Goal: Information Seeking & Learning: Learn about a topic

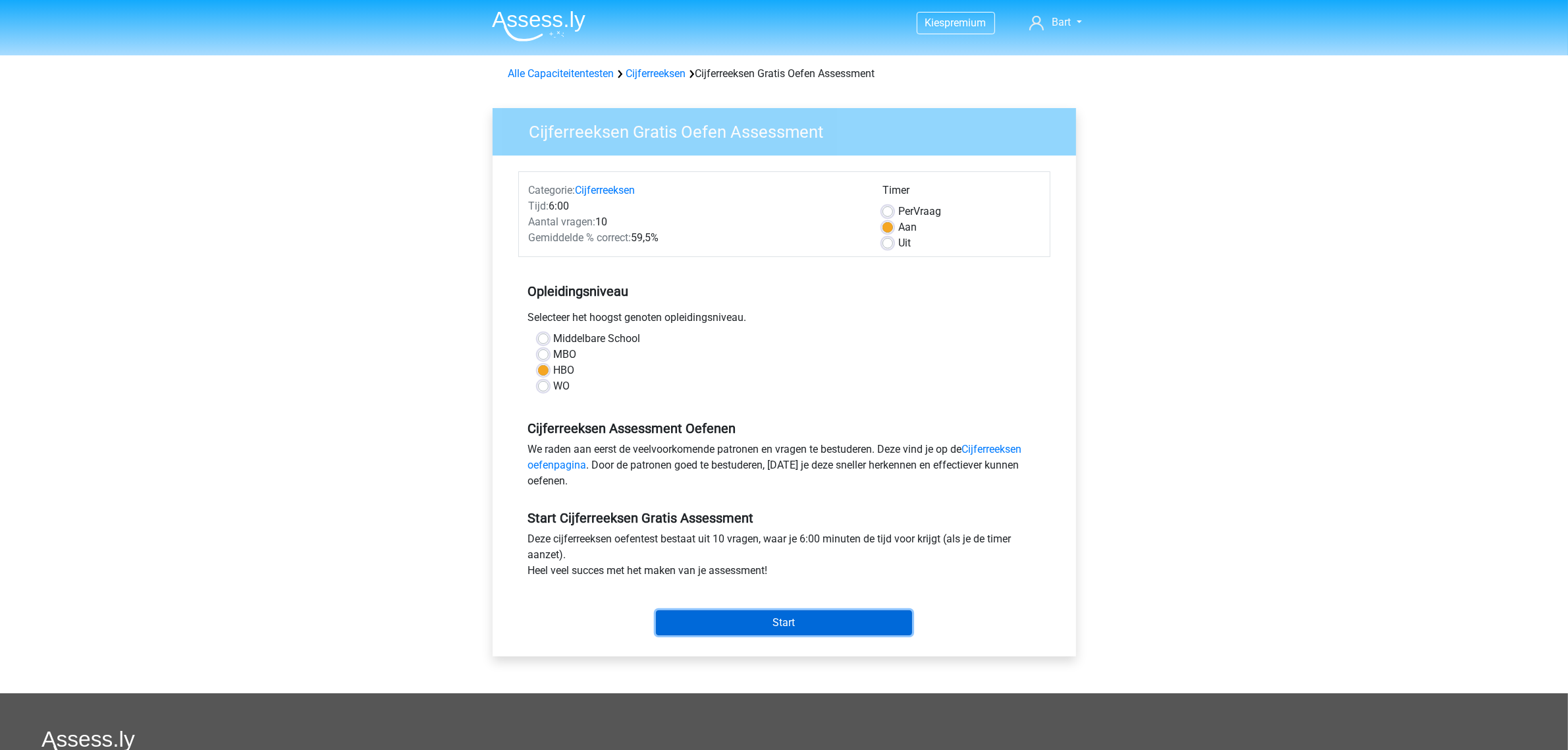
click at [752, 621] on input "Start" at bounding box center [784, 622] width 256 height 25
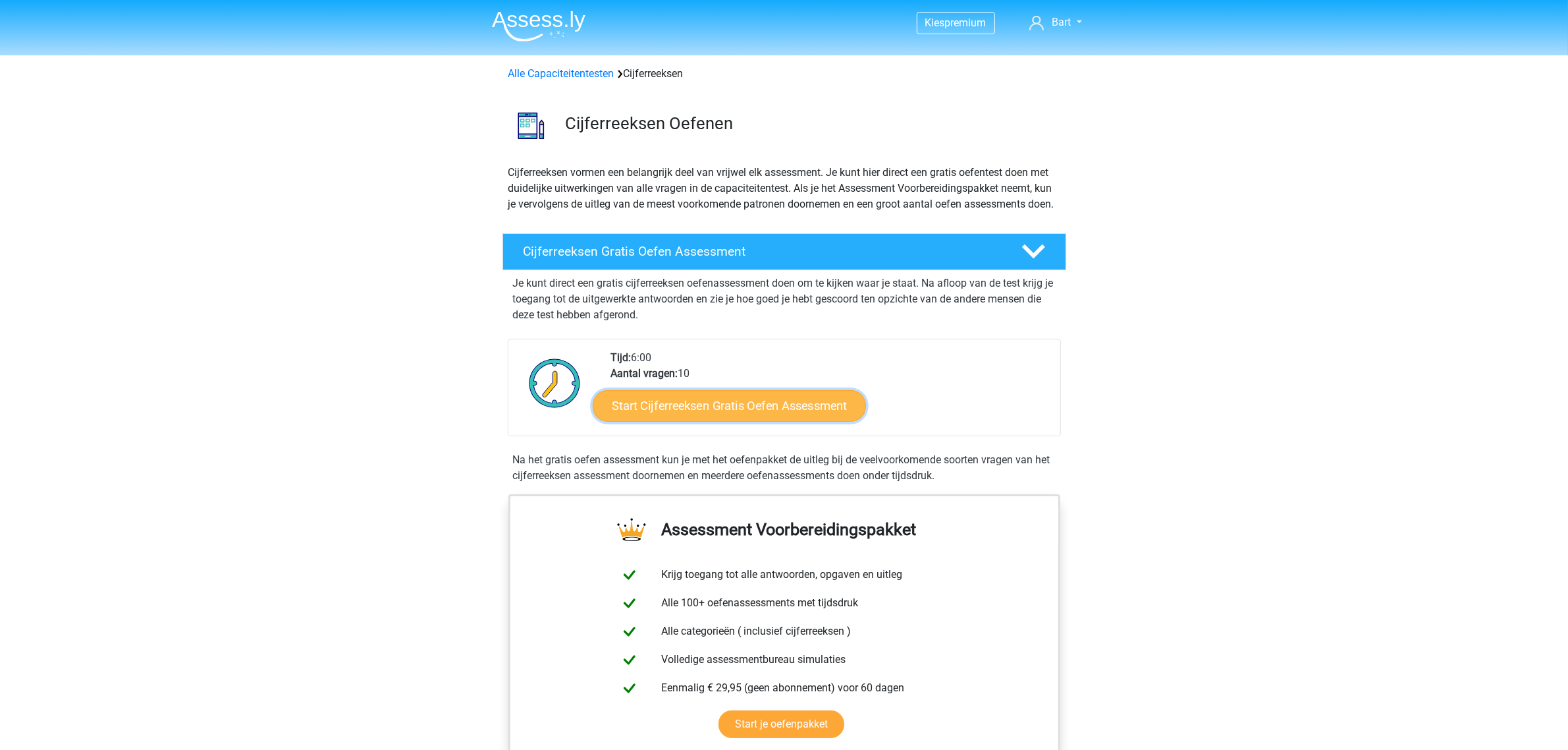
click at [752, 419] on link "Start Cijferreeksen Gratis Oefen Assessment" at bounding box center [729, 405] width 273 height 31
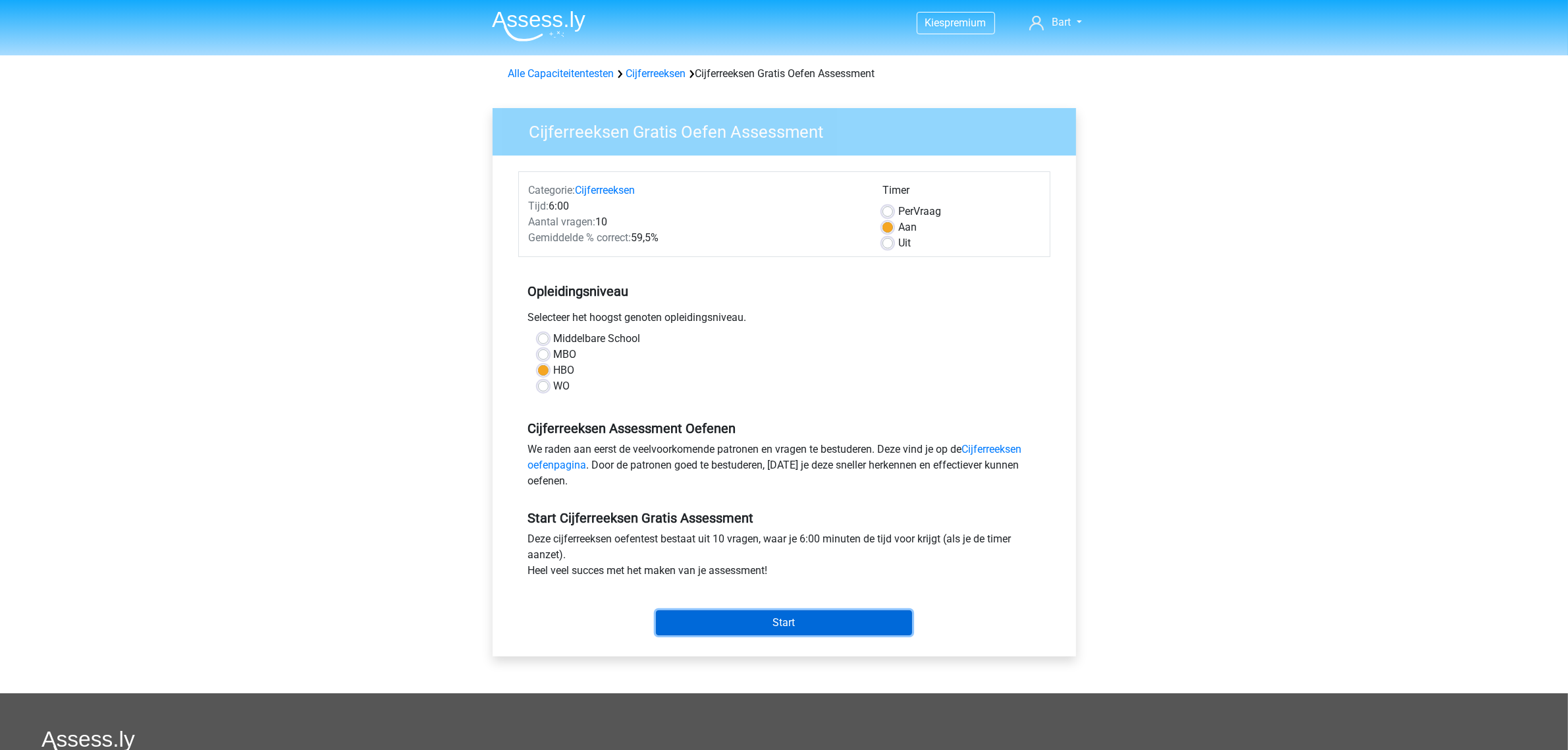
click at [755, 617] on input "Start" at bounding box center [784, 622] width 256 height 25
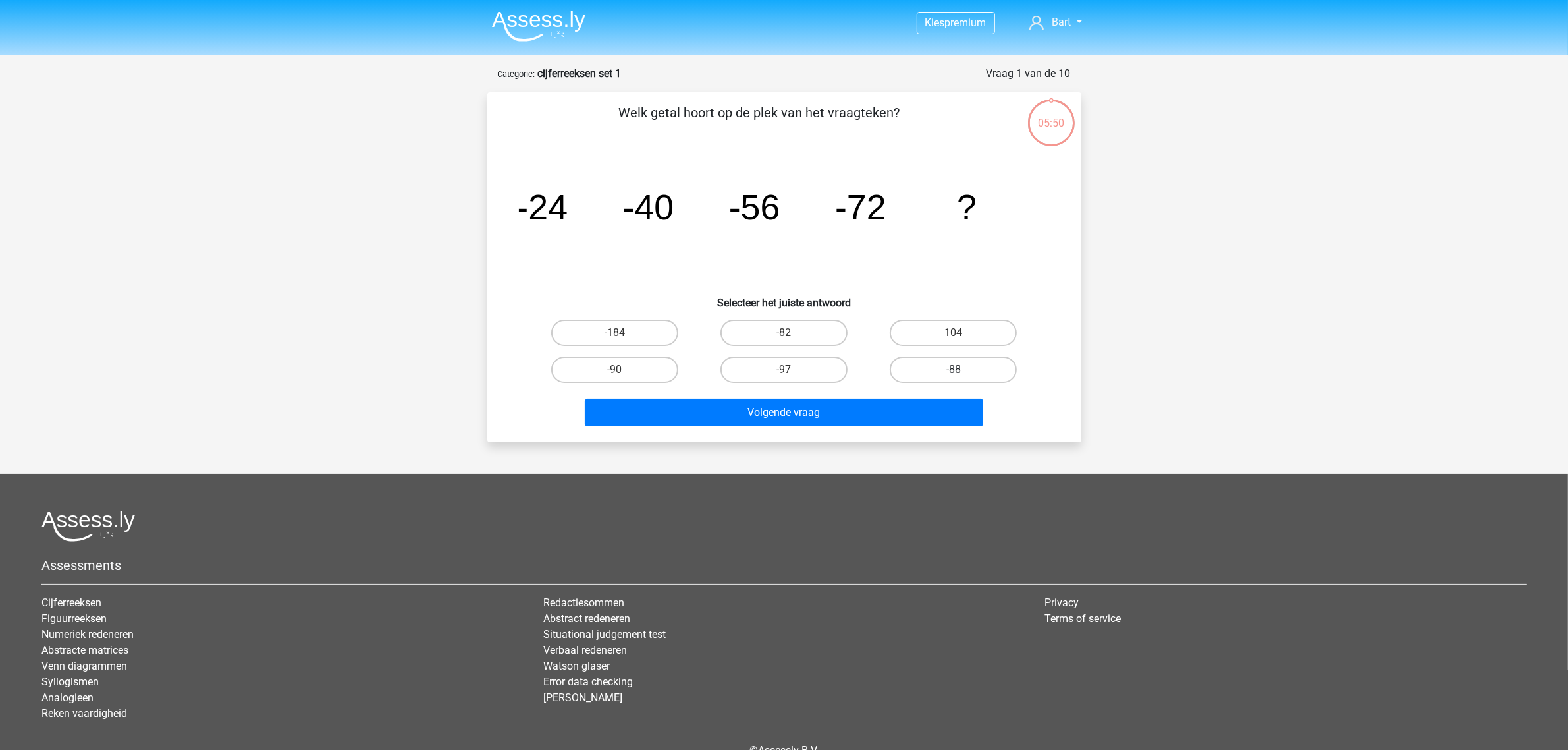
click at [917, 369] on label "-88" at bounding box center [953, 370] width 127 height 26
click at [954, 370] on input "-88" at bounding box center [957, 374] width 9 height 9
radio input "true"
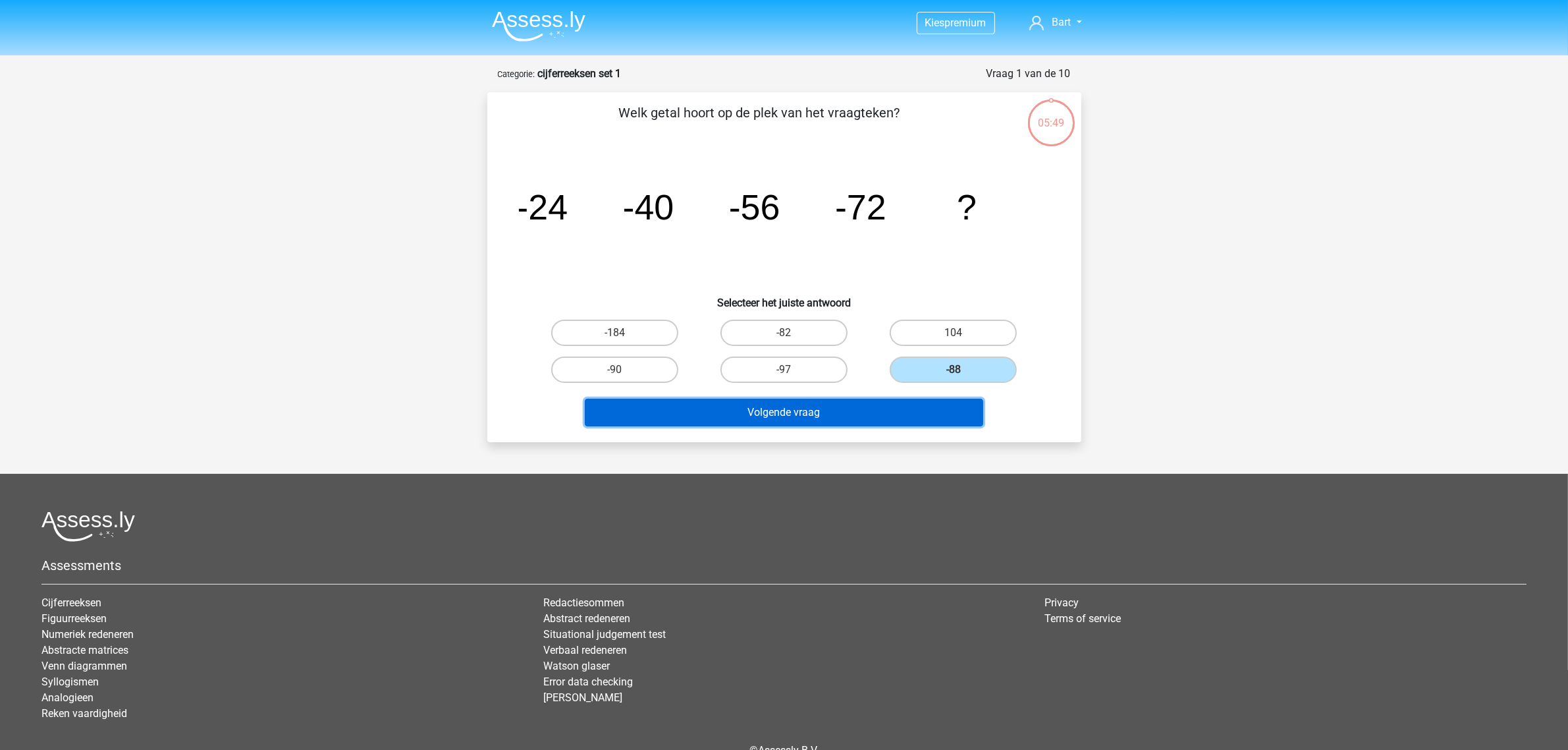
click at [834, 404] on button "Volgende vraag" at bounding box center [784, 412] width 399 height 27
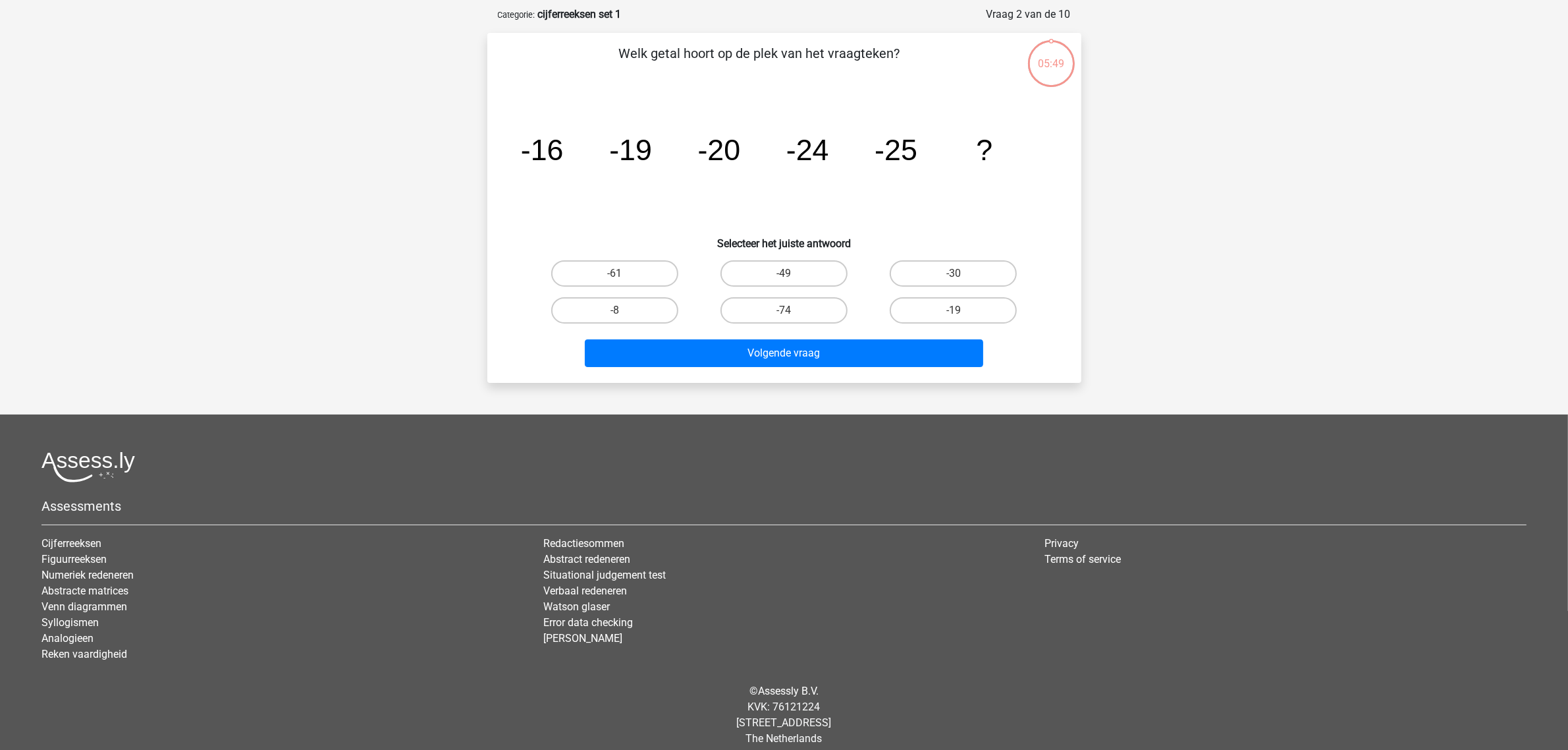
scroll to position [66, 0]
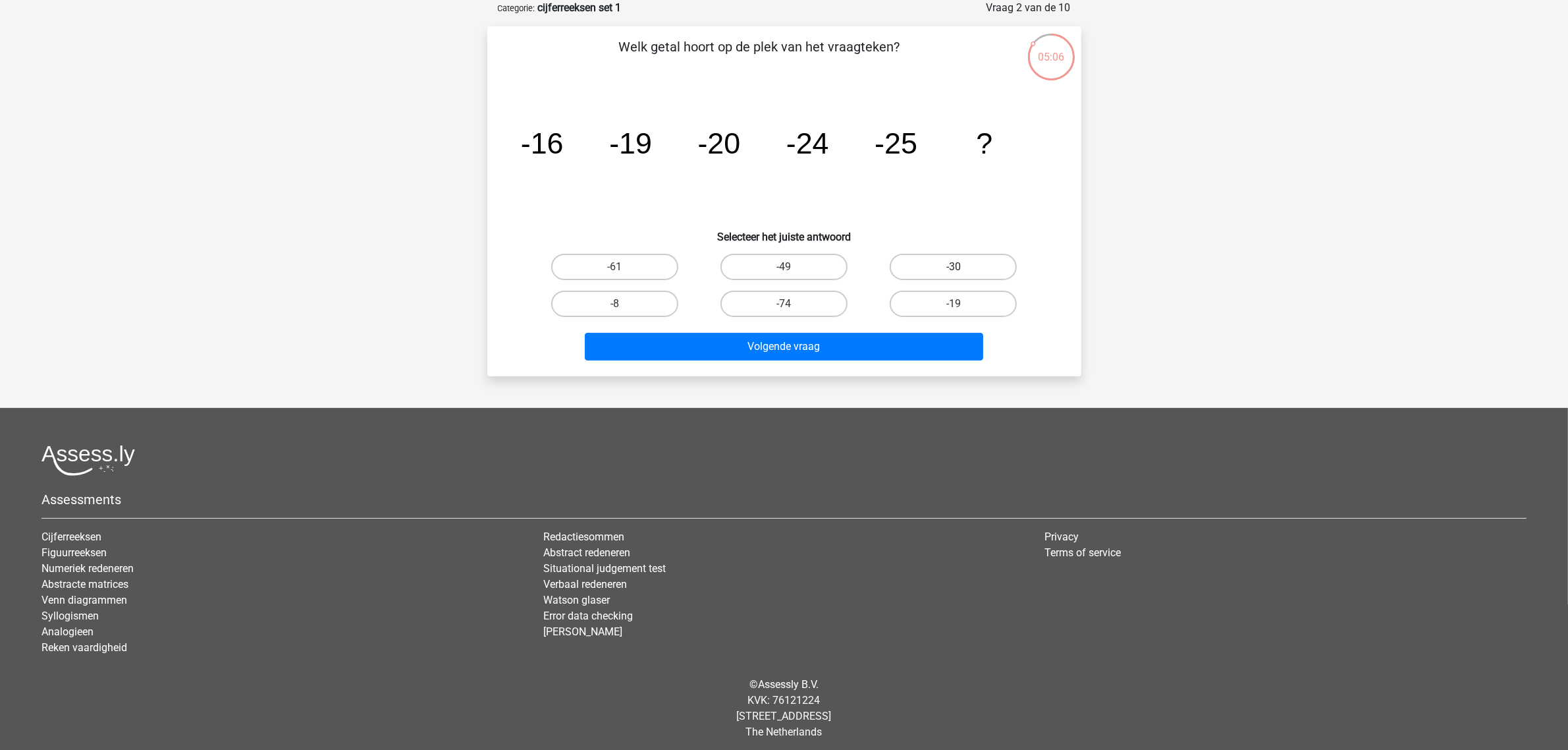
click at [938, 266] on label "-30" at bounding box center [953, 267] width 127 height 26
click at [954, 267] on input "-30" at bounding box center [957, 270] width 9 height 9
radio input "true"
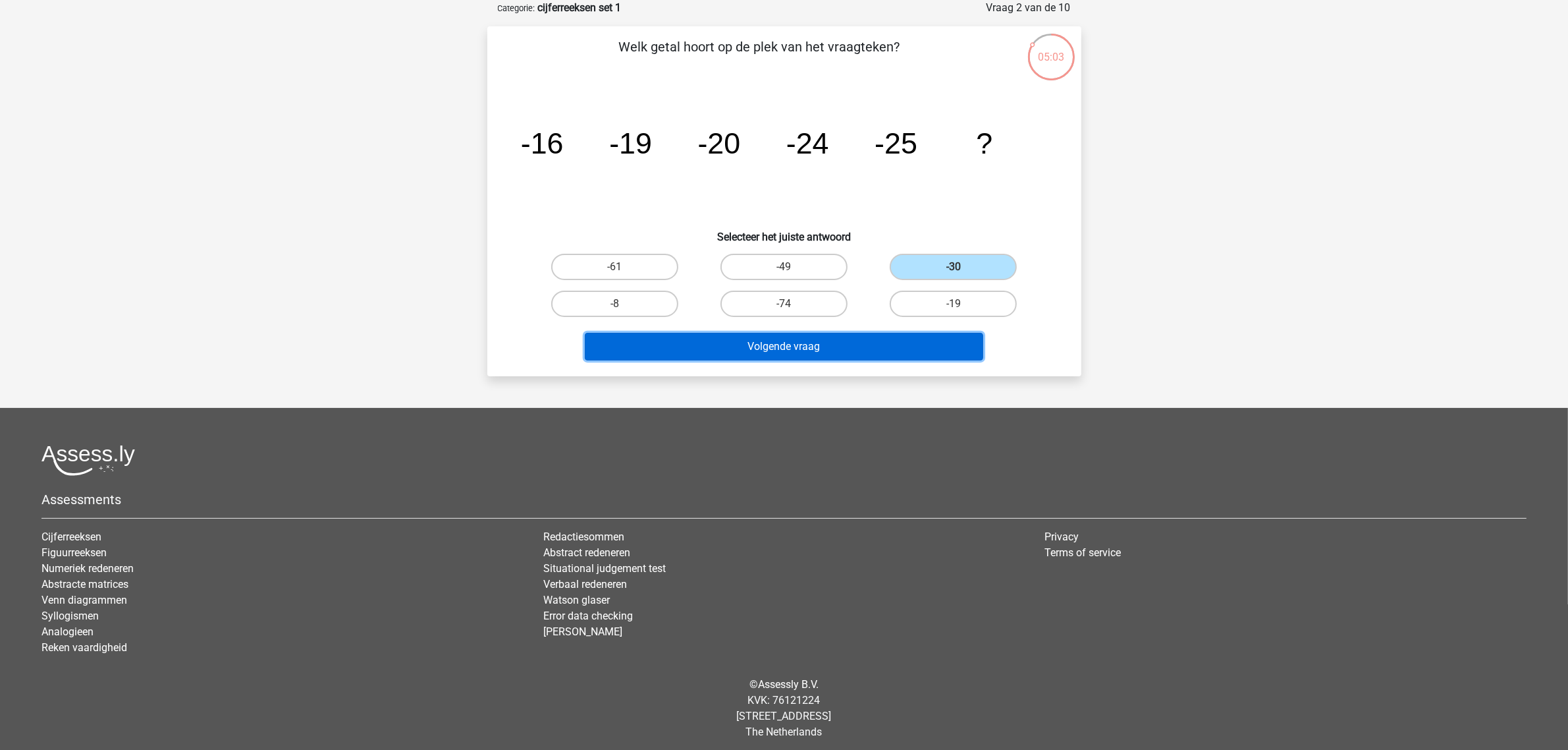
click at [721, 340] on button "Volgende vraag" at bounding box center [784, 346] width 399 height 27
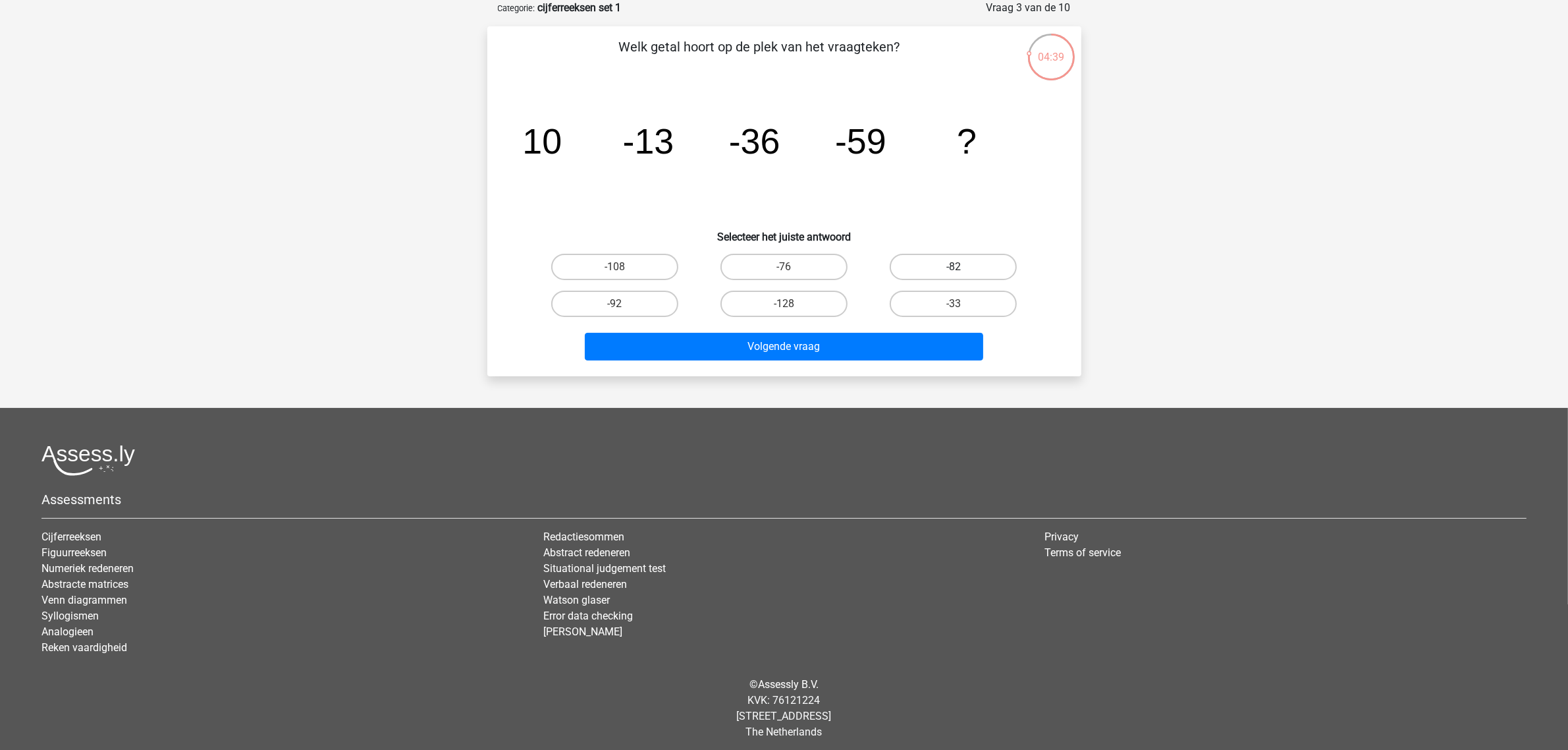
click at [914, 265] on label "-82" at bounding box center [953, 267] width 127 height 26
click at [954, 267] on input "-82" at bounding box center [957, 270] width 9 height 9
radio input "true"
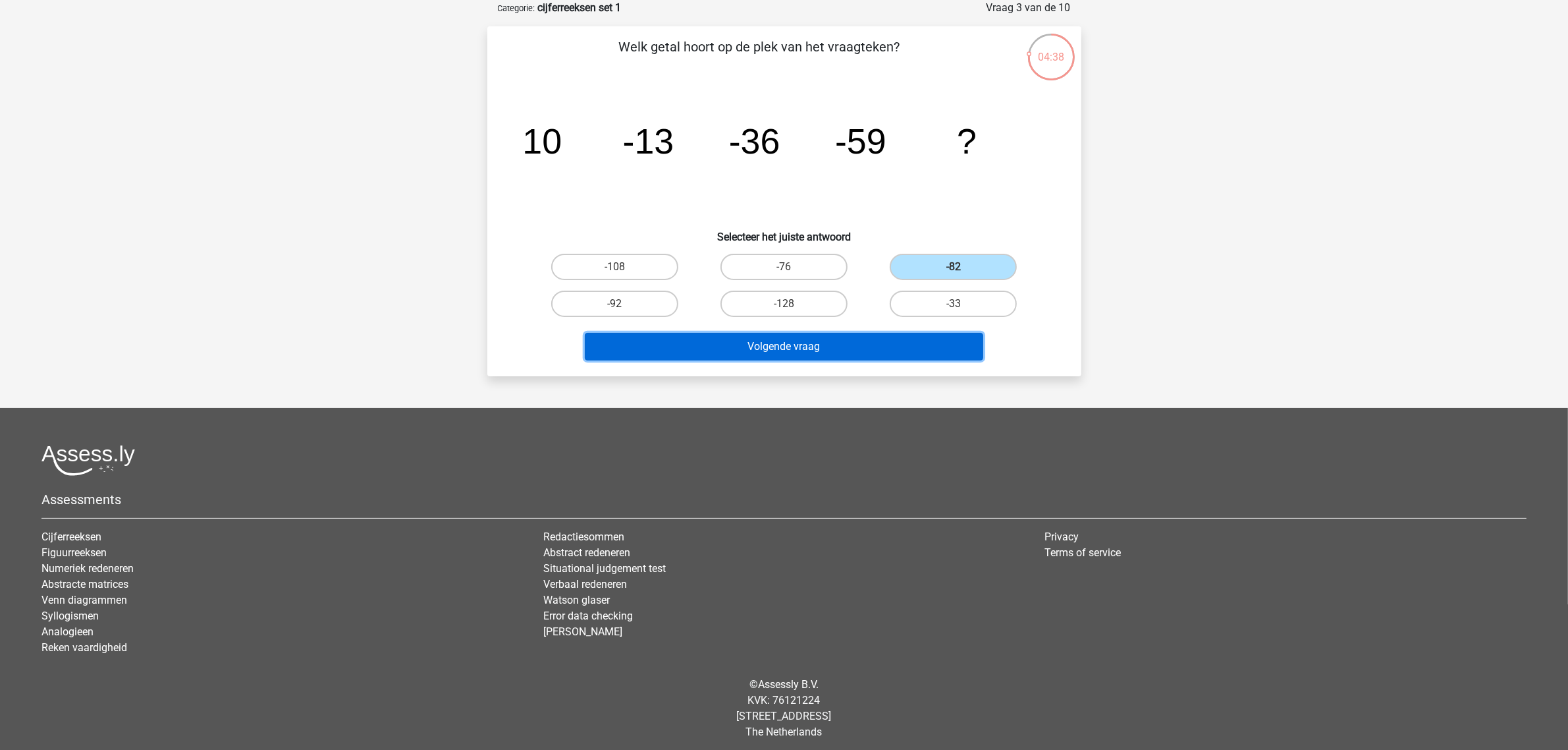
click at [831, 347] on button "Volgende vraag" at bounding box center [784, 346] width 399 height 27
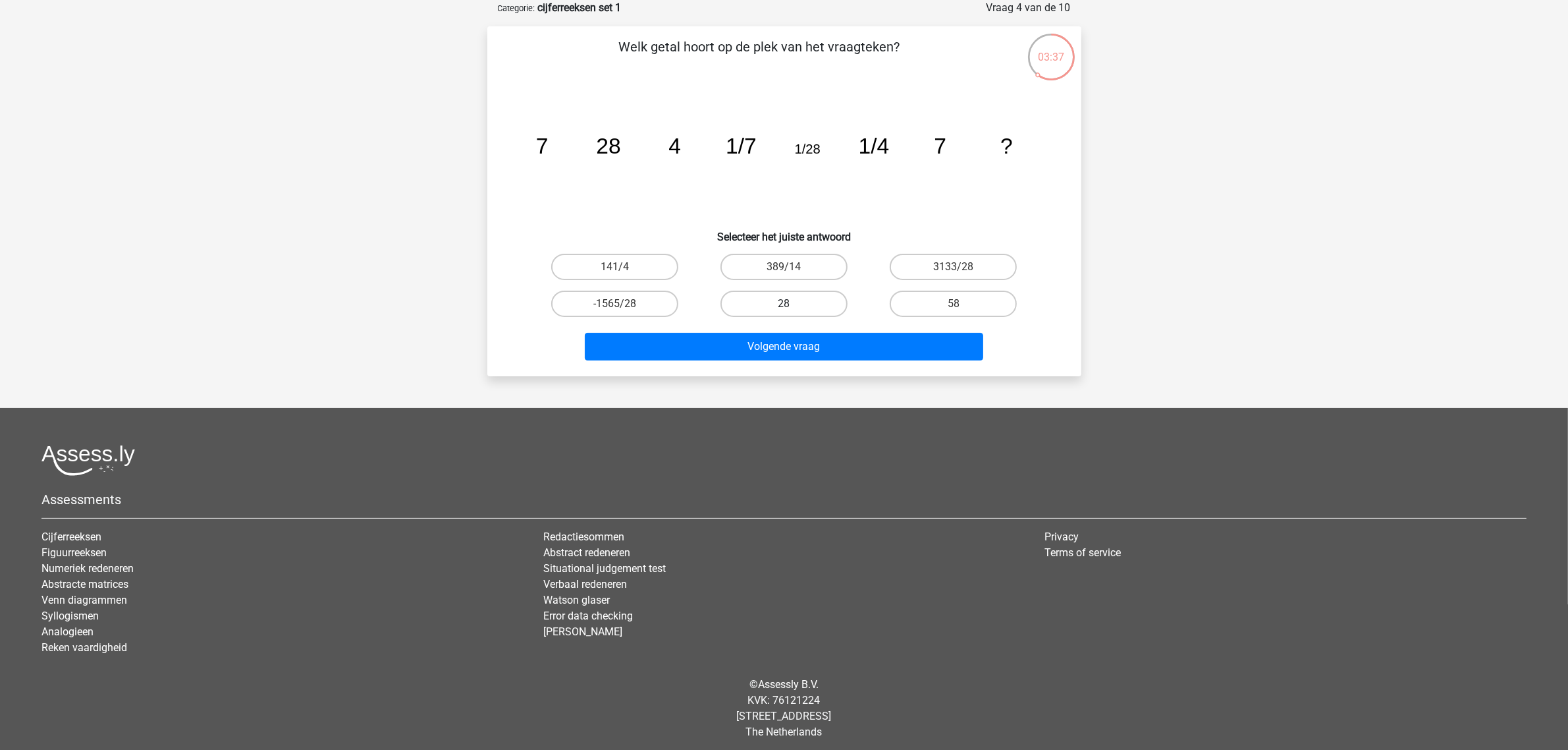
click at [762, 294] on label "28" at bounding box center [784, 304] width 127 height 26
click at [784, 304] on input "28" at bounding box center [787, 307] width 9 height 9
radio input "true"
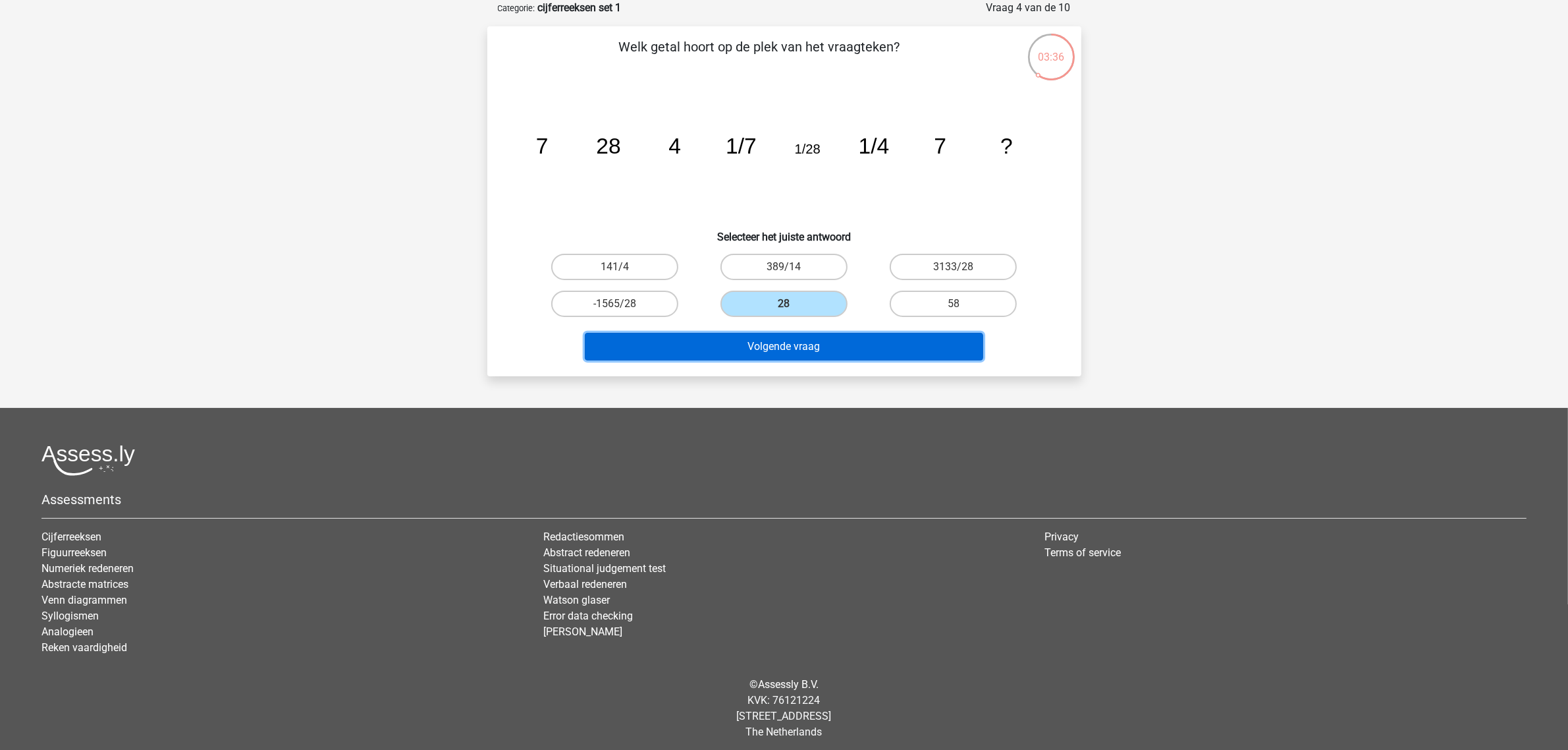
click at [769, 350] on button "Volgende vraag" at bounding box center [784, 346] width 399 height 27
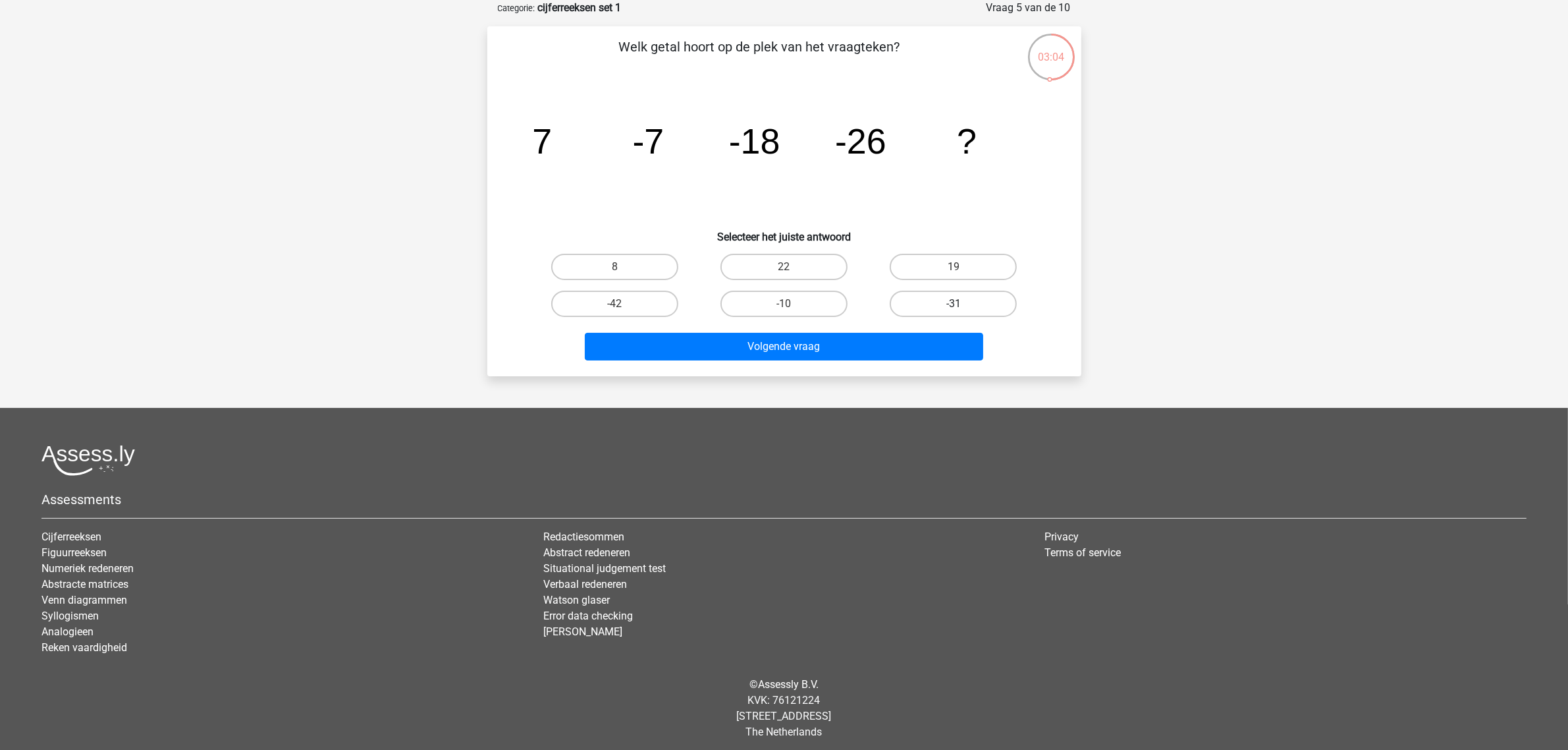
click at [917, 301] on label "-31" at bounding box center [953, 304] width 127 height 26
click at [954, 304] on input "-31" at bounding box center [957, 307] width 9 height 9
radio input "true"
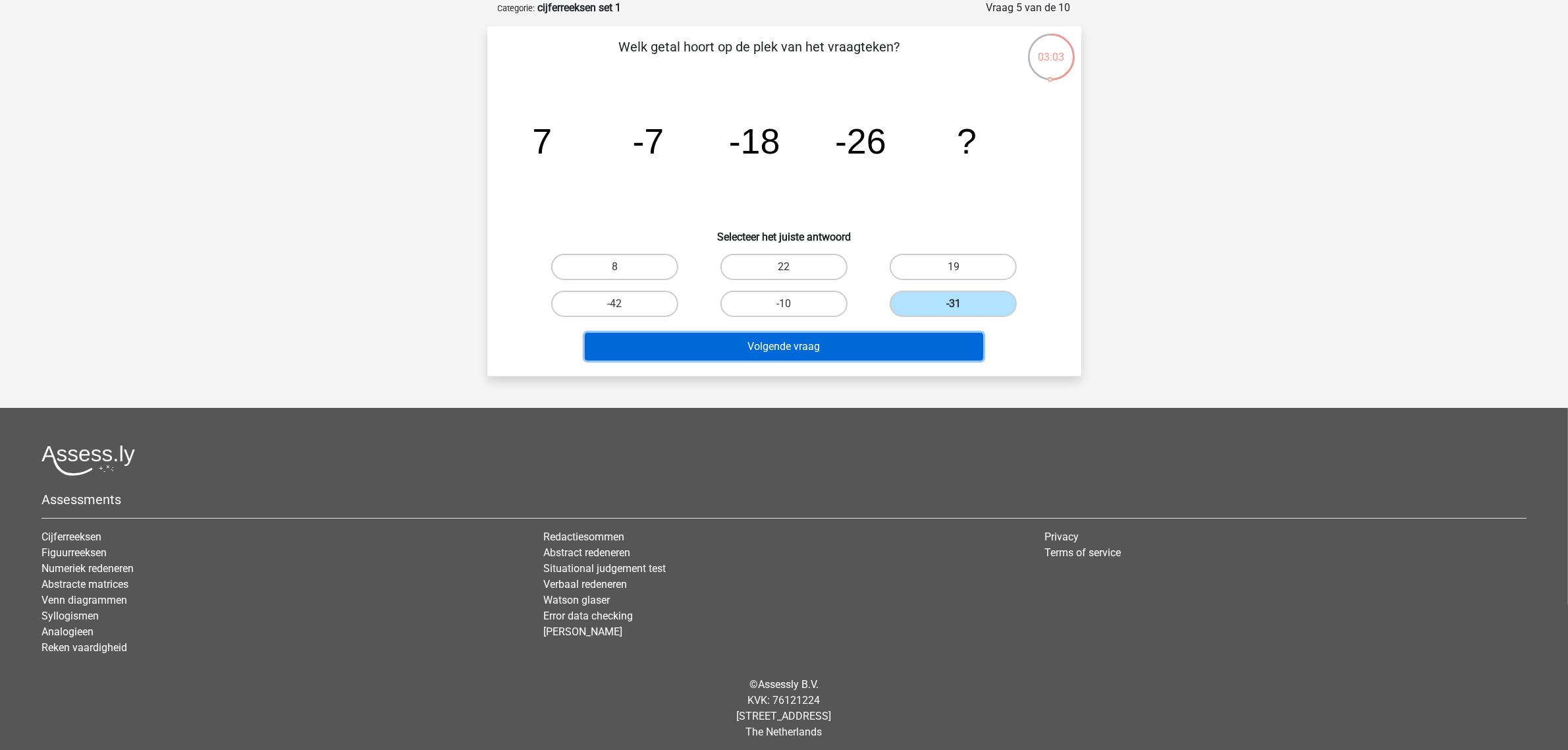
click at [832, 340] on button "Volgende vraag" at bounding box center [784, 346] width 399 height 27
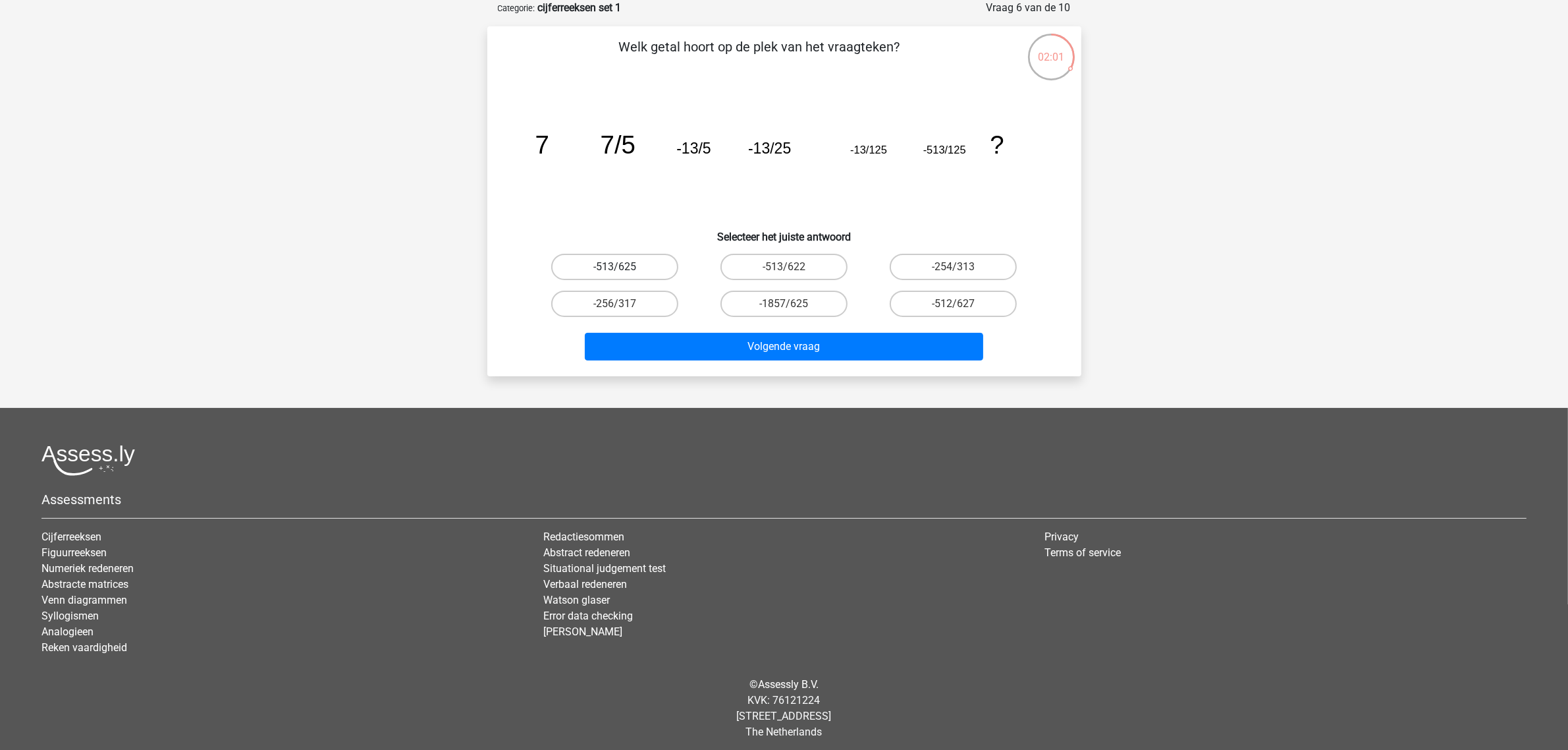
click at [628, 261] on label "-513/625" at bounding box center [614, 267] width 127 height 26
click at [623, 267] on input "-513/625" at bounding box center [618, 270] width 9 height 9
radio input "true"
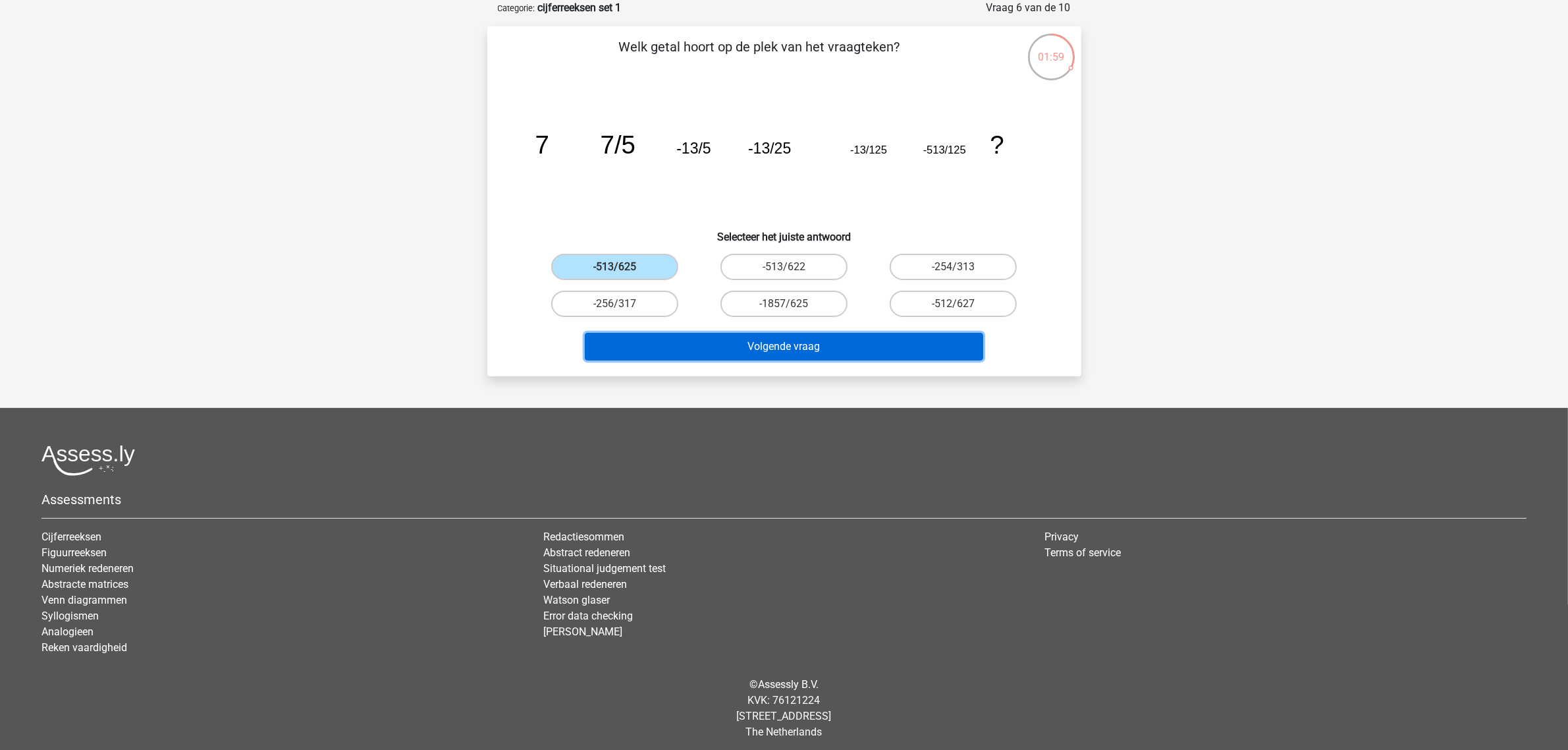
click at [731, 342] on button "Volgende vraag" at bounding box center [784, 346] width 399 height 27
click at [740, 349] on button "Volgende vraag" at bounding box center [784, 346] width 399 height 27
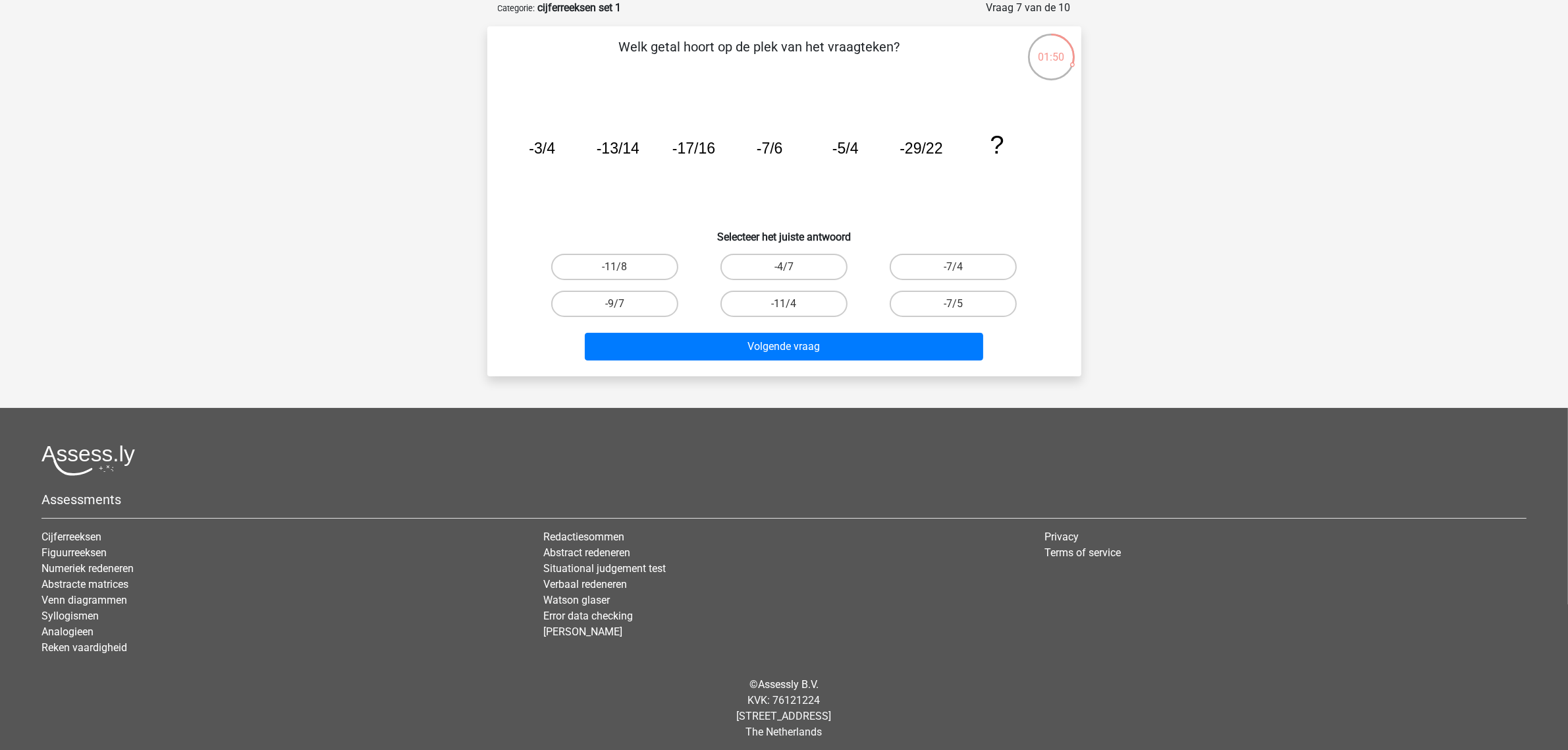
click at [588, 221] on h6 "Selecteer het juiste antwoord" at bounding box center [784, 232] width 552 height 23
click at [625, 267] on label "-11/8" at bounding box center [614, 267] width 127 height 26
click at [623, 267] on input "-11/8" at bounding box center [618, 270] width 9 height 9
radio input "true"
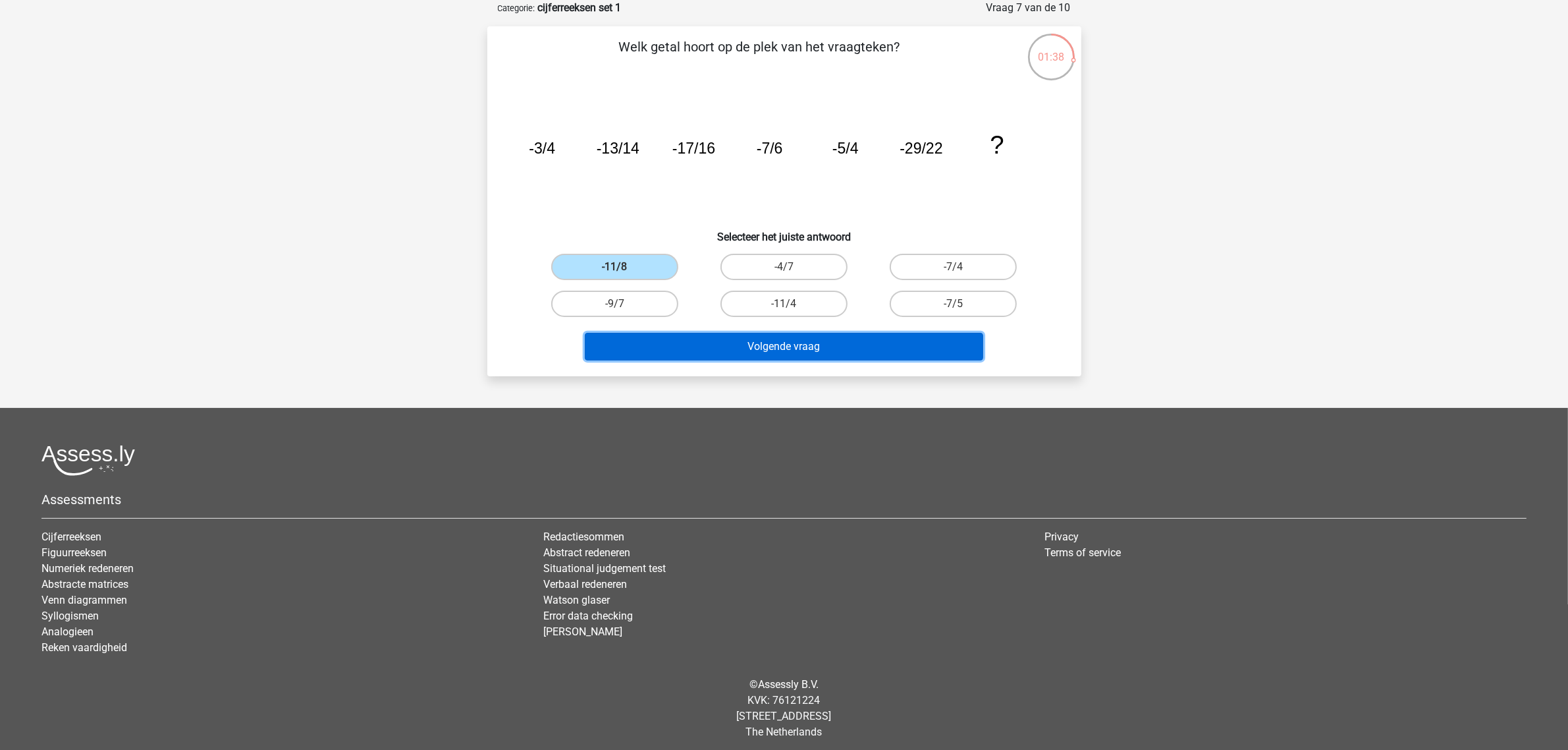
click at [715, 346] on button "Volgende vraag" at bounding box center [784, 346] width 399 height 27
click at [739, 349] on button "Volgende vraag" at bounding box center [784, 346] width 399 height 27
drag, startPoint x: 729, startPoint y: 260, endPoint x: 750, endPoint y: 272, distance: 24.2
click at [746, 269] on label "-4/7" at bounding box center [784, 267] width 127 height 26
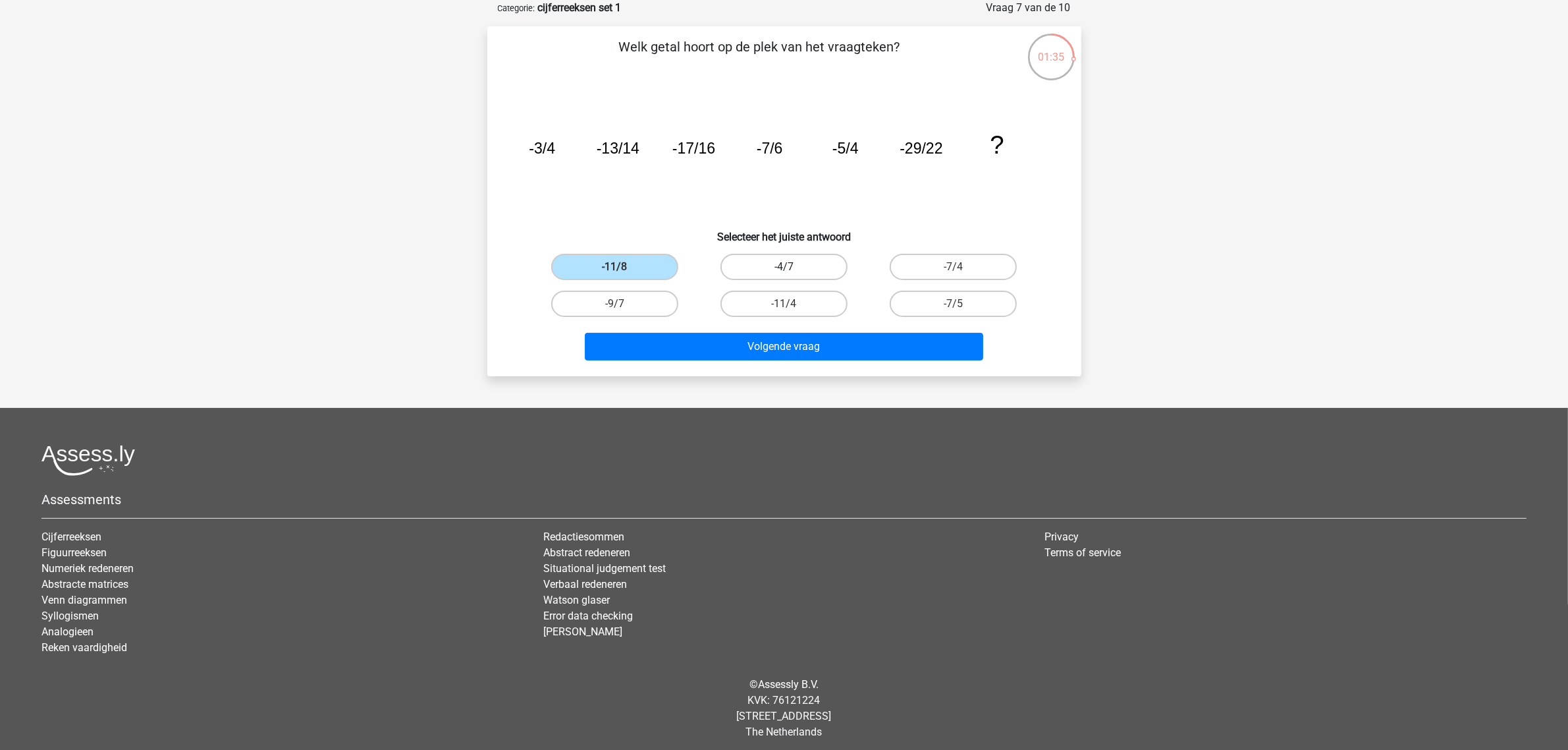
click at [784, 269] on input "-4/7" at bounding box center [787, 270] width 9 height 9
radio input "true"
click at [750, 272] on label "-4/7" at bounding box center [784, 267] width 127 height 26
click at [784, 272] on input "-4/7" at bounding box center [787, 270] width 9 height 9
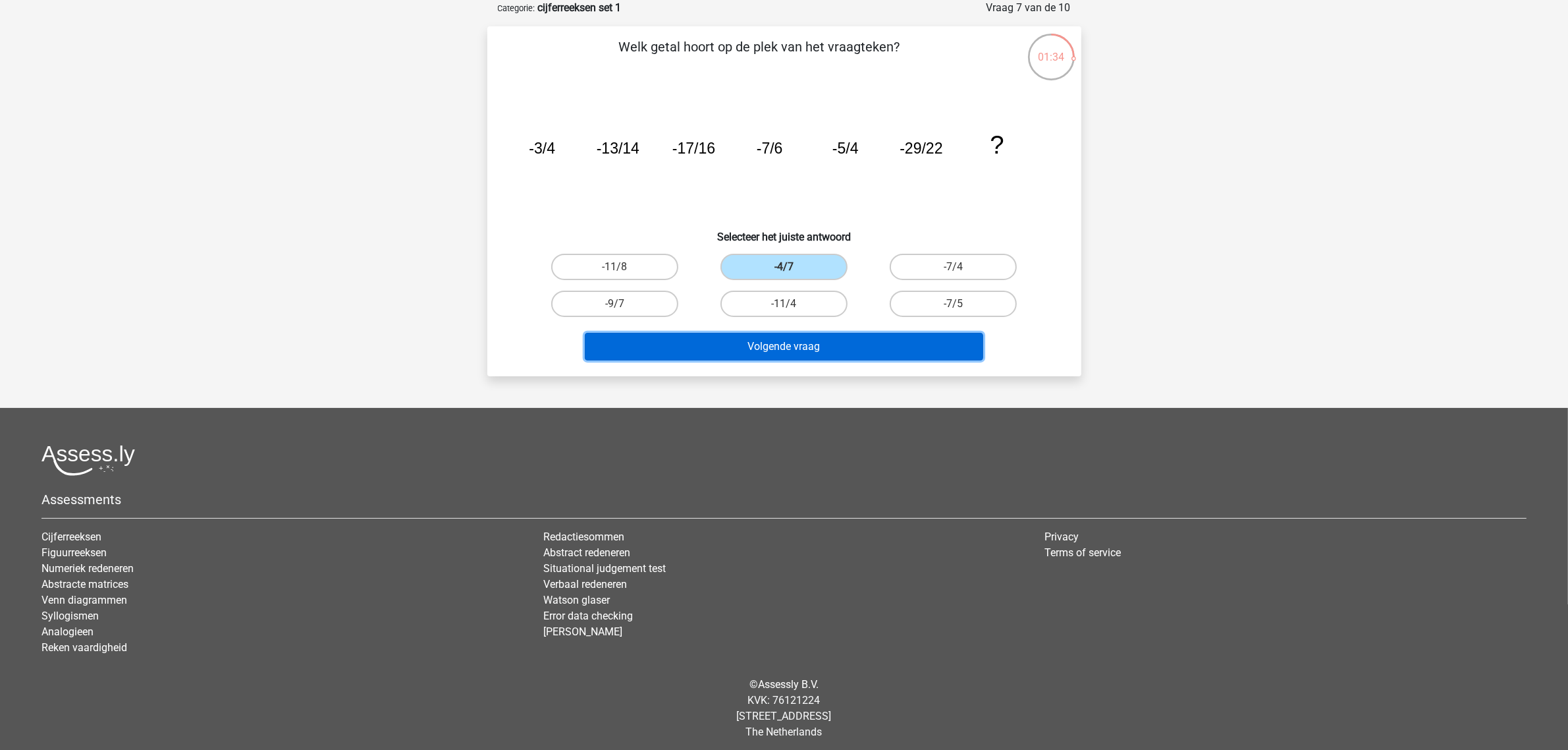
click at [737, 337] on button "Volgende vraag" at bounding box center [784, 346] width 399 height 27
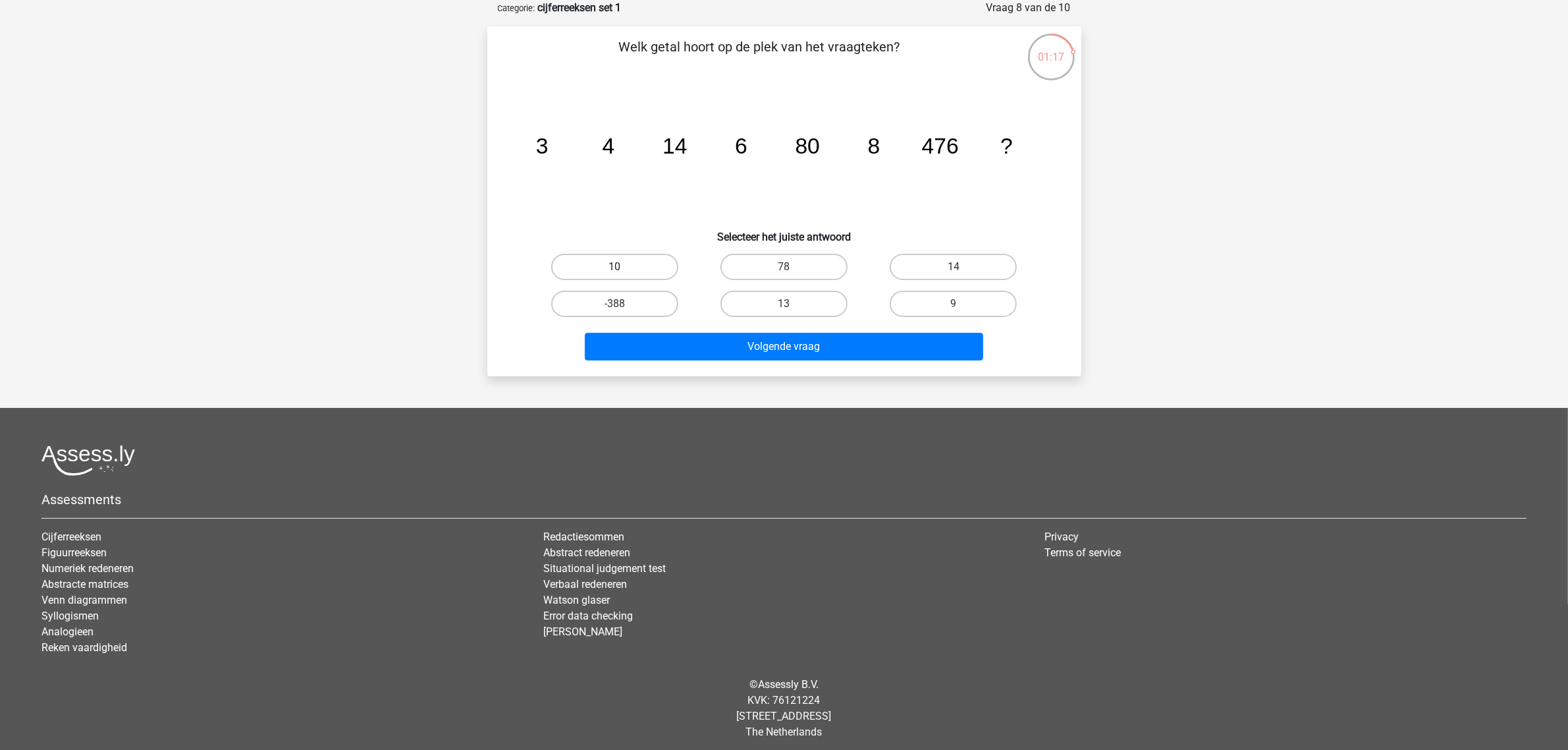
click at [650, 267] on label "10" at bounding box center [614, 267] width 127 height 26
click at [623, 267] on input "10" at bounding box center [618, 270] width 9 height 9
radio input "true"
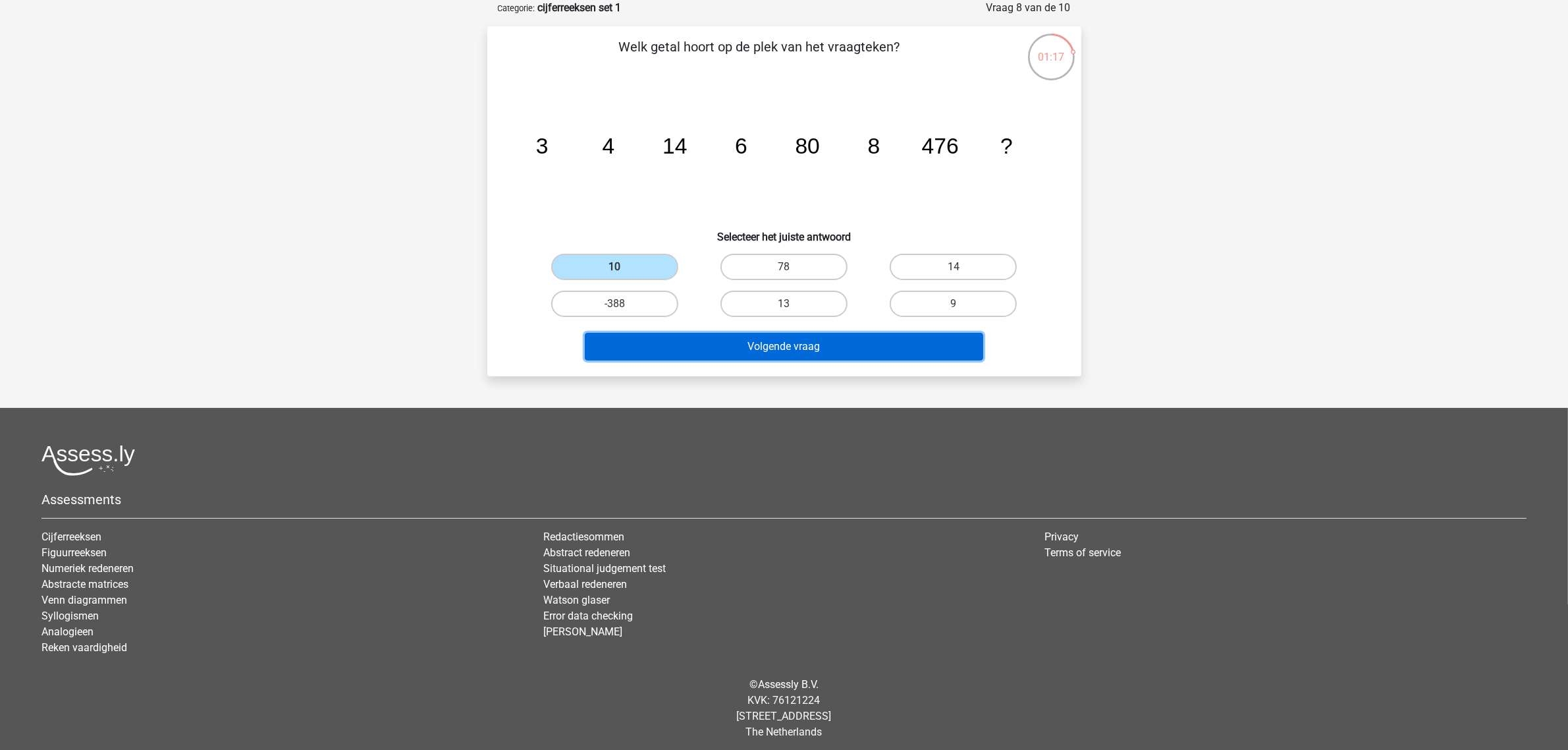
click at [750, 336] on button "Volgende vraag" at bounding box center [784, 346] width 399 height 27
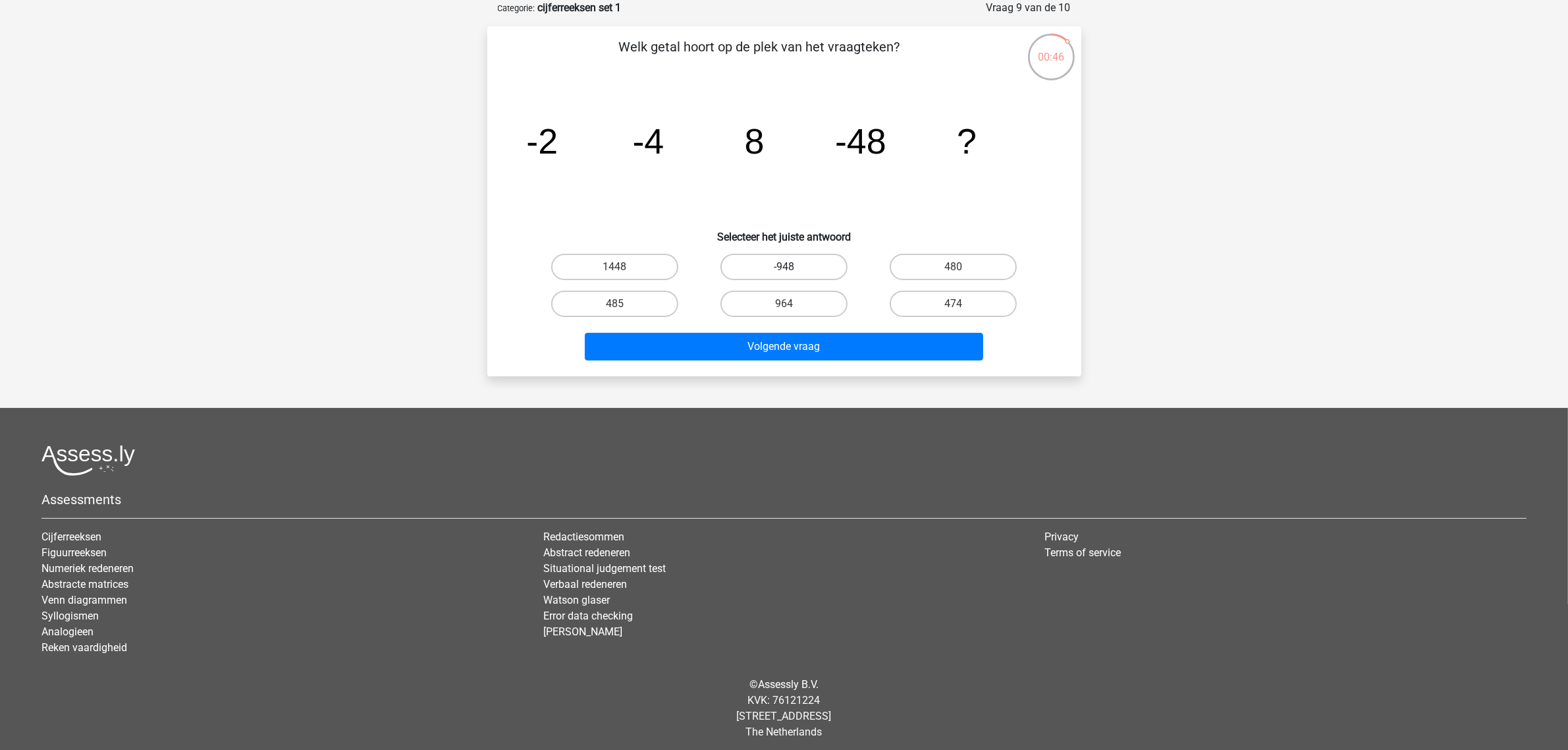
click at [776, 264] on label "-948" at bounding box center [784, 267] width 127 height 26
click at [784, 267] on input "-948" at bounding box center [787, 270] width 9 height 9
radio input "true"
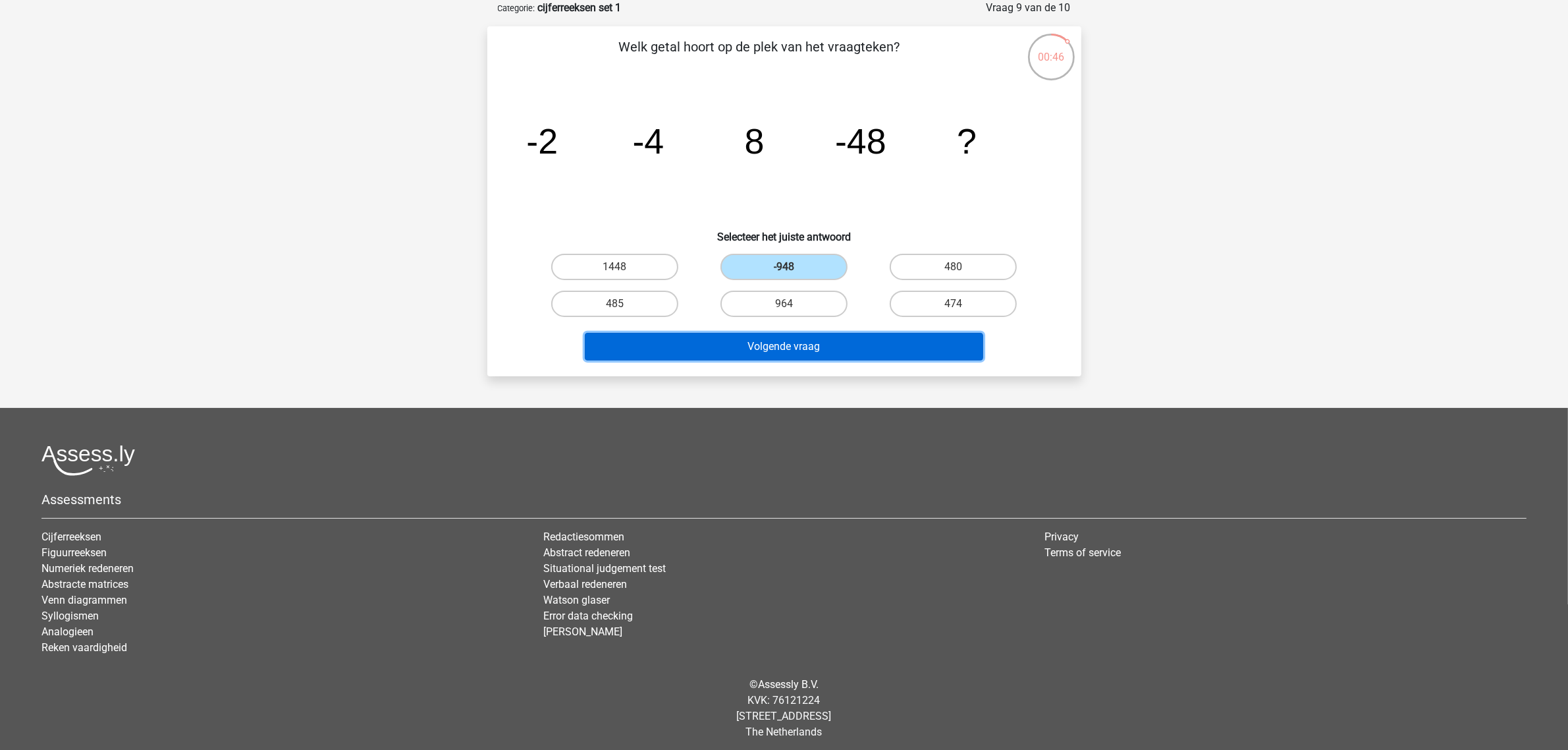
click at [787, 338] on button "Volgende vraag" at bounding box center [784, 346] width 399 height 27
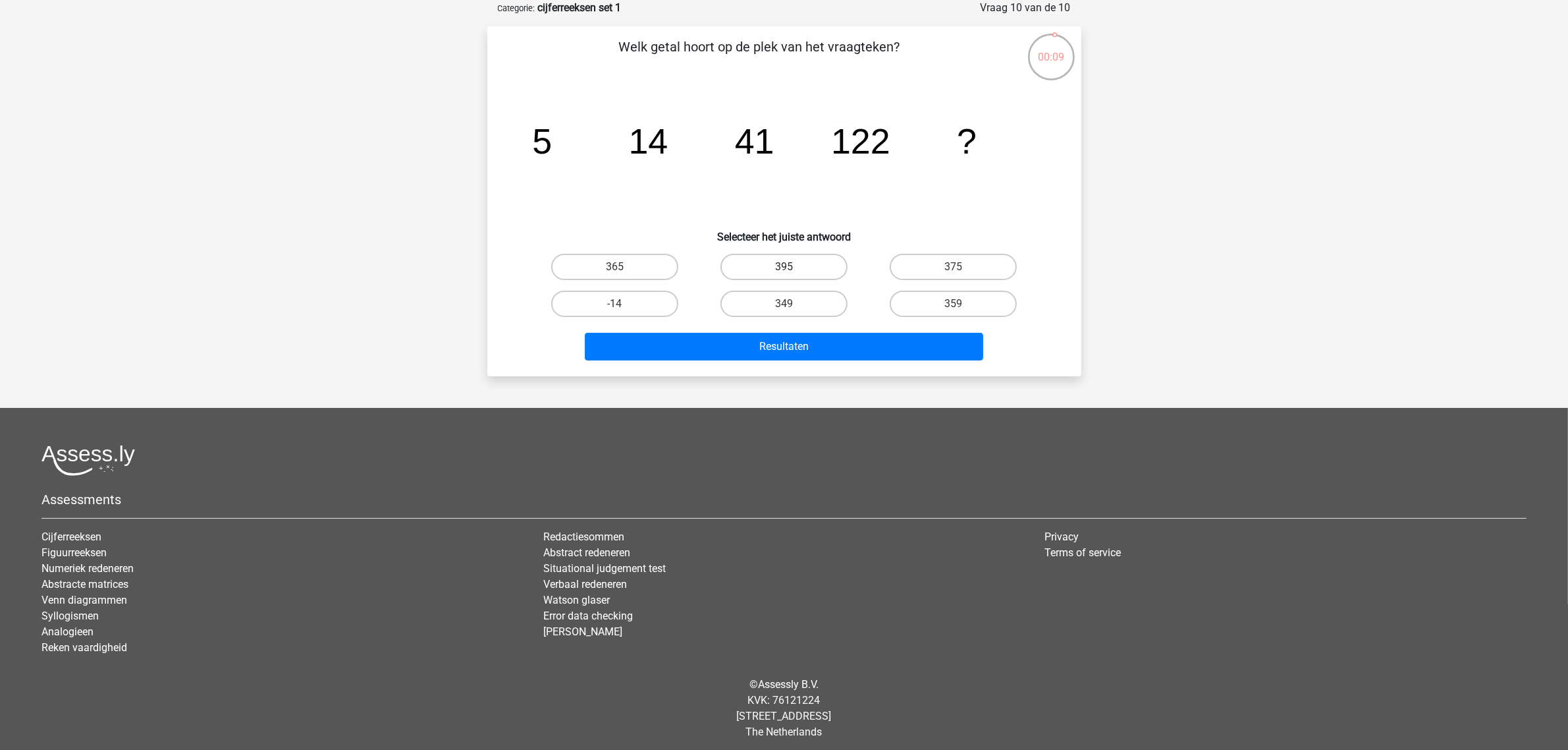
click at [774, 267] on label "395" at bounding box center [784, 267] width 127 height 26
click at [784, 267] on input "395" at bounding box center [787, 270] width 9 height 9
radio input "true"
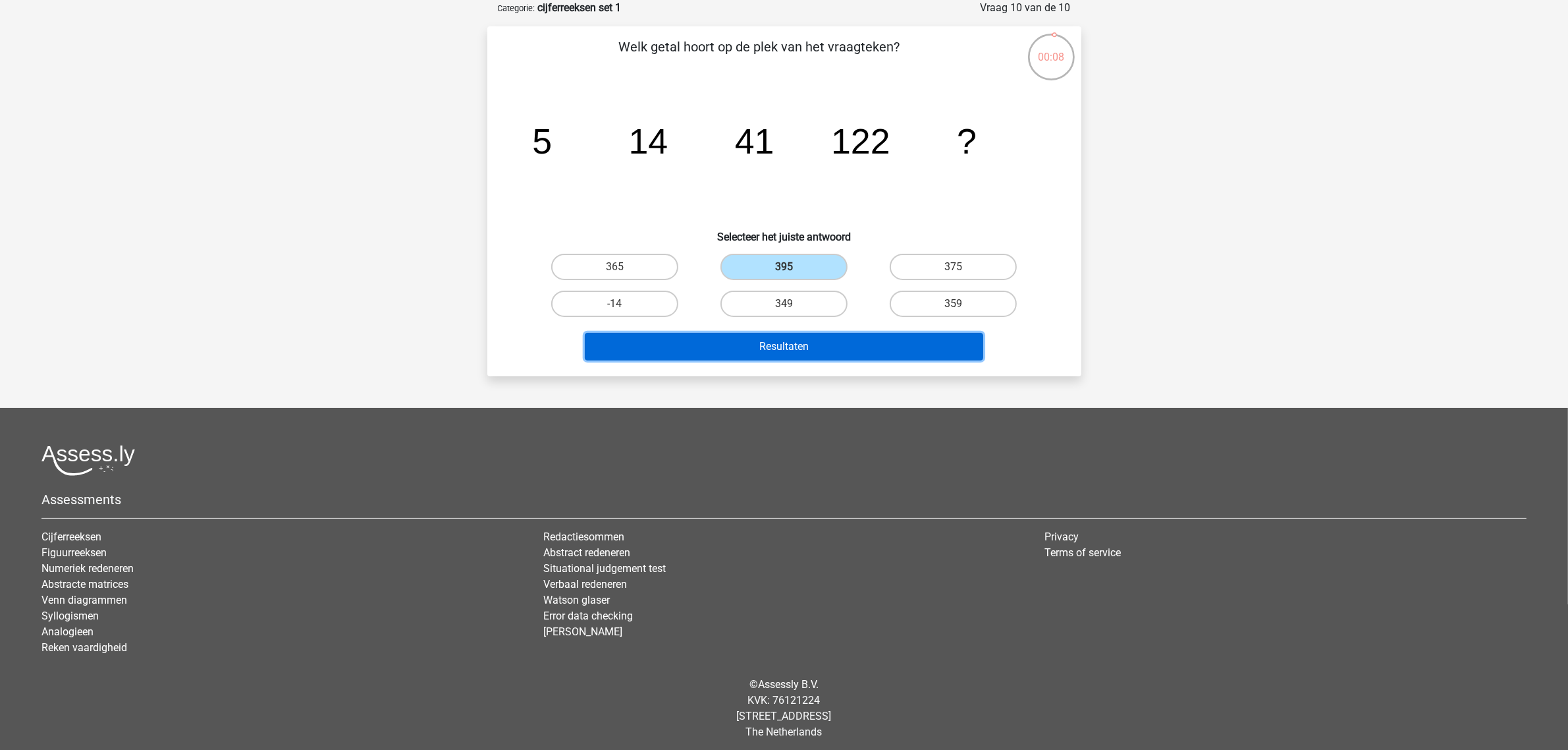
click at [774, 341] on button "Resultaten" at bounding box center [784, 346] width 399 height 27
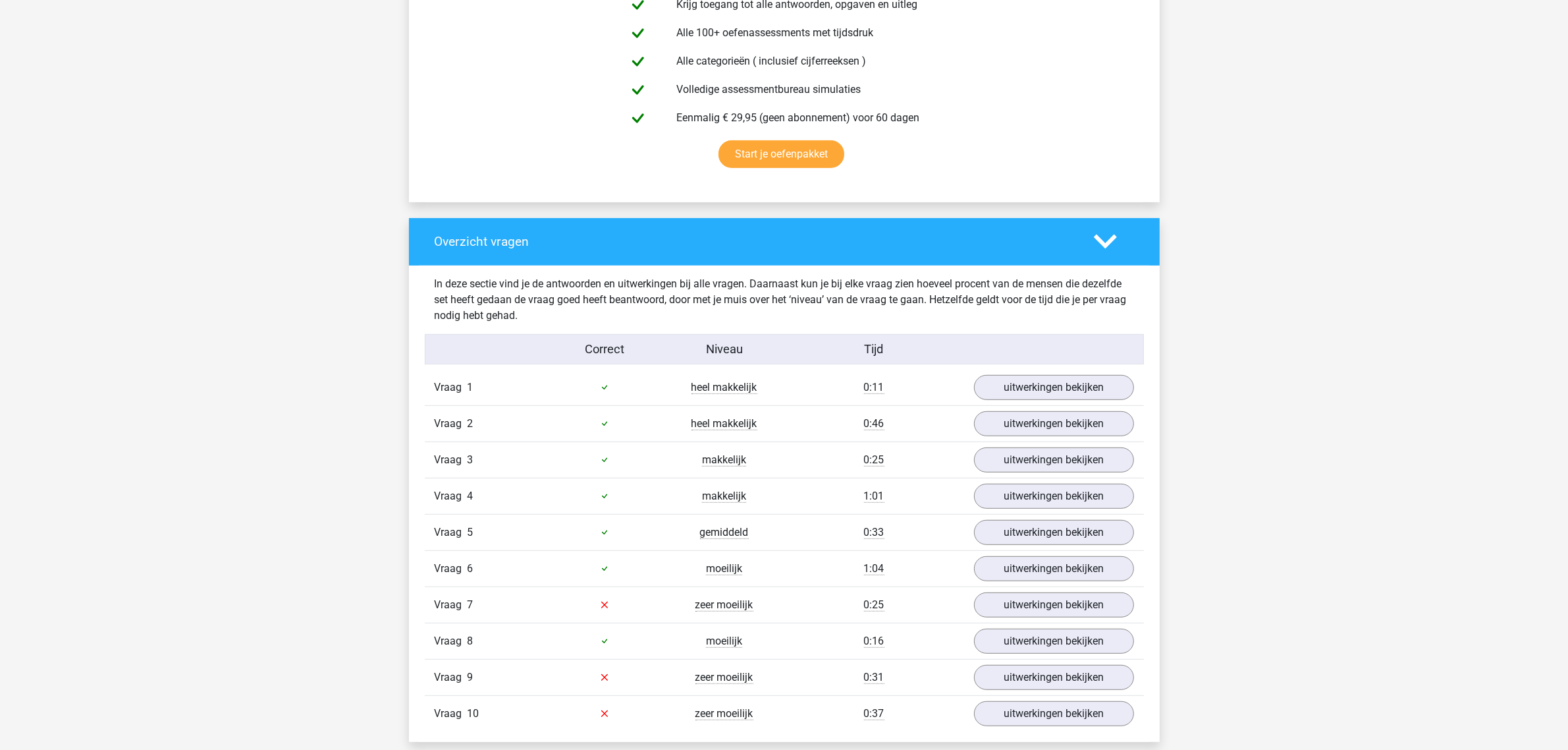
scroll to position [906, 0]
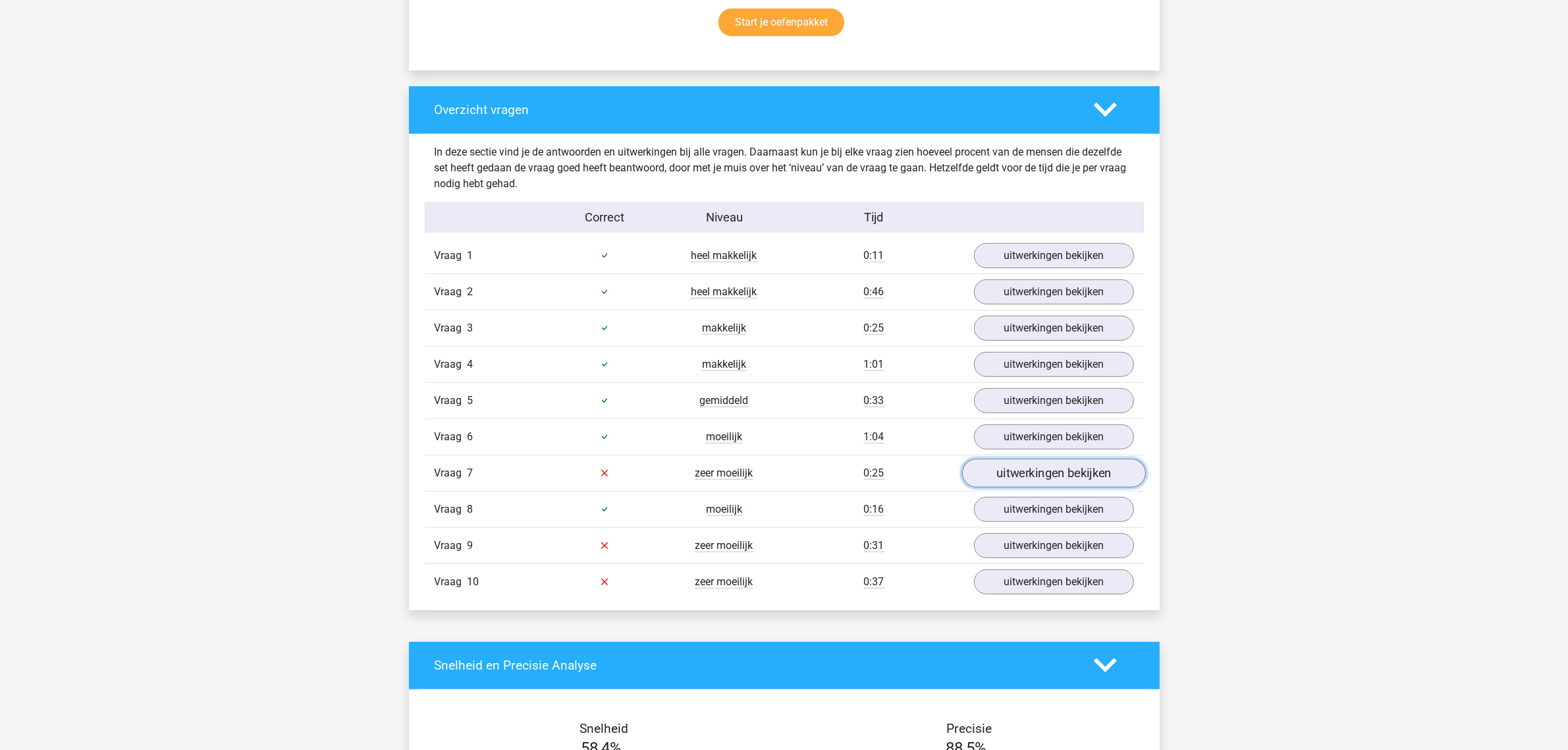
click at [1034, 471] on link "uitwerkingen bekijken" at bounding box center [1053, 473] width 183 height 29
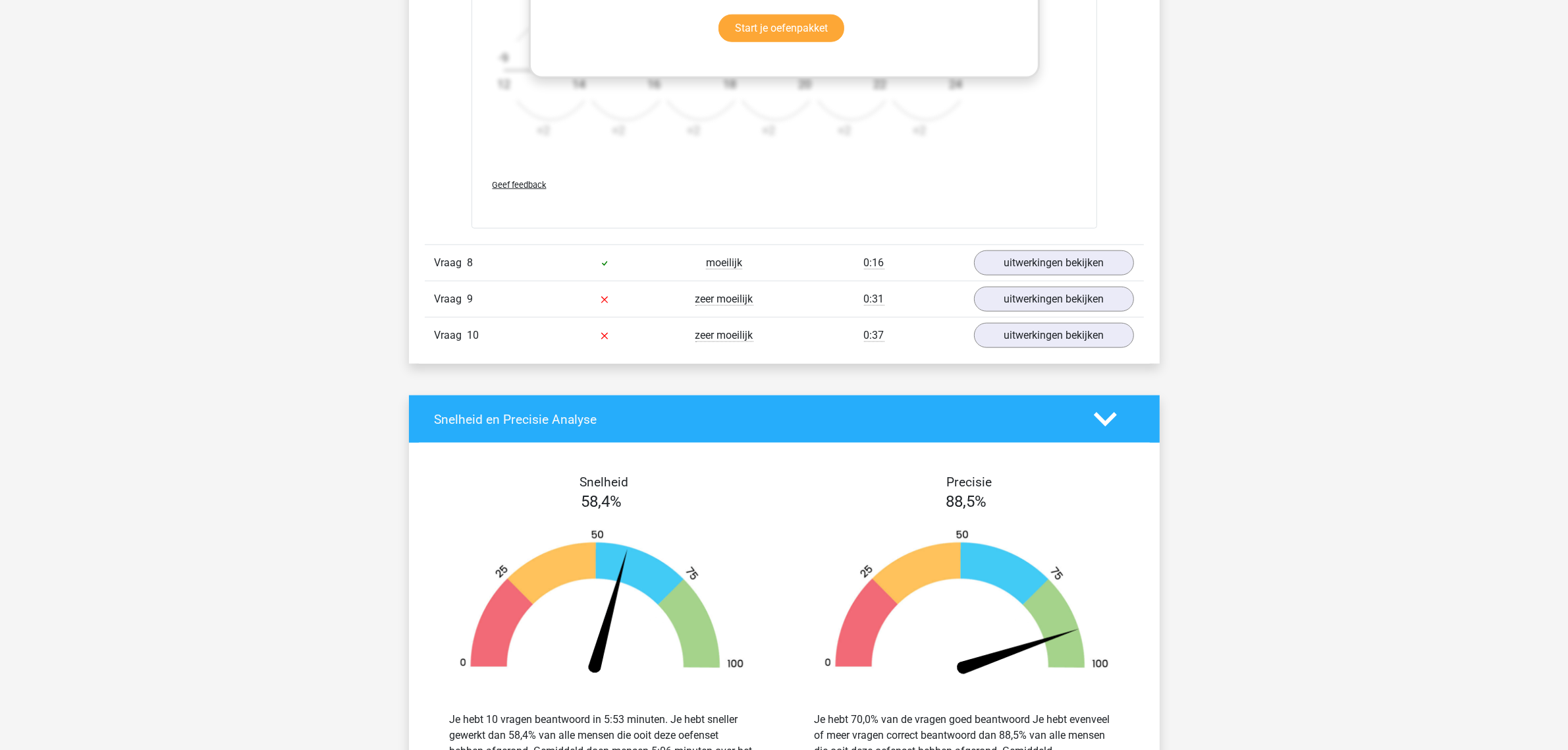
scroll to position [1977, 0]
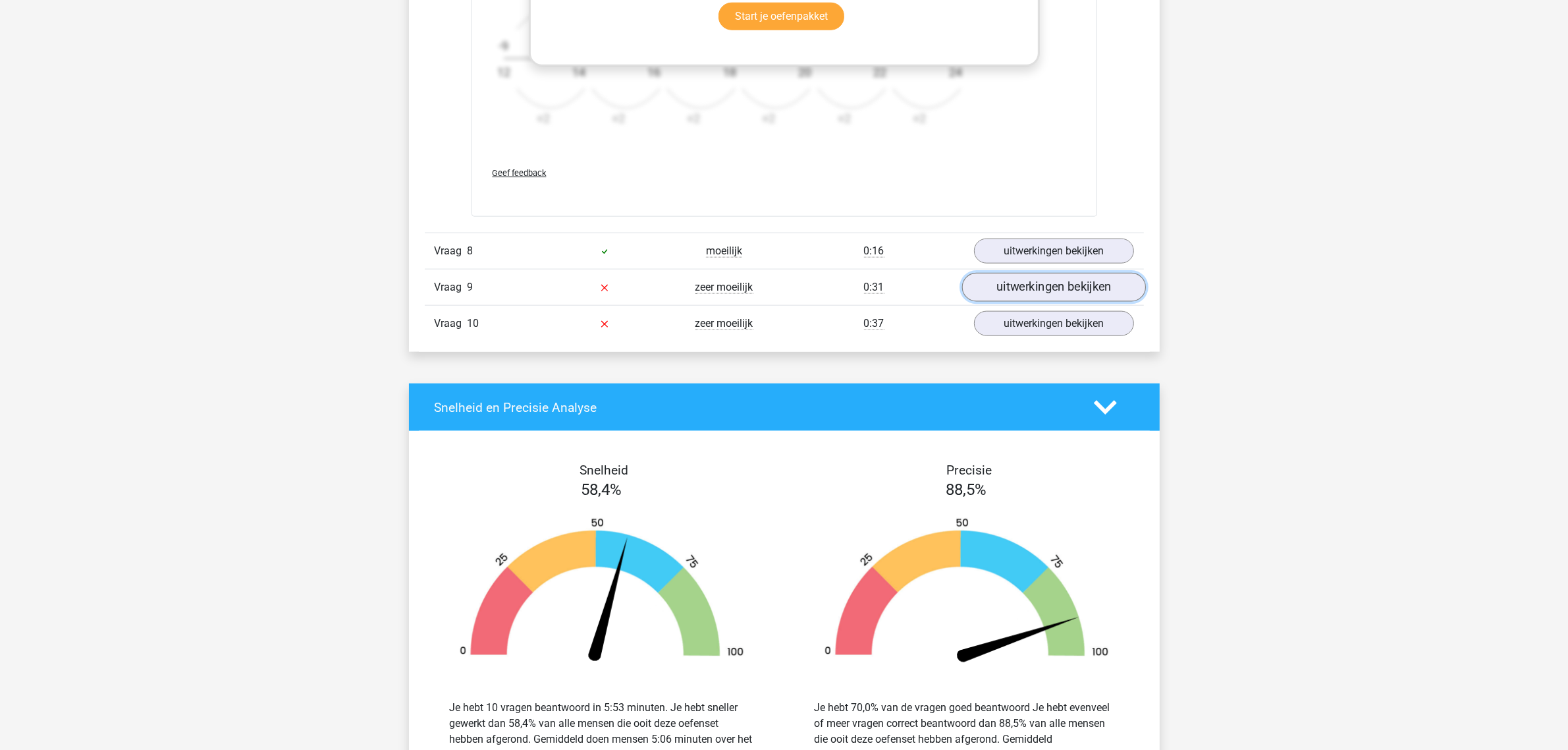
click at [1018, 302] on link "uitwerkingen bekijken" at bounding box center [1053, 287] width 183 height 29
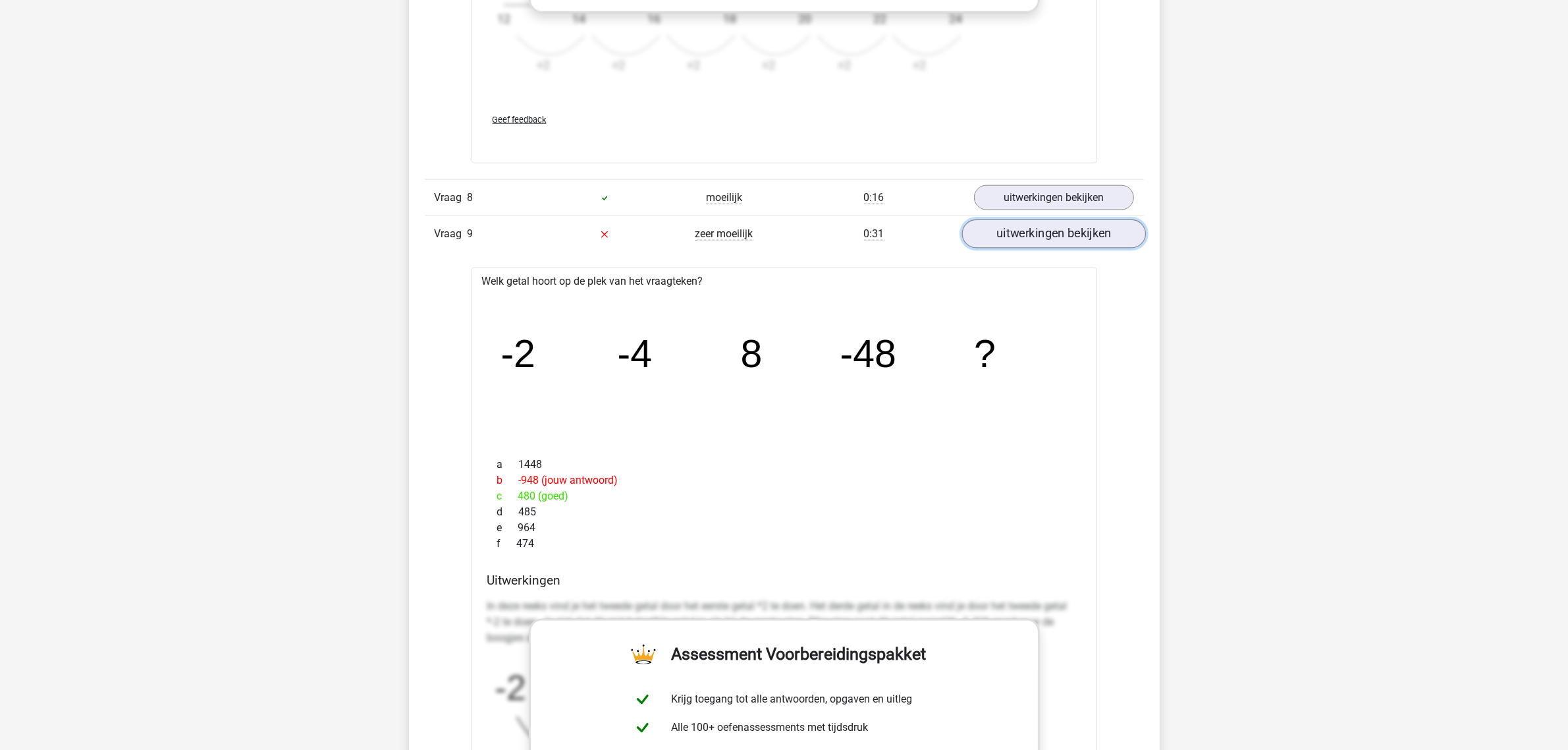
scroll to position [2060, 0]
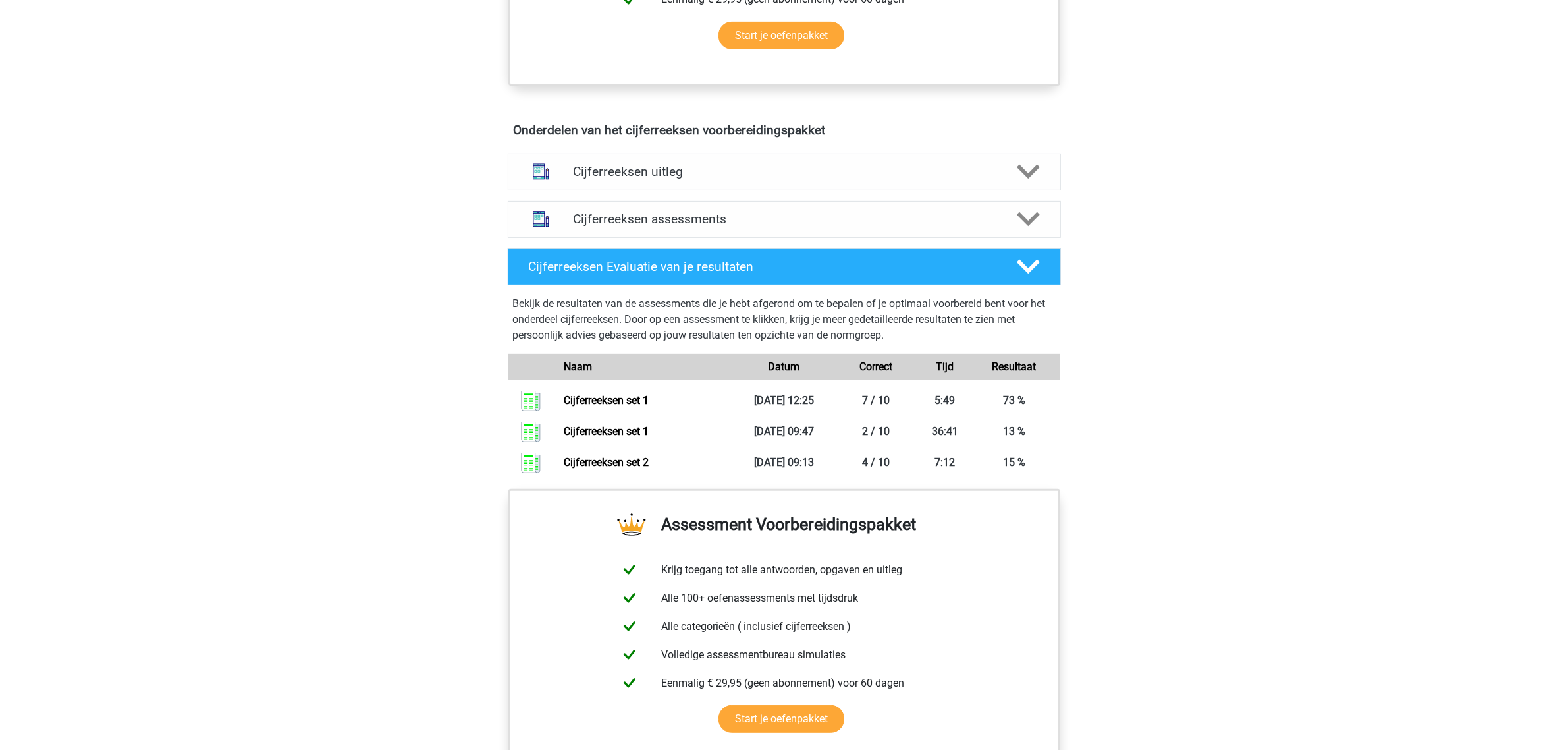
scroll to position [659, 0]
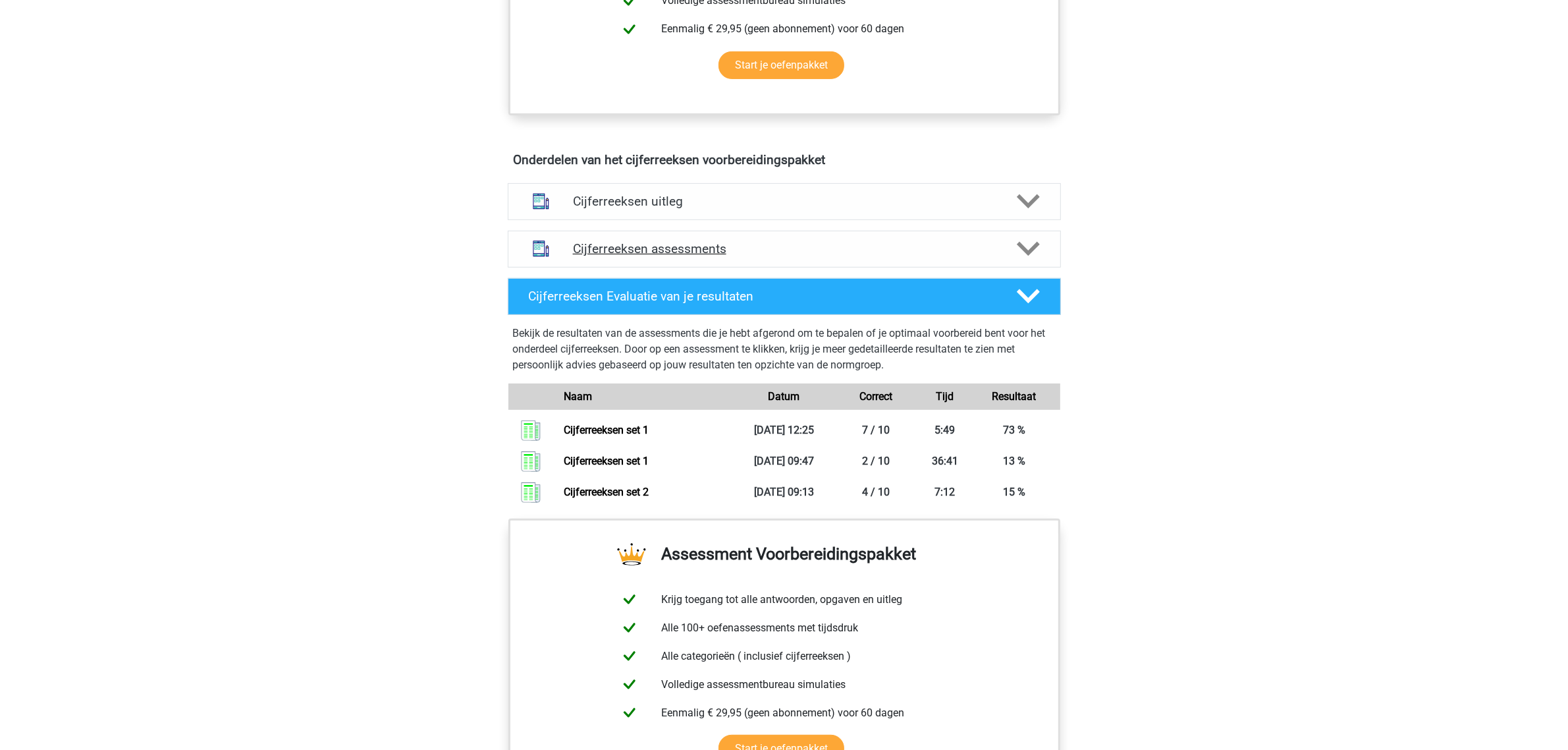
click at [1035, 260] on icon at bounding box center [1028, 249] width 23 height 23
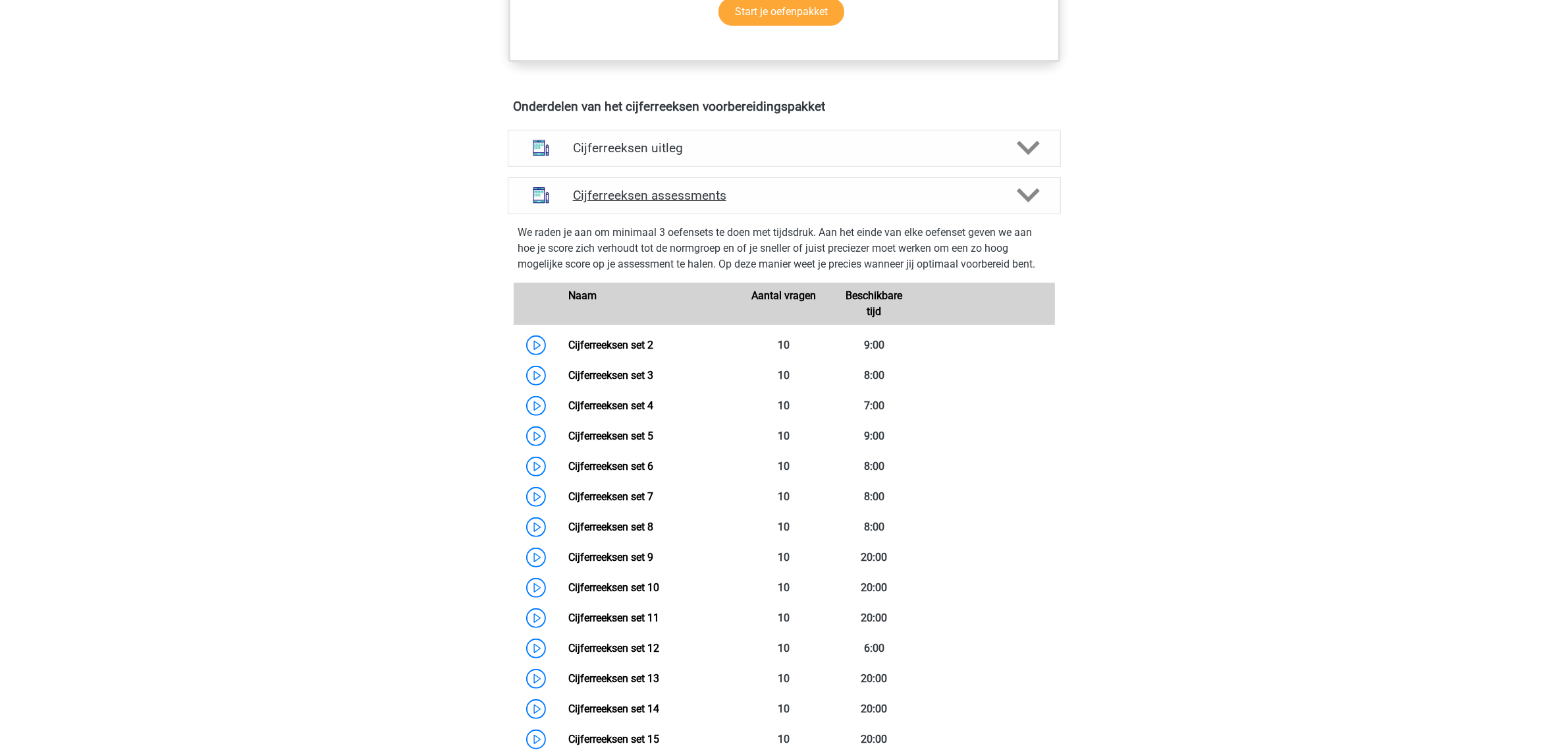
scroll to position [741, 0]
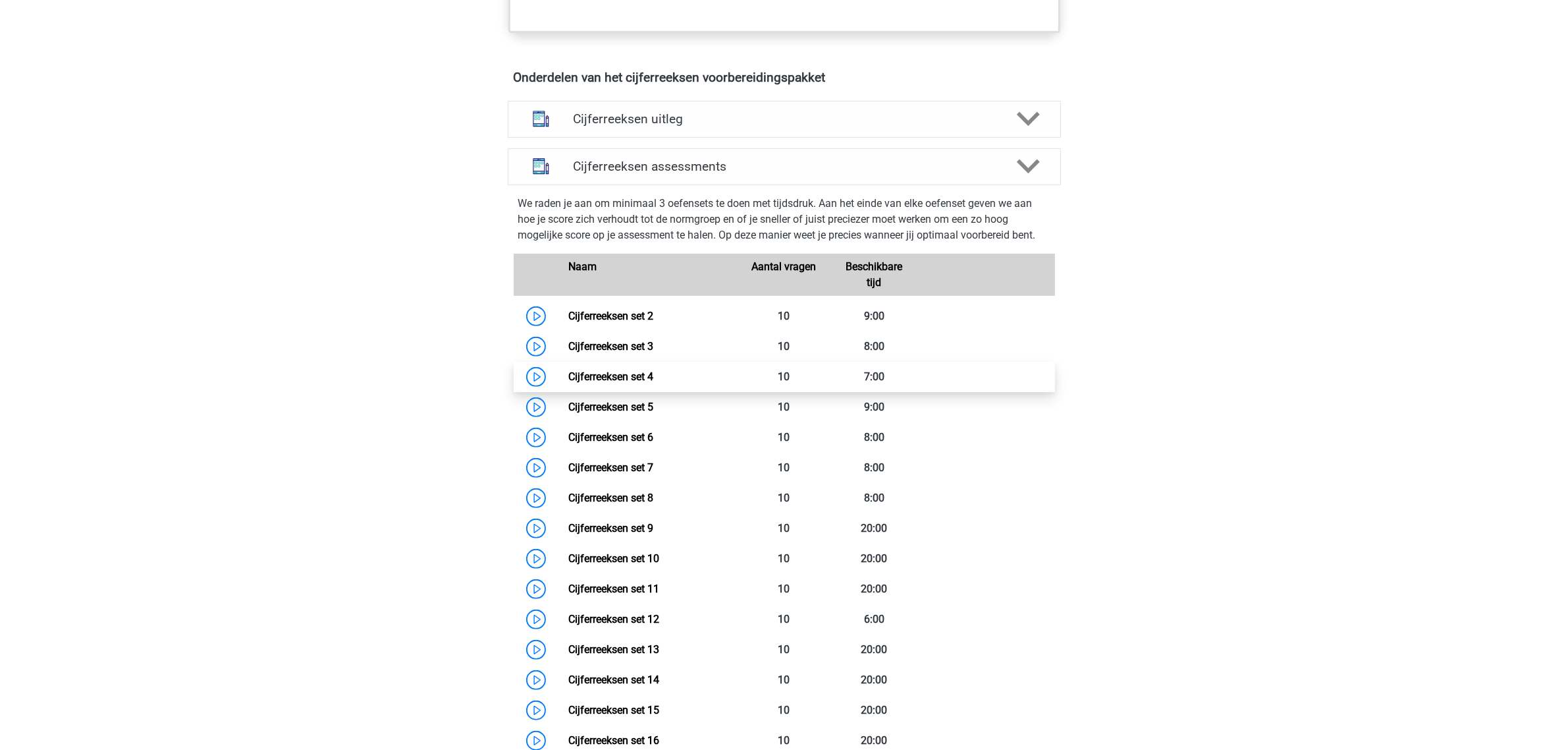
click at [597, 383] on link "Cijferreeksen set 4" at bounding box center [611, 376] width 85 height 12
click at [607, 444] on link "Cijferreeksen set 6" at bounding box center [611, 437] width 85 height 12
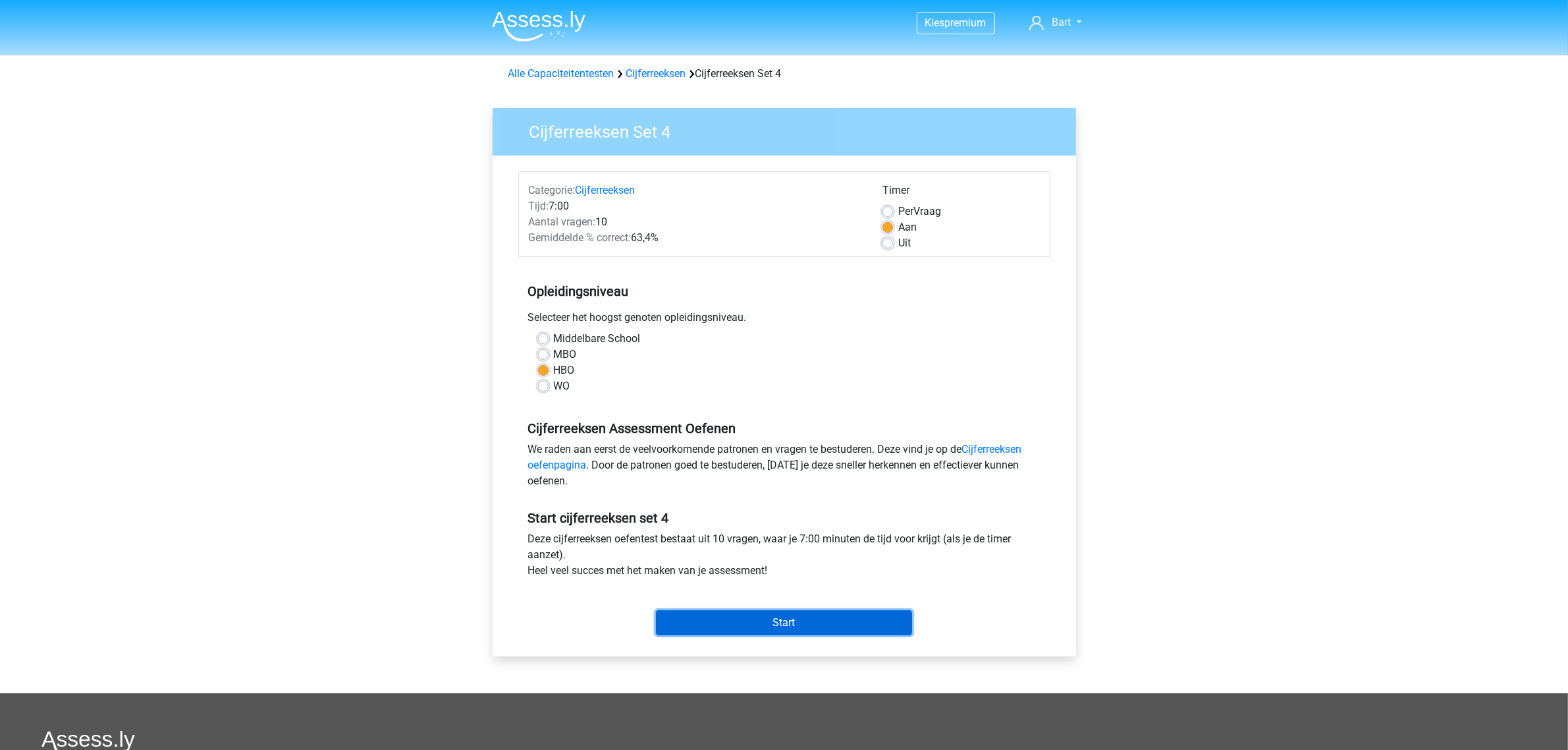
click at [738, 618] on input "Start" at bounding box center [784, 622] width 256 height 25
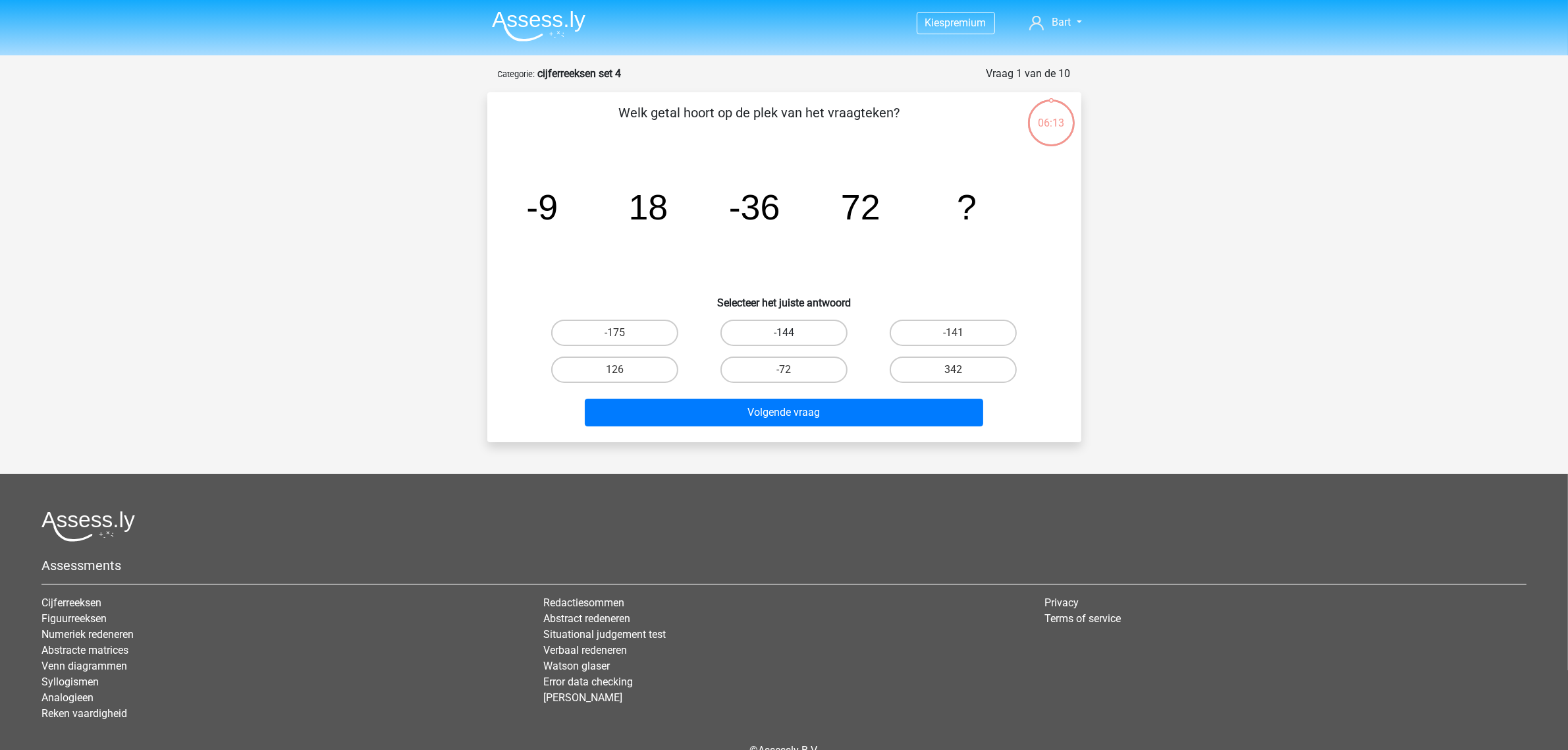
click at [781, 330] on label "-144" at bounding box center [784, 333] width 127 height 26
click at [784, 333] on input "-144" at bounding box center [787, 337] width 9 height 9
radio input "true"
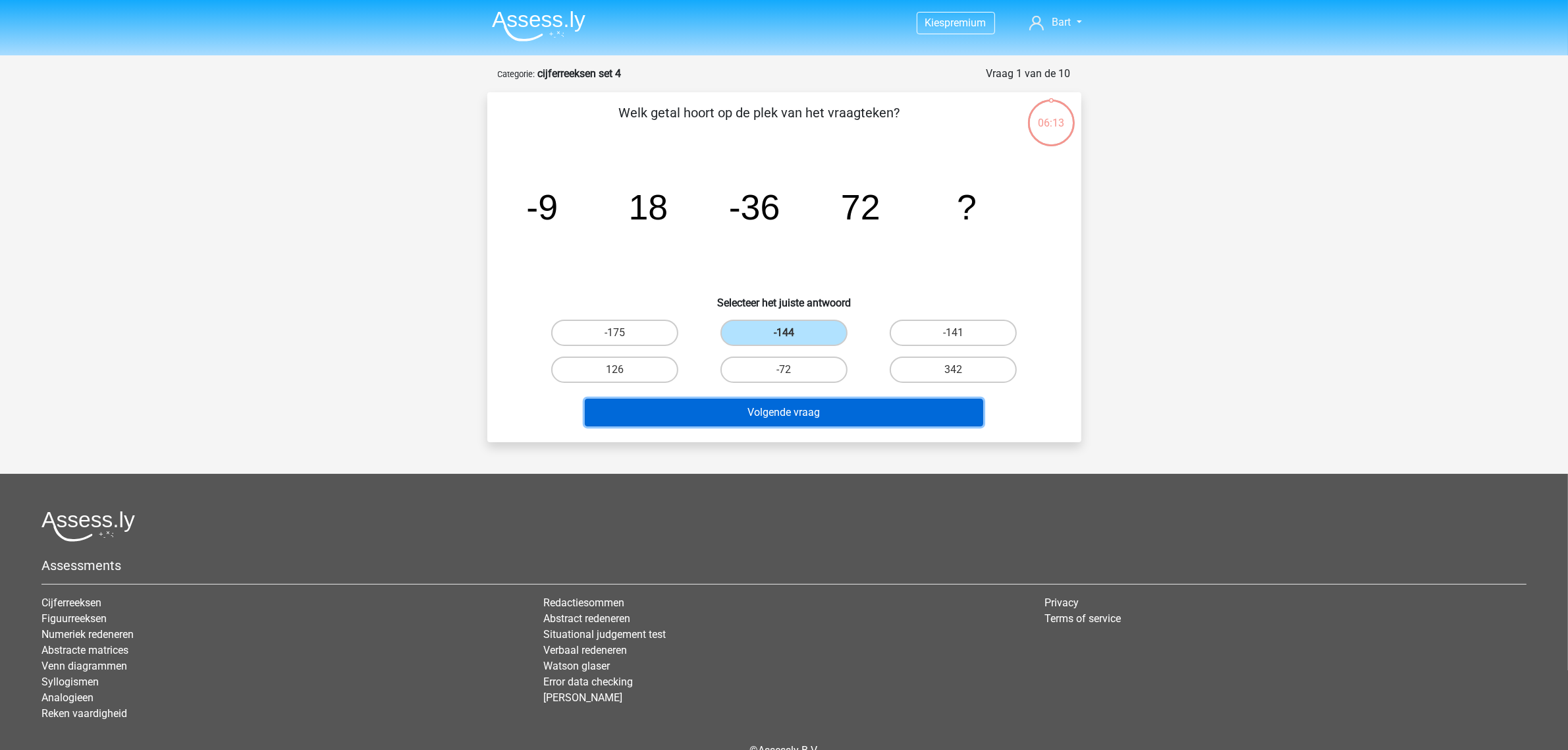
click at [787, 407] on button "Volgende vraag" at bounding box center [784, 412] width 399 height 27
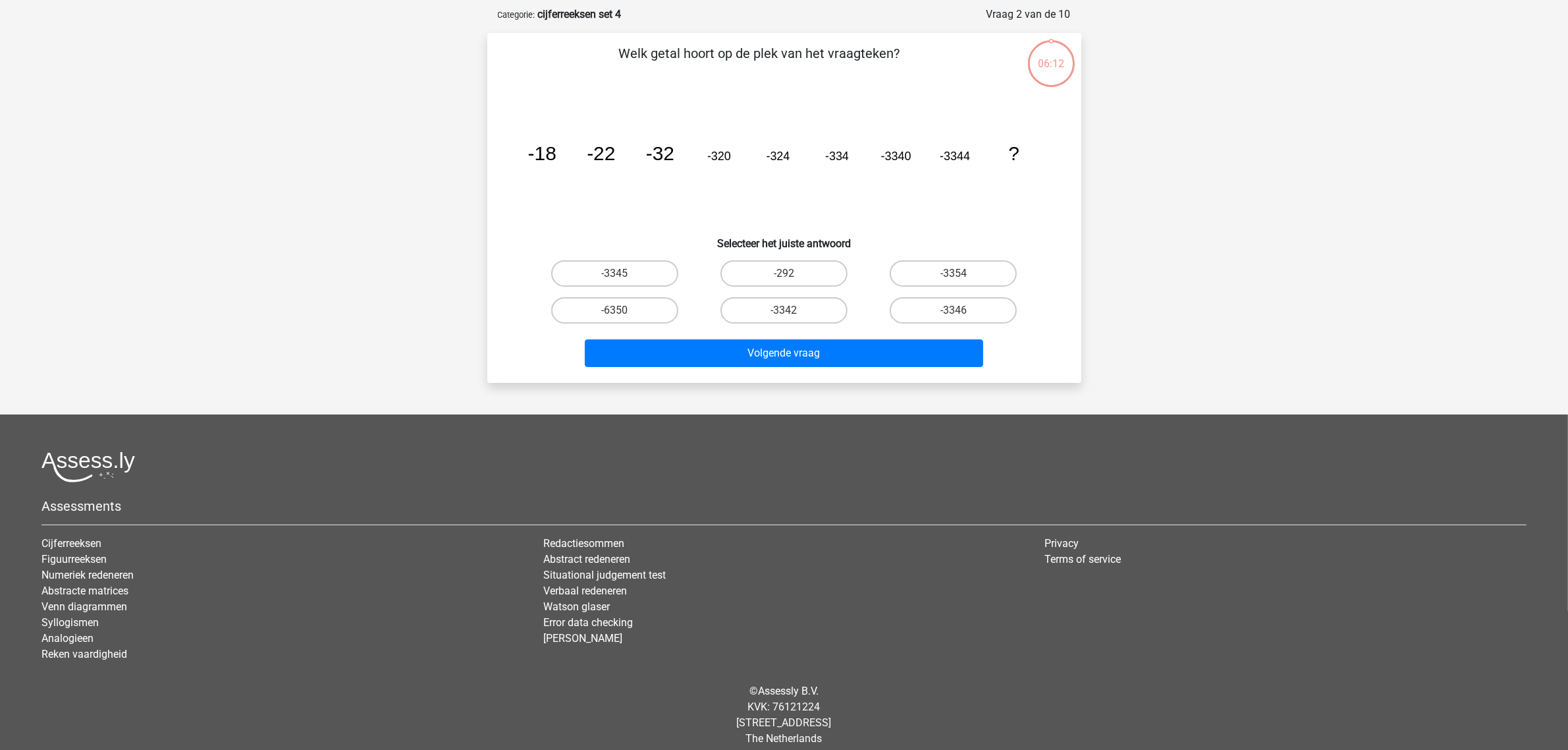
scroll to position [66, 0]
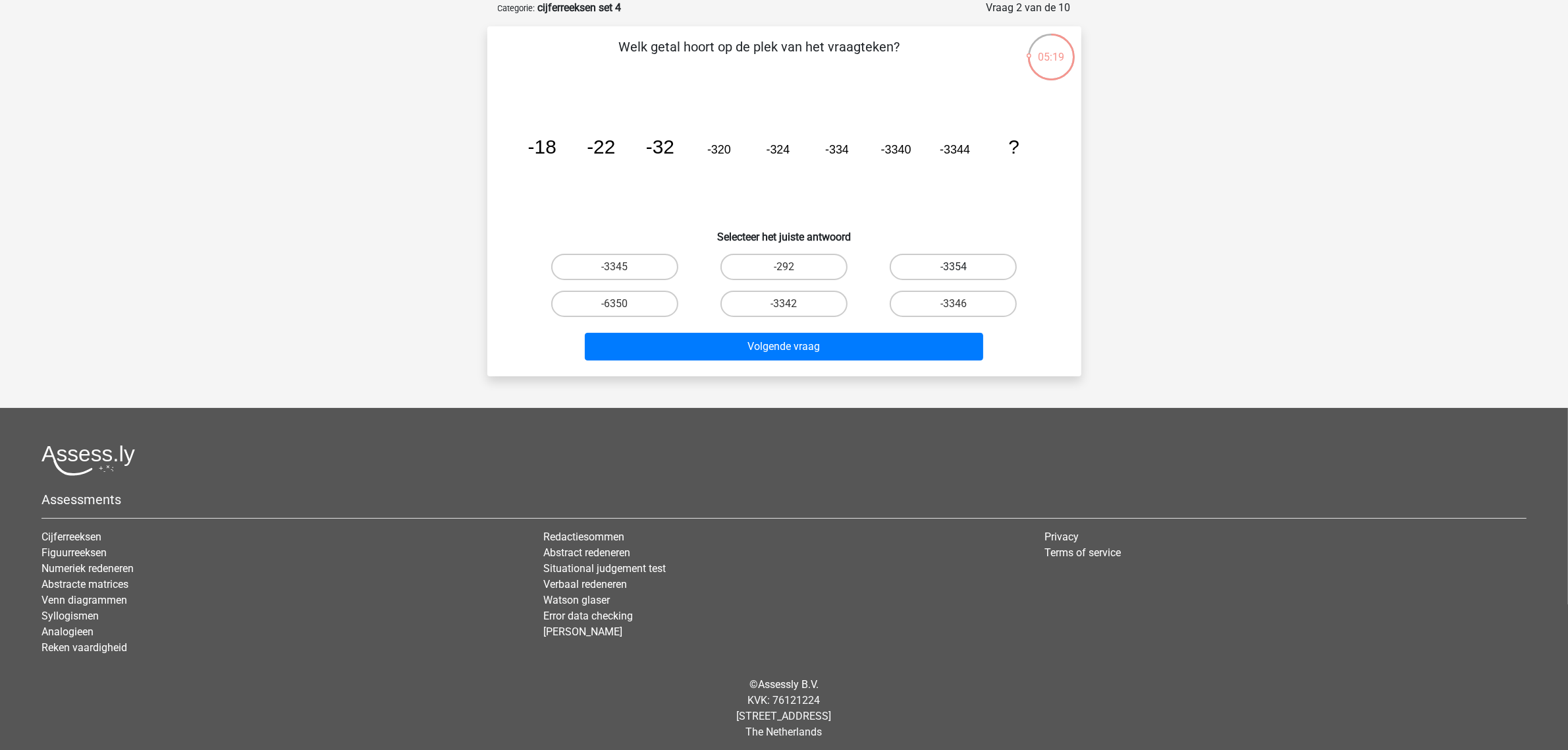
click at [918, 264] on label "-3354" at bounding box center [953, 267] width 127 height 26
click at [954, 267] on input "-3354" at bounding box center [957, 270] width 9 height 9
radio input "true"
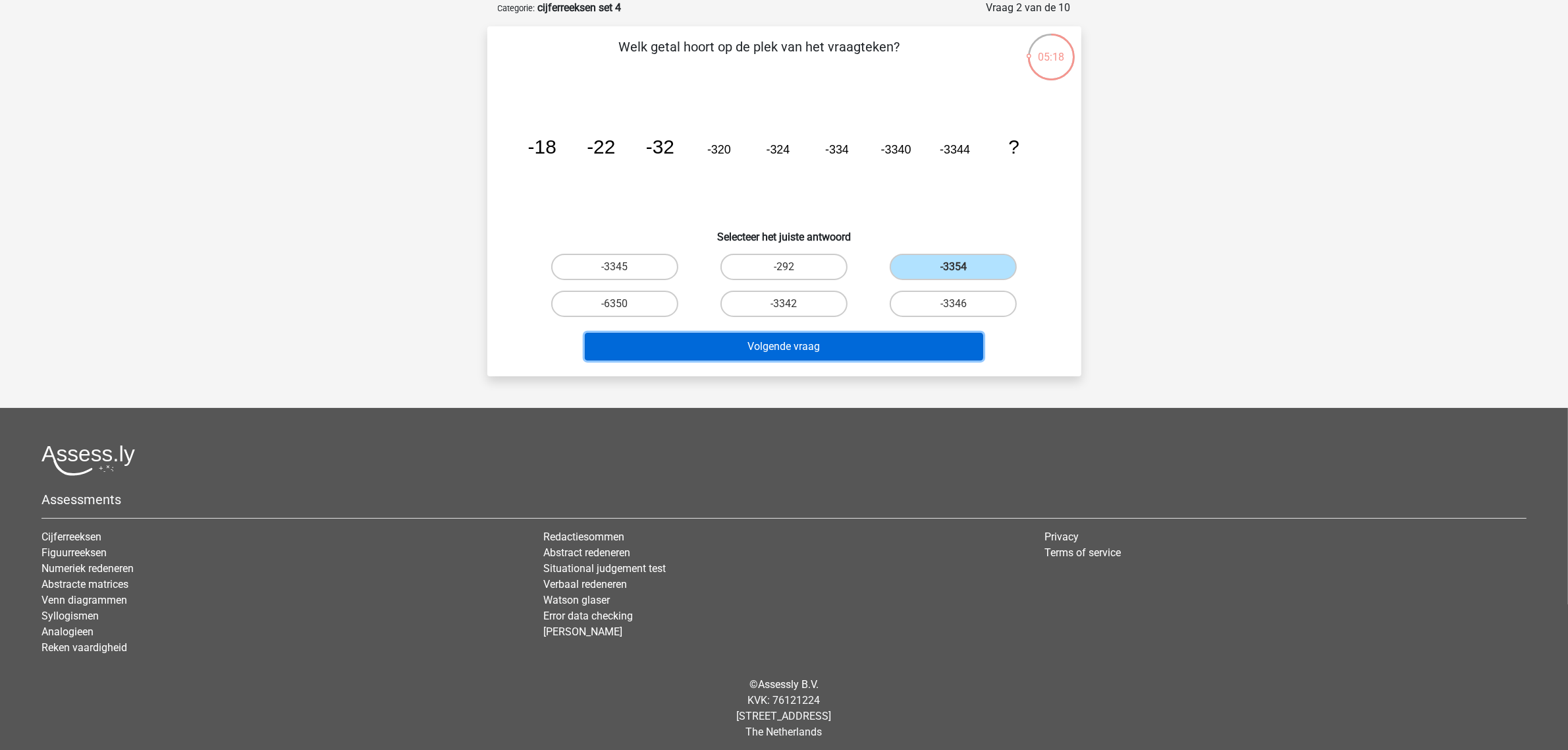
click at [784, 344] on button "Volgende vraag" at bounding box center [784, 346] width 399 height 27
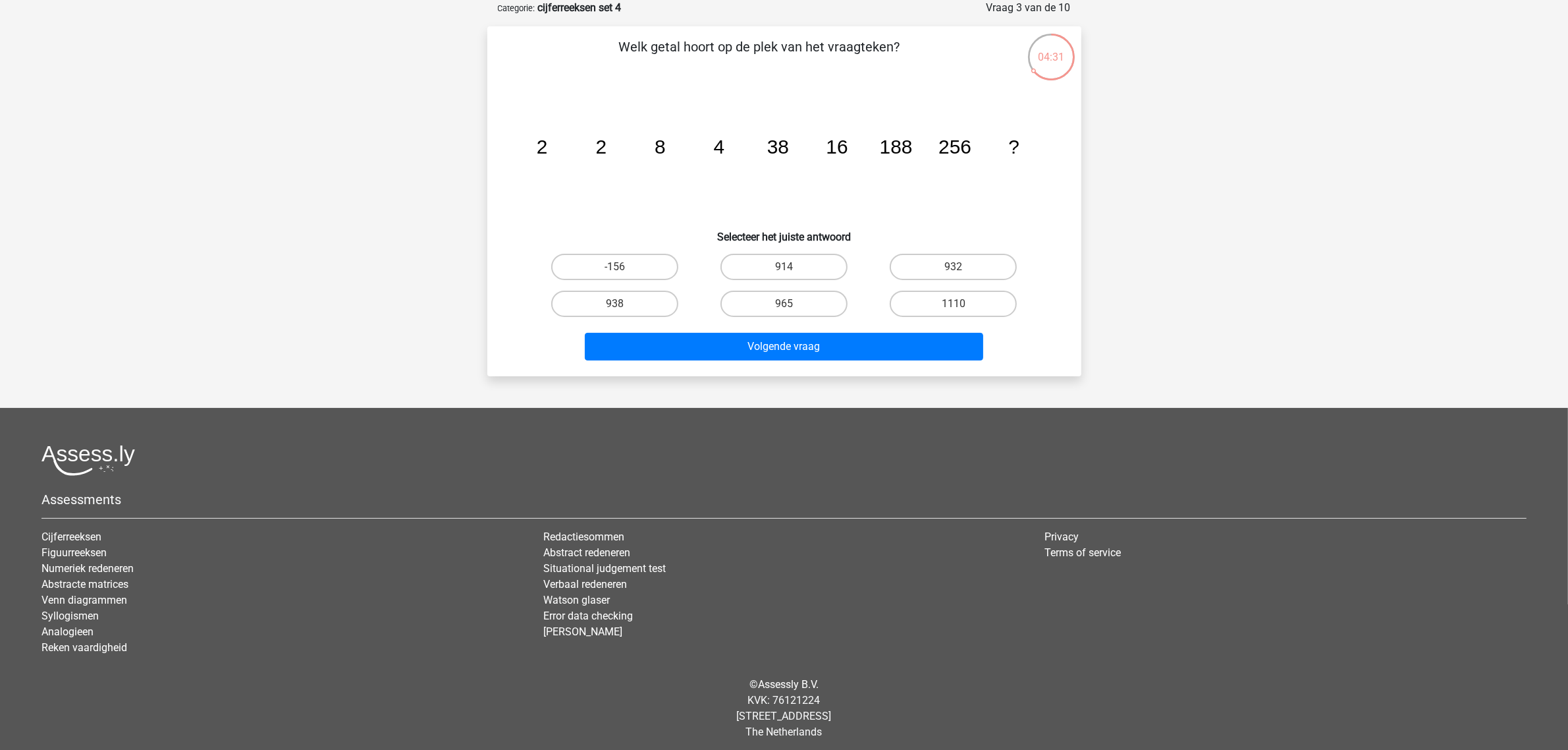
click at [956, 269] on input "932" at bounding box center [957, 270] width 9 height 9
radio input "true"
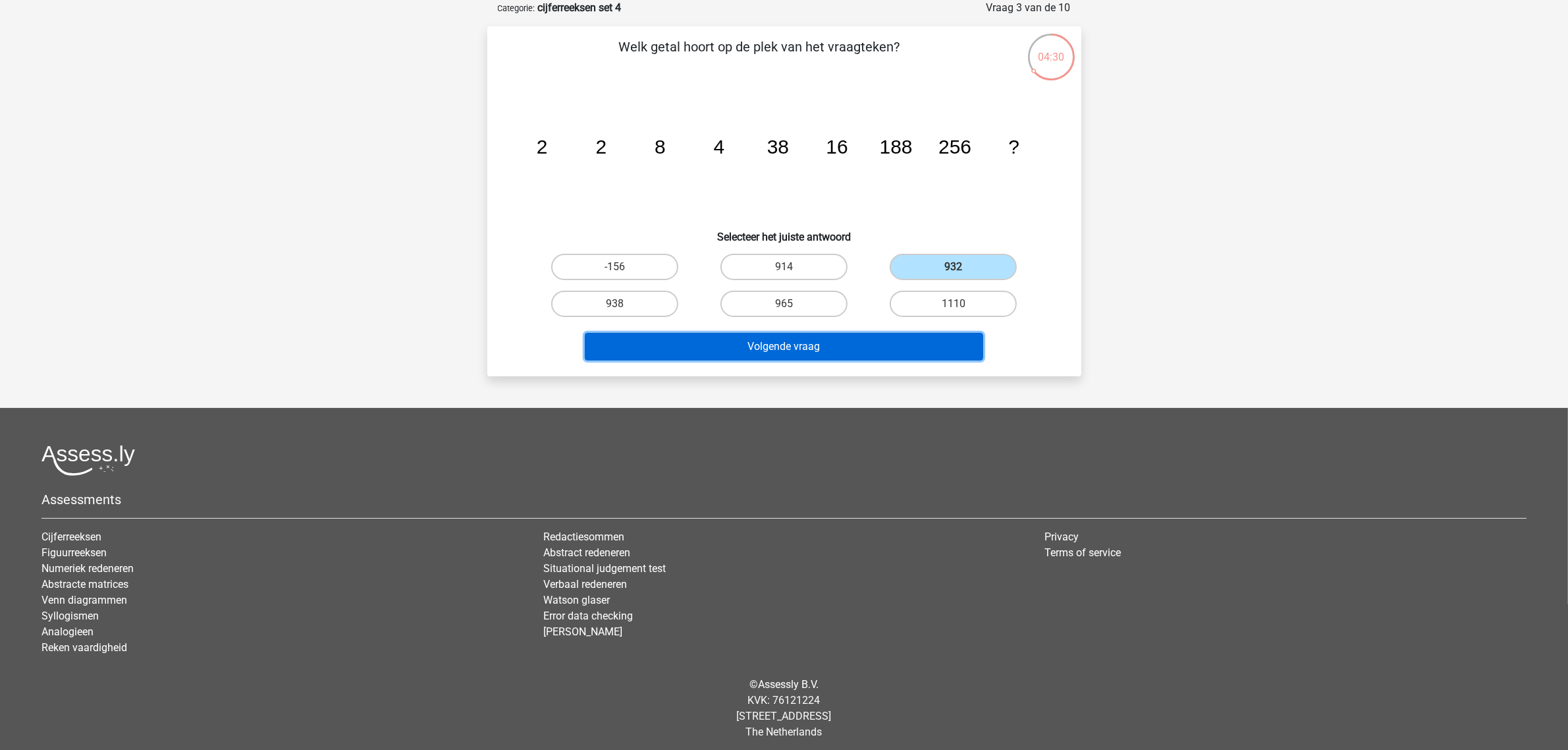
click at [797, 338] on button "Volgende vraag" at bounding box center [784, 346] width 399 height 27
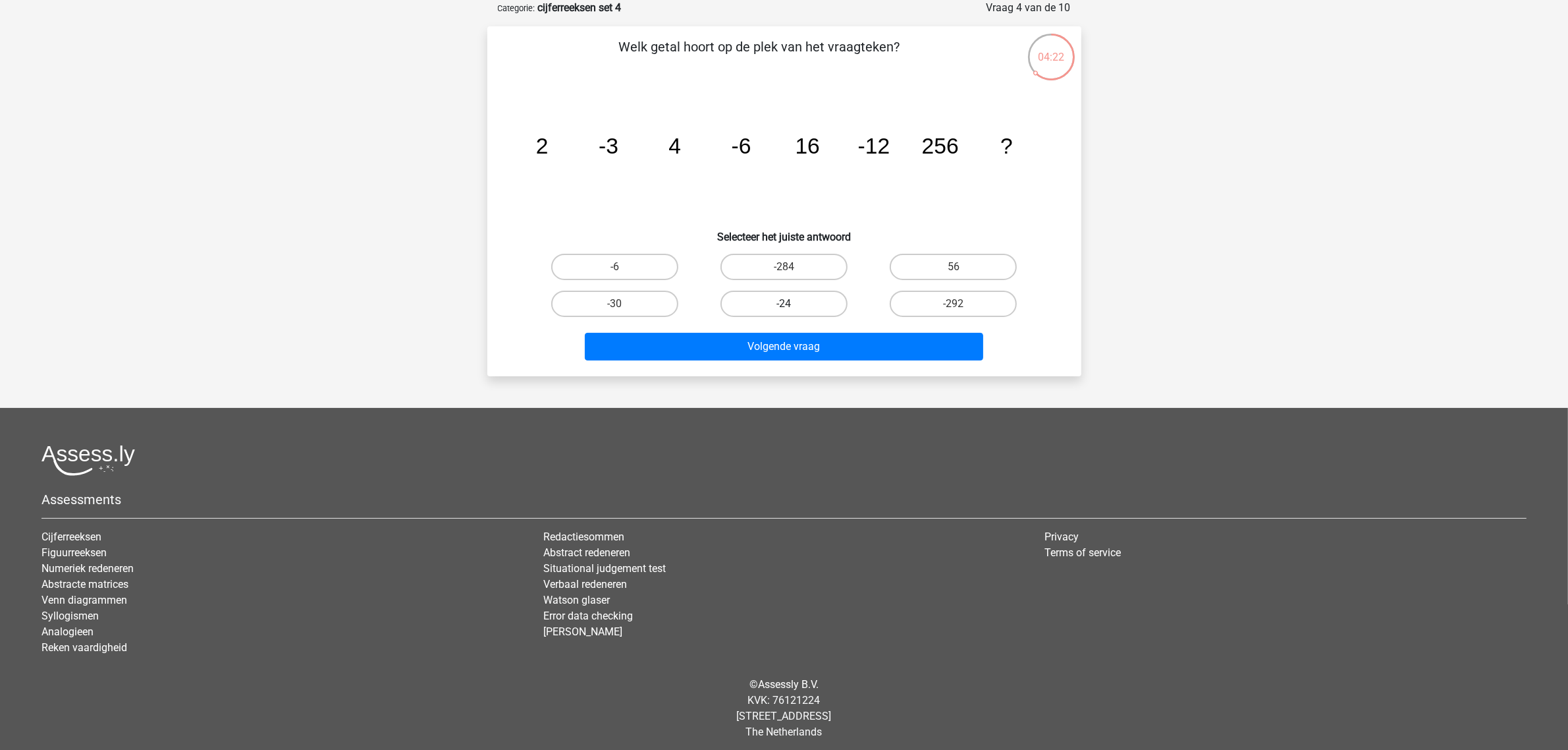
click at [767, 300] on label "-24" at bounding box center [784, 304] width 127 height 26
click at [784, 304] on input "-24" at bounding box center [787, 307] width 9 height 9
radio input "true"
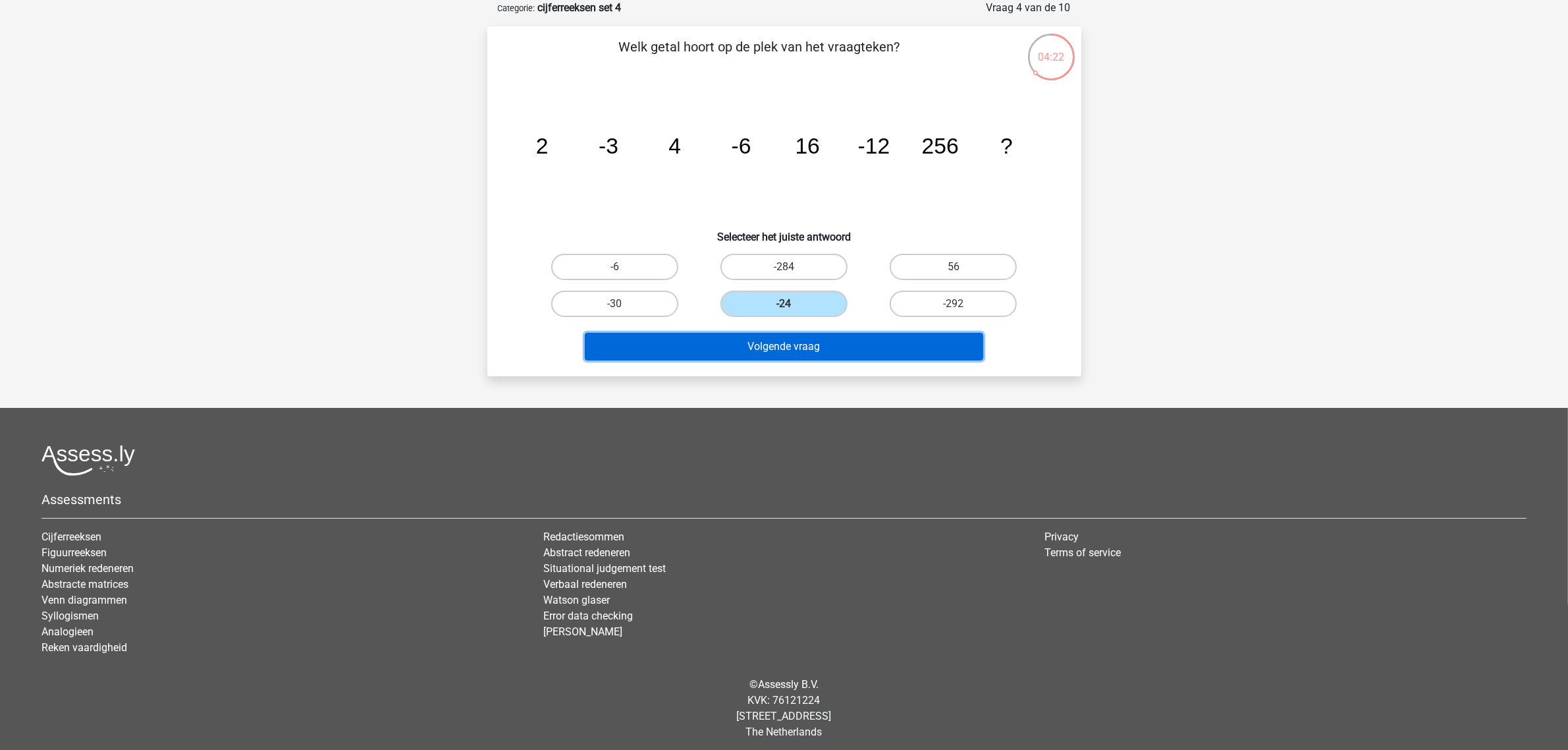
click at [761, 353] on button "Volgende vraag" at bounding box center [784, 346] width 399 height 27
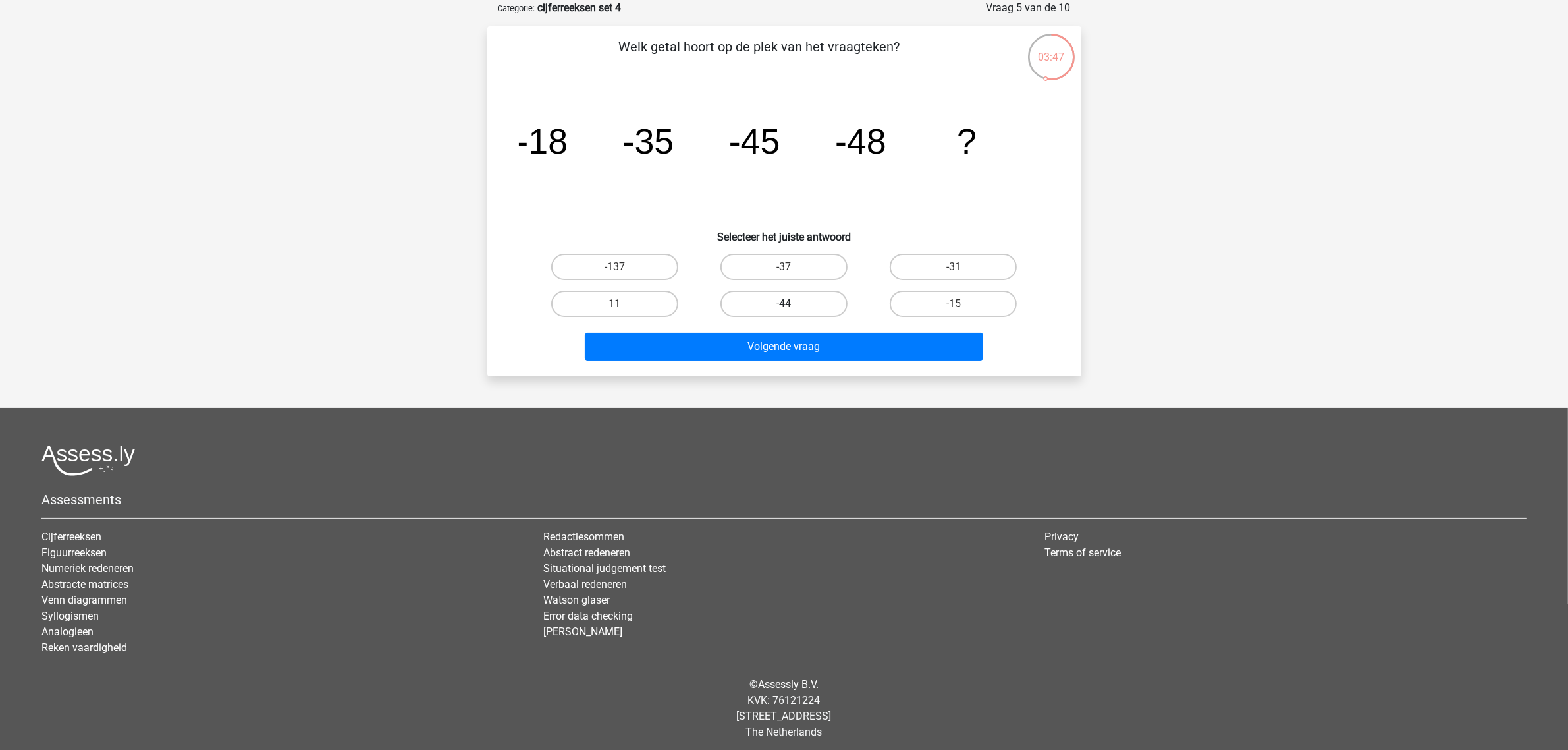
click at [807, 299] on label "-44" at bounding box center [784, 304] width 127 height 26
click at [792, 304] on input "-44" at bounding box center [787, 307] width 9 height 9
radio input "true"
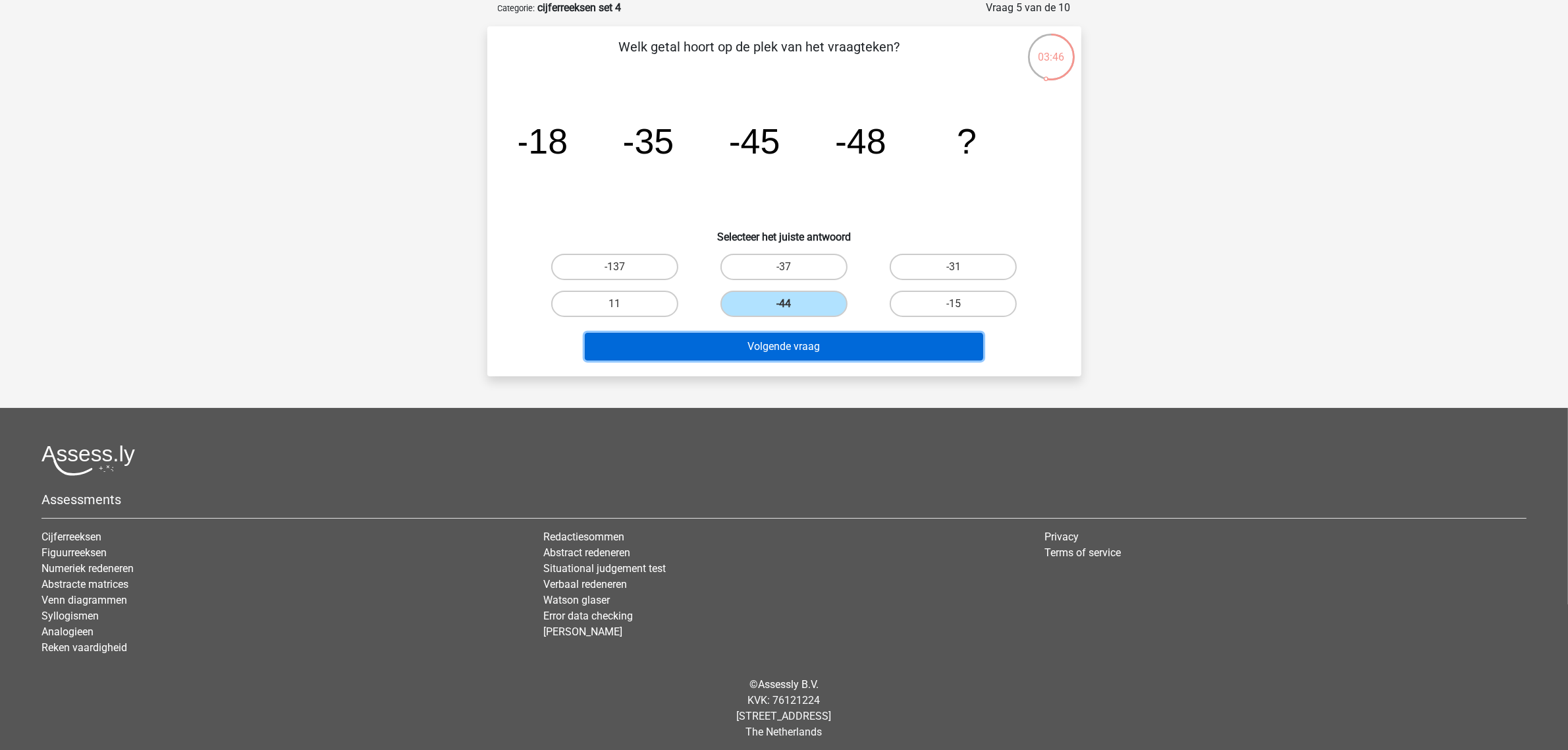
click at [804, 341] on button "Volgende vraag" at bounding box center [784, 346] width 399 height 27
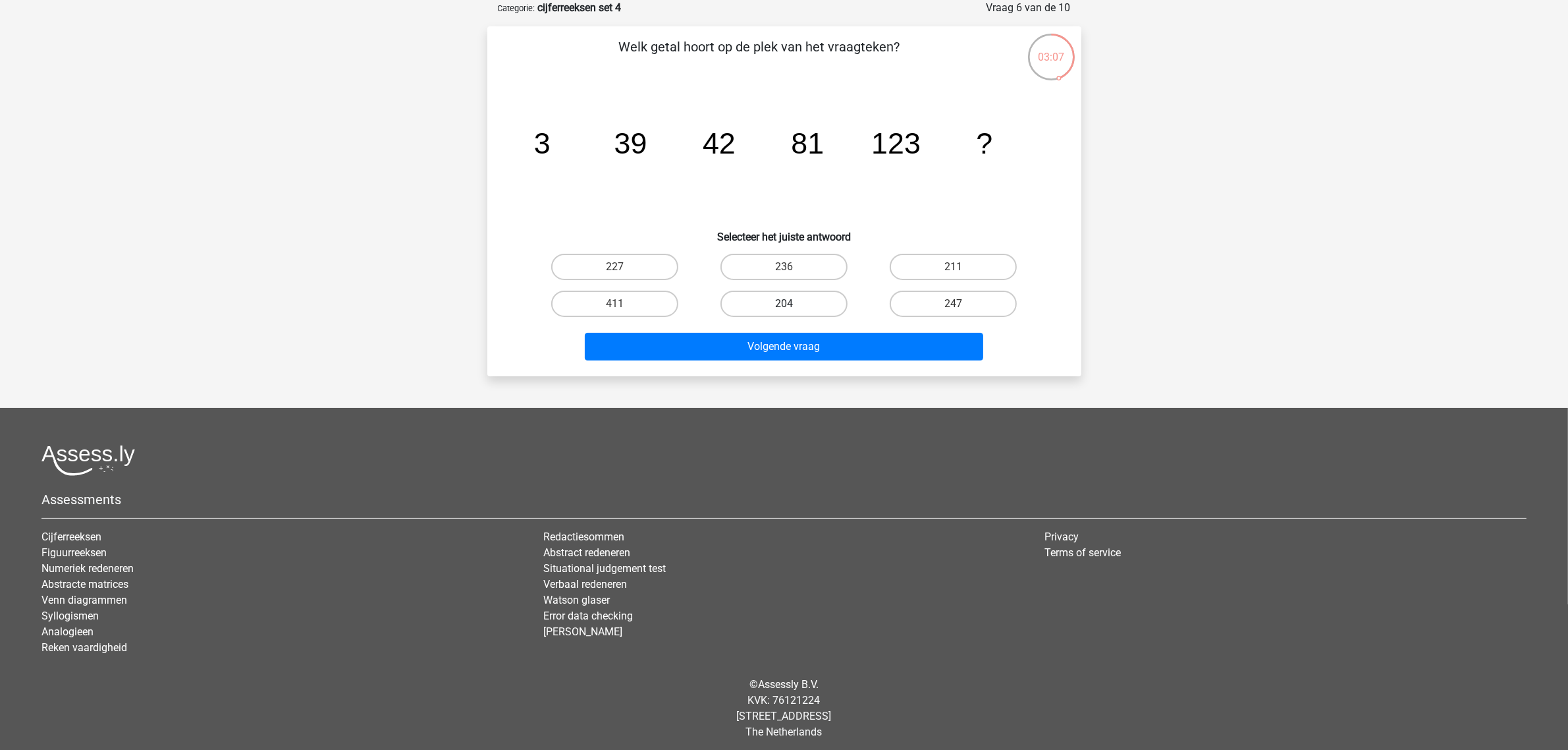
click at [772, 301] on label "204" at bounding box center [784, 304] width 127 height 26
click at [784, 304] on input "204" at bounding box center [787, 307] width 9 height 9
radio input "true"
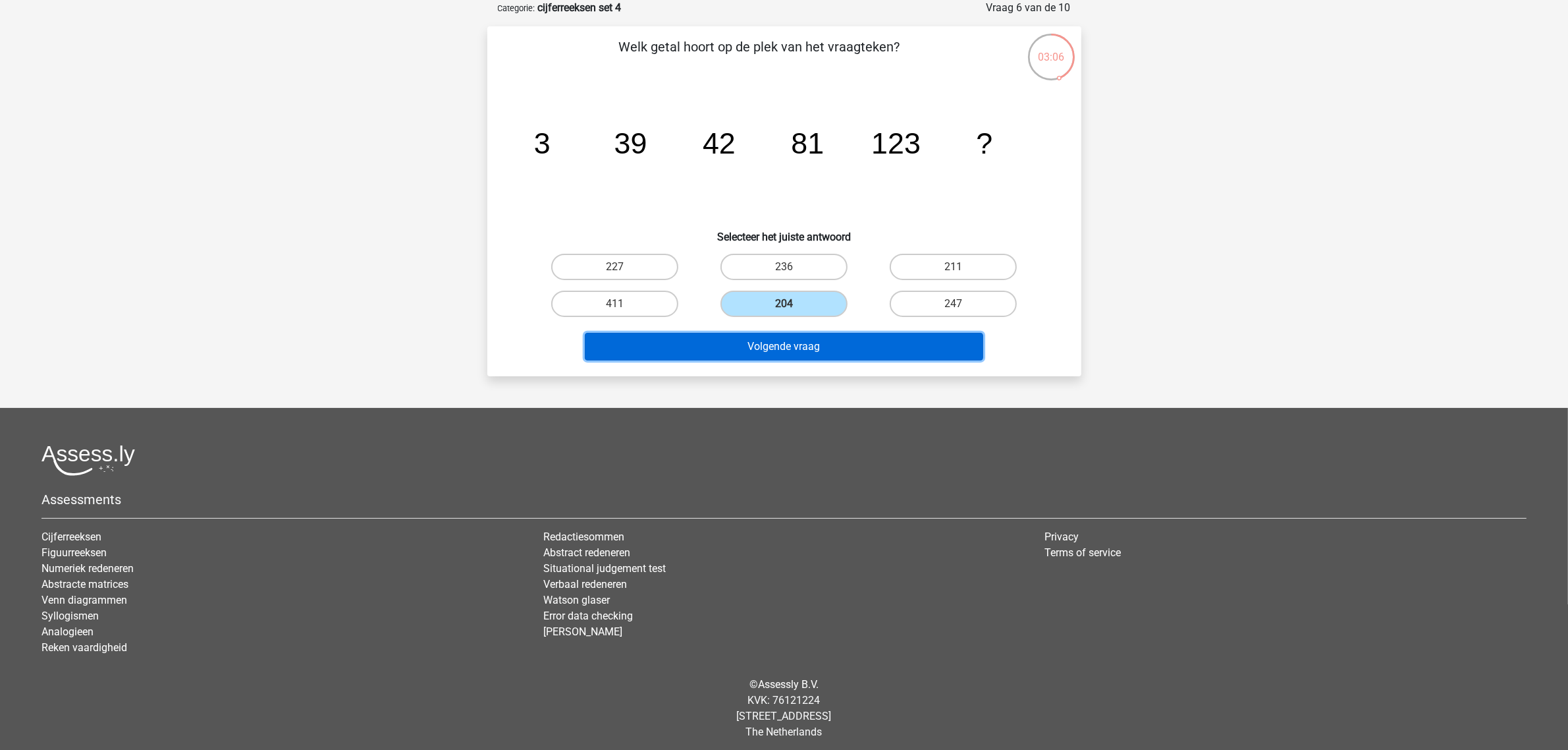
click at [782, 340] on button "Volgende vraag" at bounding box center [784, 346] width 399 height 27
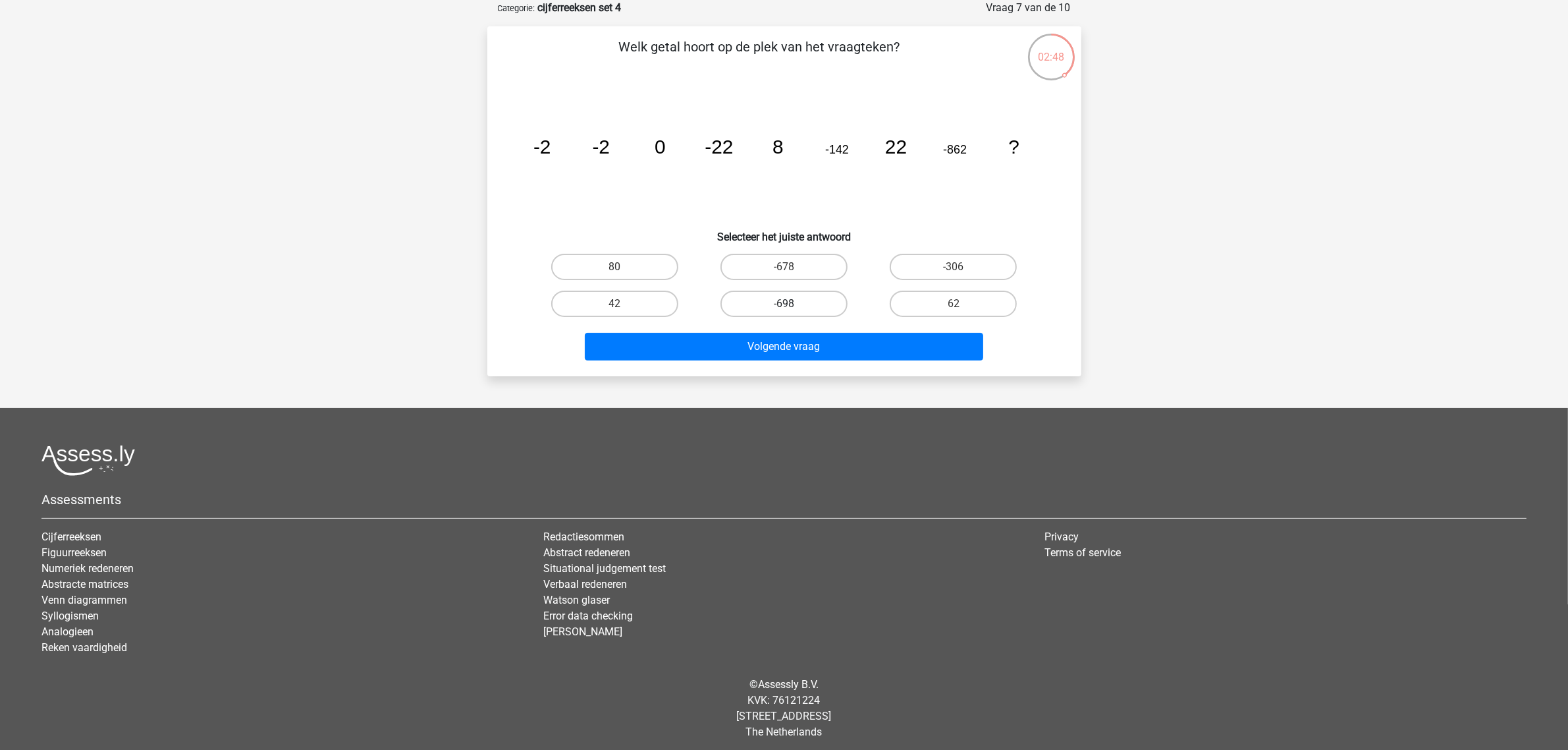
click at [779, 297] on label "-698" at bounding box center [784, 304] width 127 height 26
click at [784, 304] on input "-698" at bounding box center [787, 307] width 9 height 9
radio input "true"
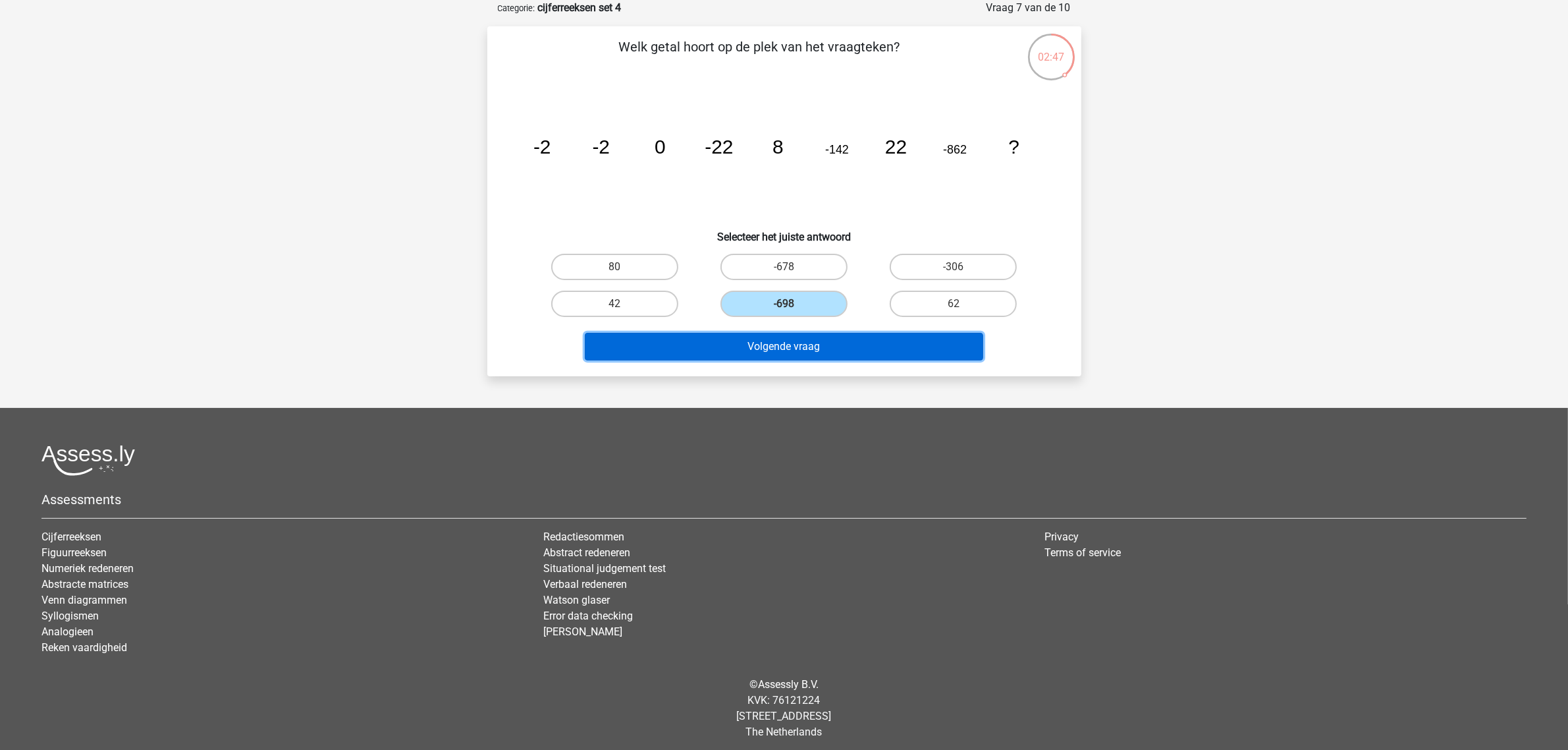
click at [784, 342] on button "Volgende vraag" at bounding box center [784, 346] width 399 height 27
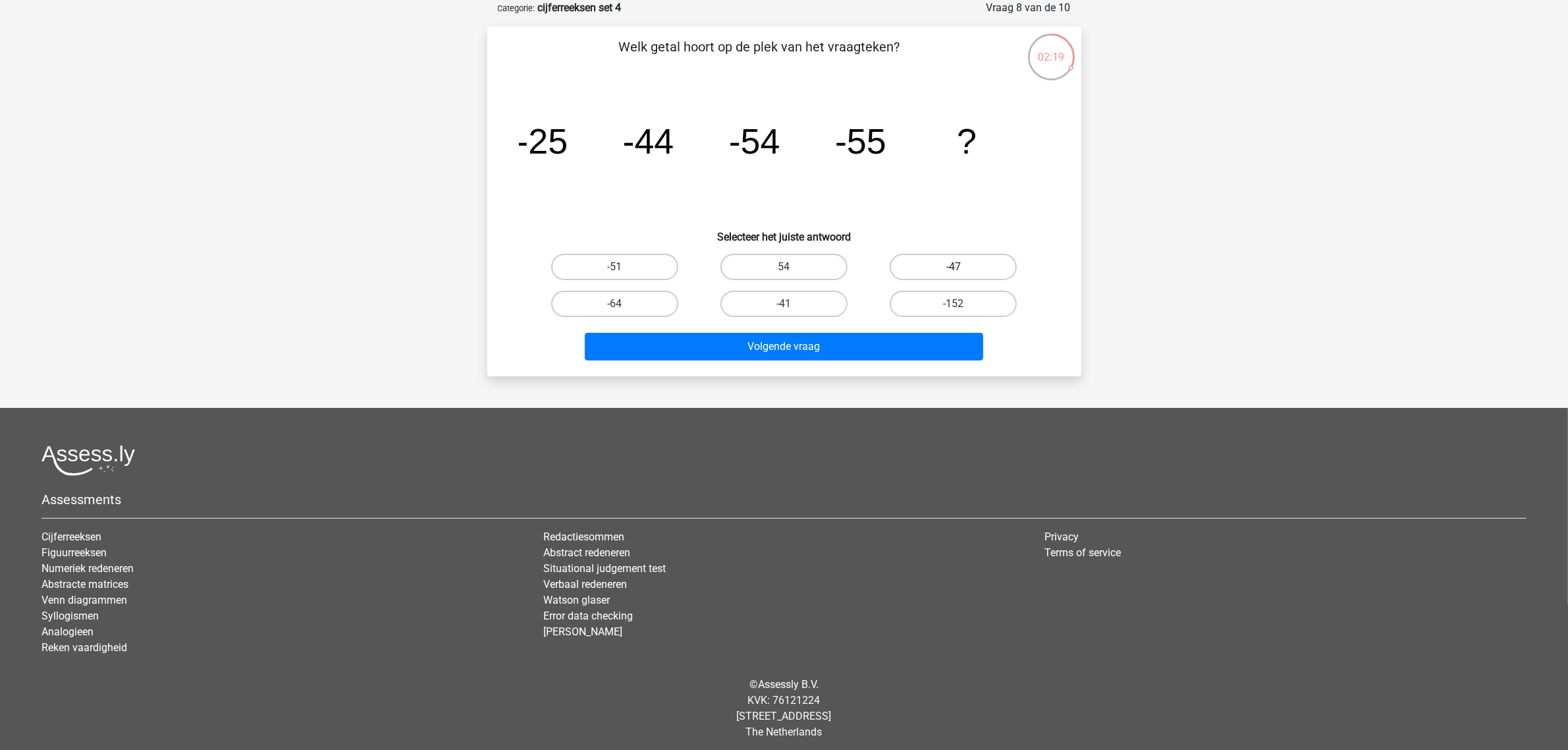
click at [939, 257] on label "-47" at bounding box center [953, 267] width 127 height 26
click at [954, 267] on input "-47" at bounding box center [957, 270] width 9 height 9
radio input "true"
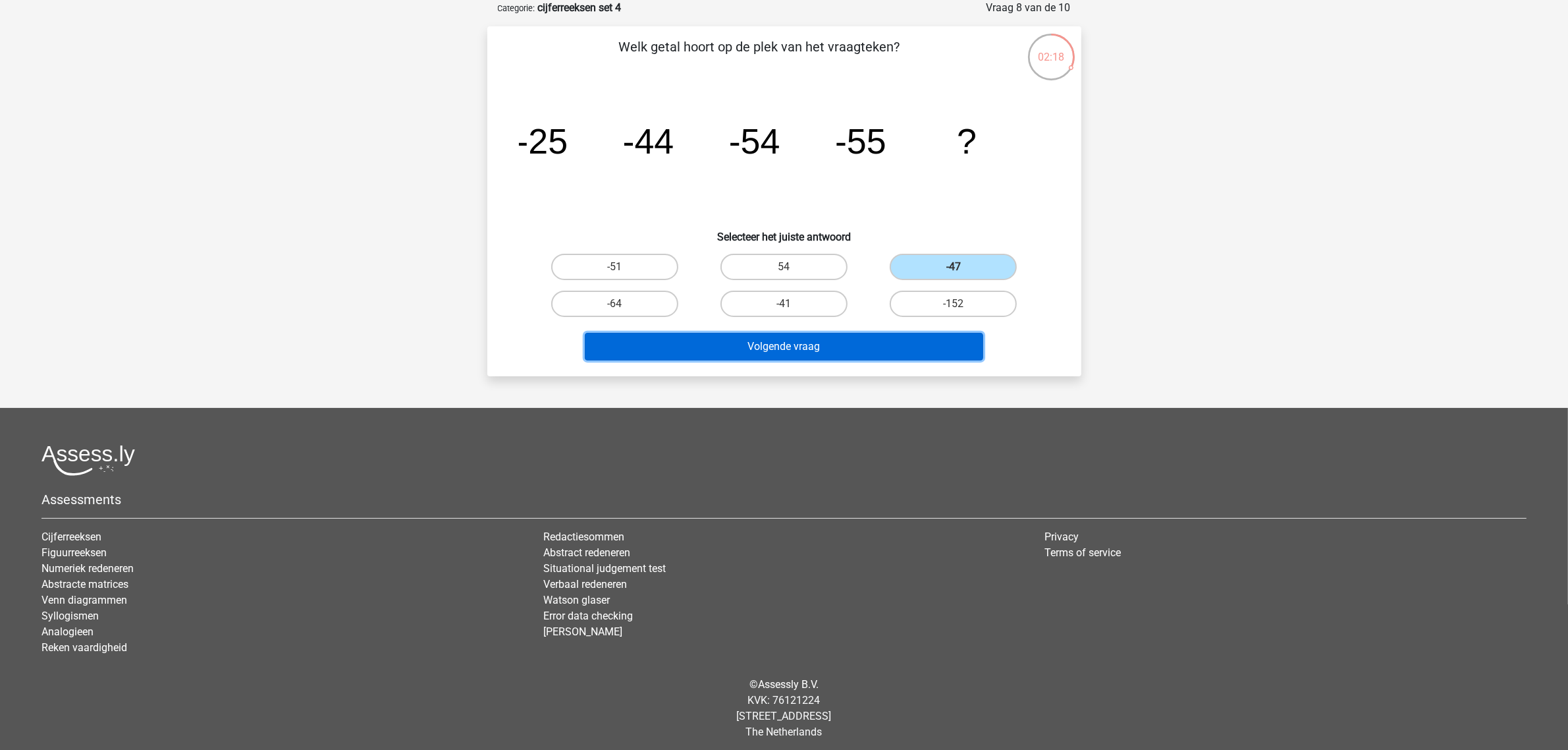
click at [864, 341] on button "Volgende vraag" at bounding box center [784, 346] width 399 height 27
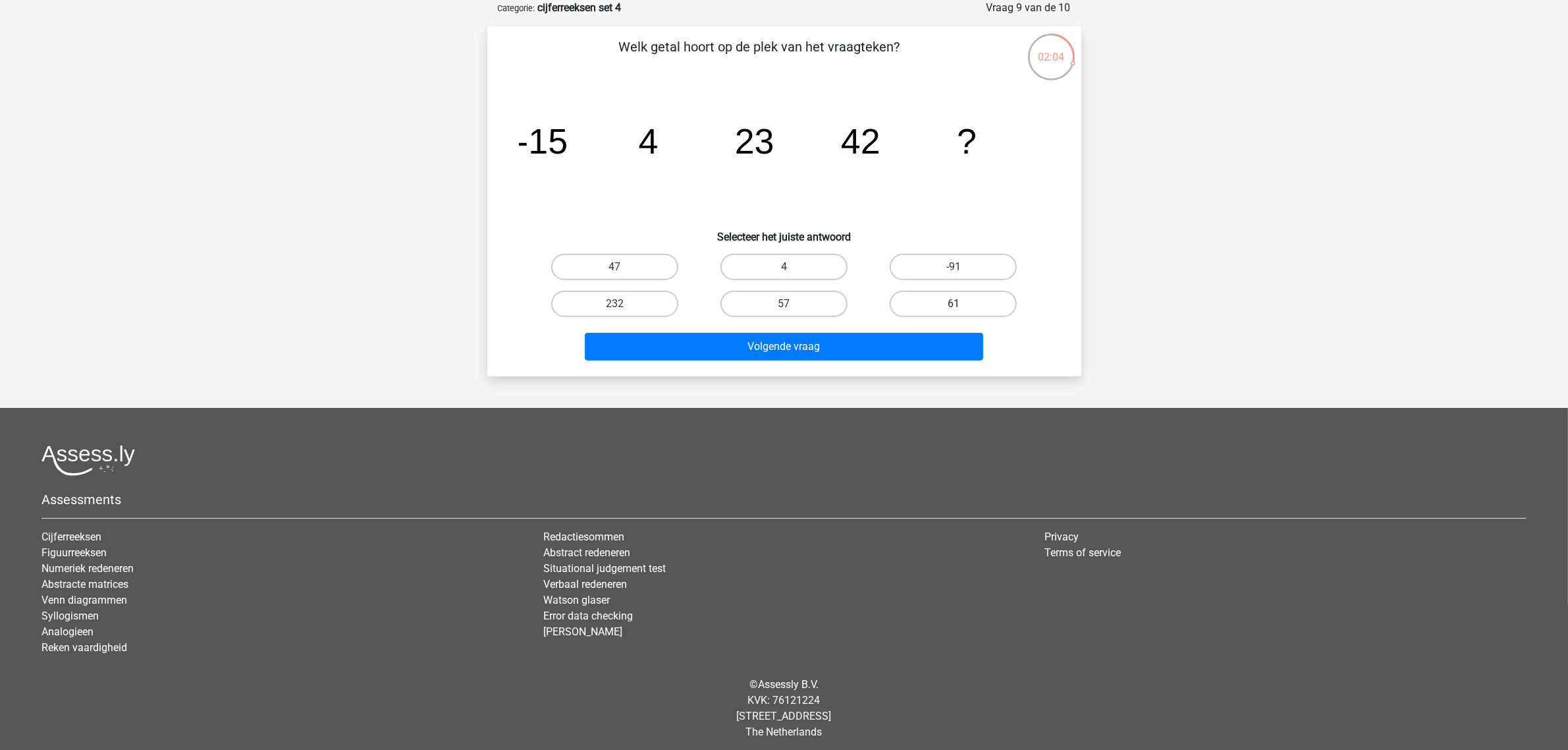
click at [940, 292] on label "61" at bounding box center [953, 304] width 127 height 26
click at [954, 304] on input "61" at bounding box center [957, 307] width 9 height 9
radio input "true"
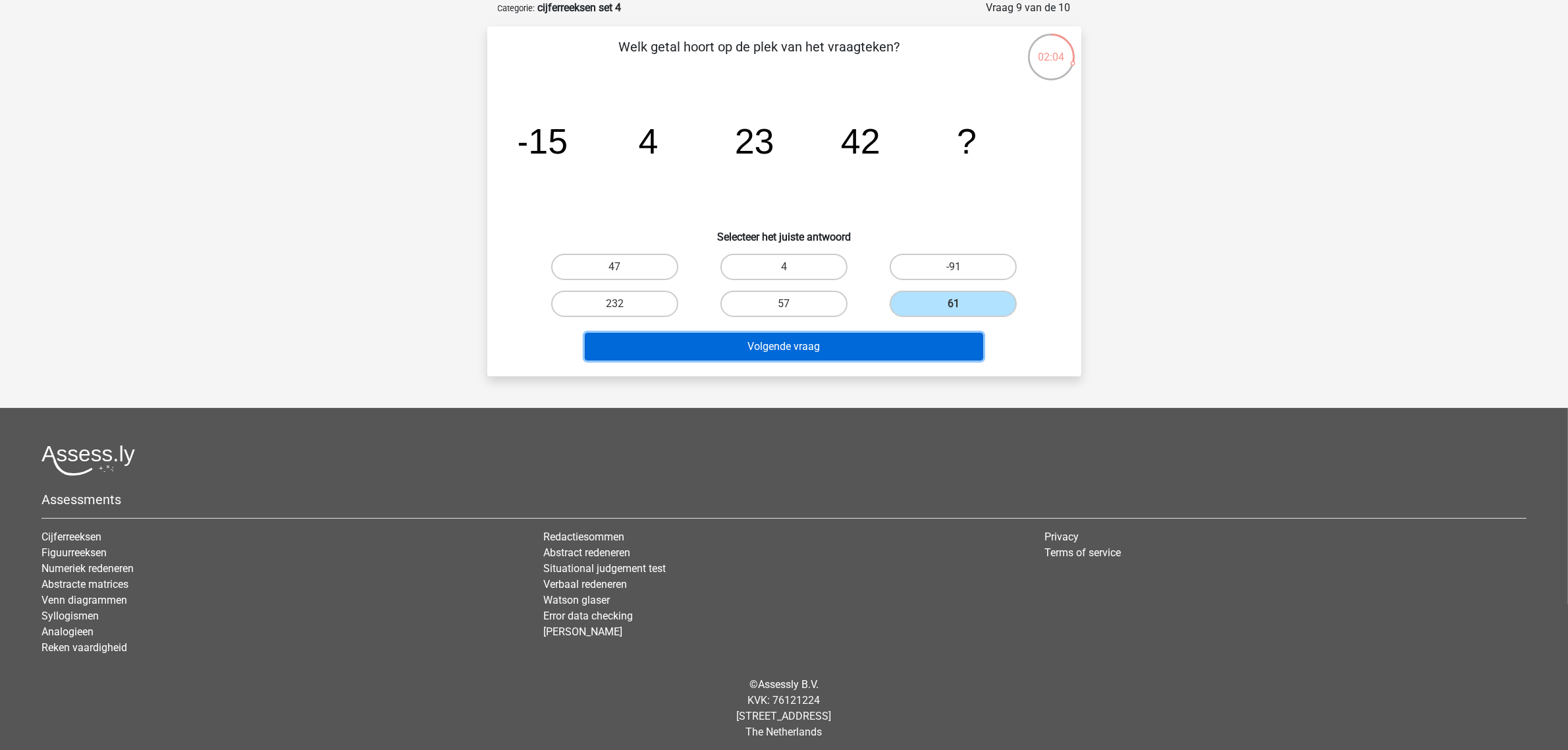
click at [891, 353] on button "Volgende vraag" at bounding box center [784, 346] width 399 height 27
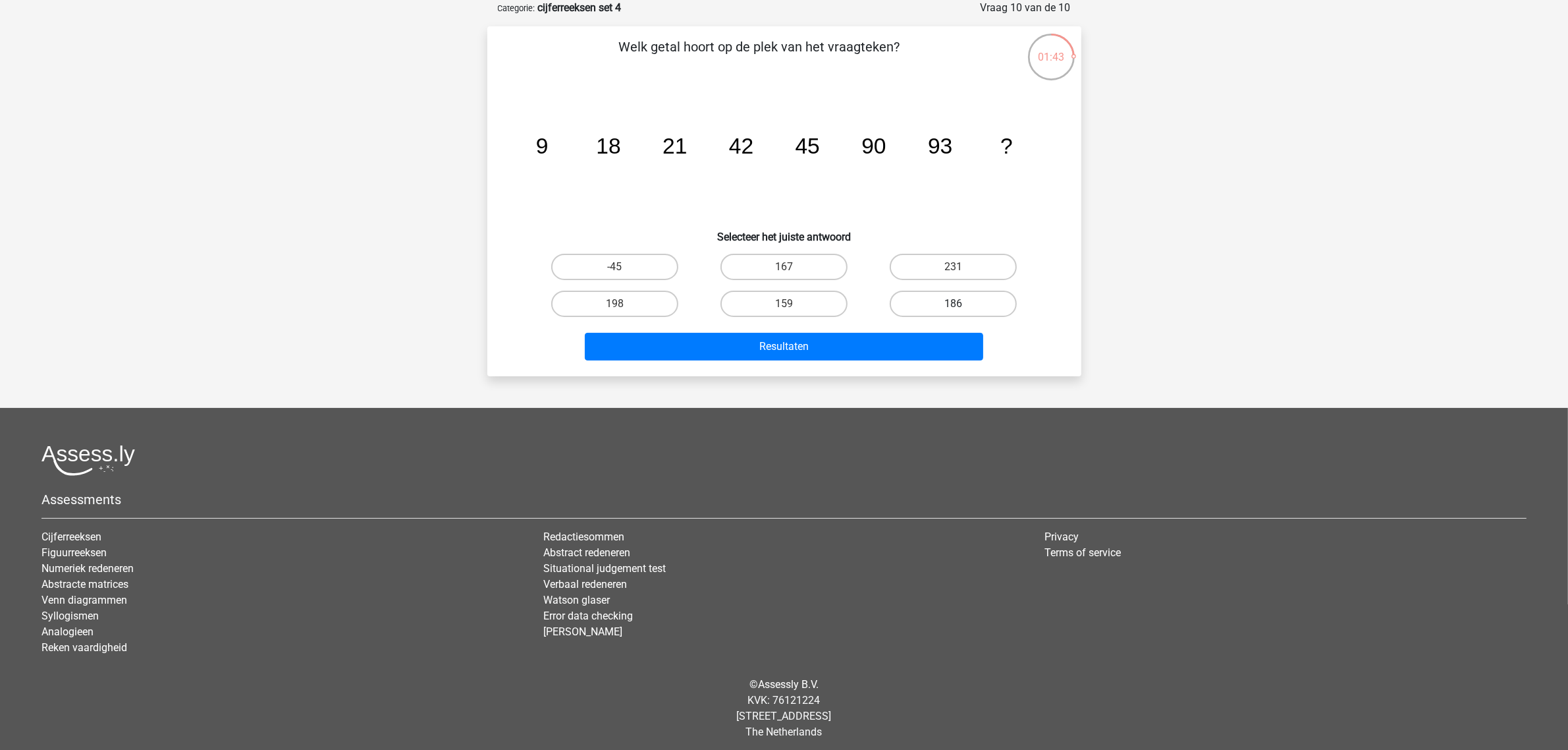
click at [931, 304] on label "186" at bounding box center [953, 304] width 127 height 26
click at [954, 304] on input "186" at bounding box center [957, 307] width 9 height 9
radio input "true"
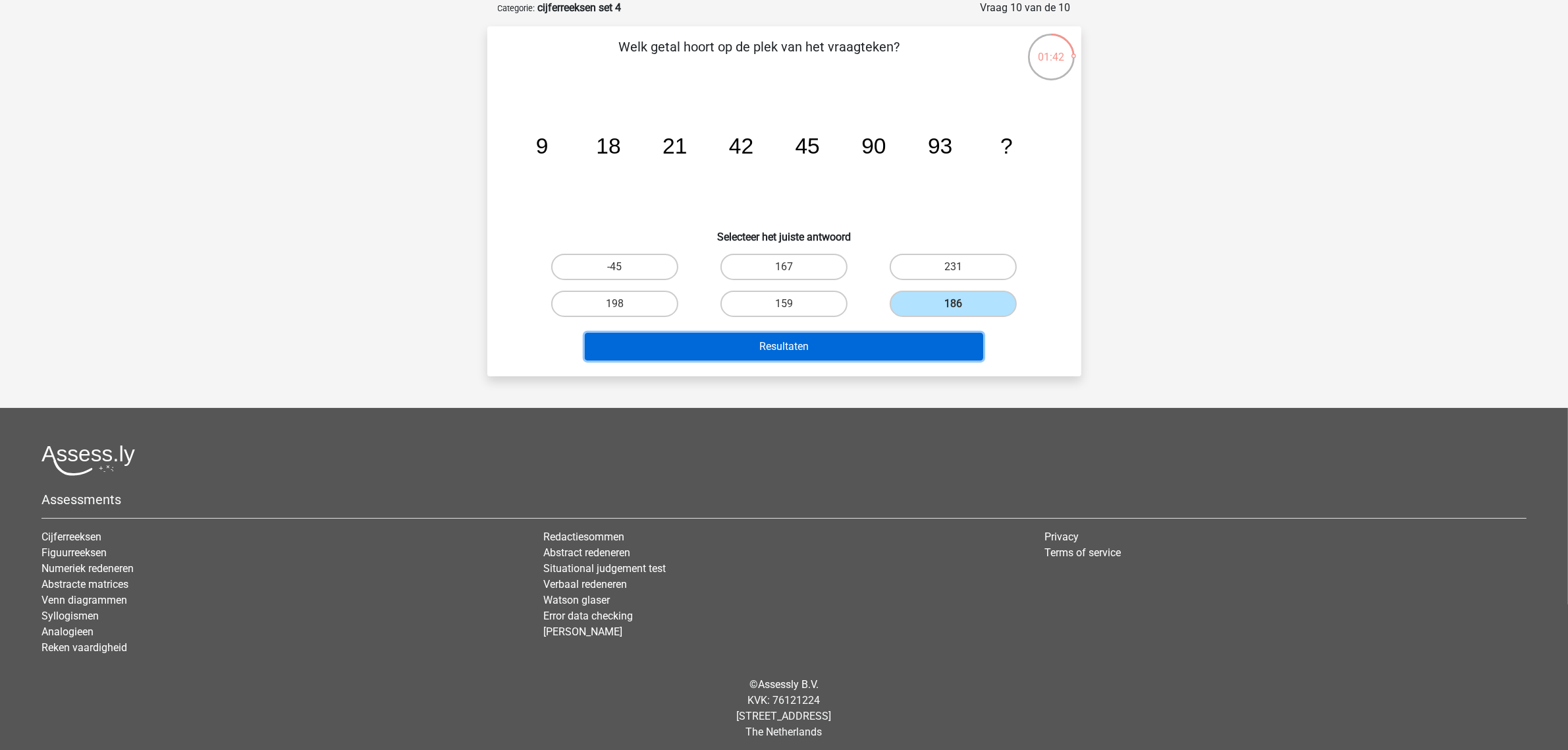
click at [883, 342] on button "Resultaten" at bounding box center [784, 346] width 399 height 27
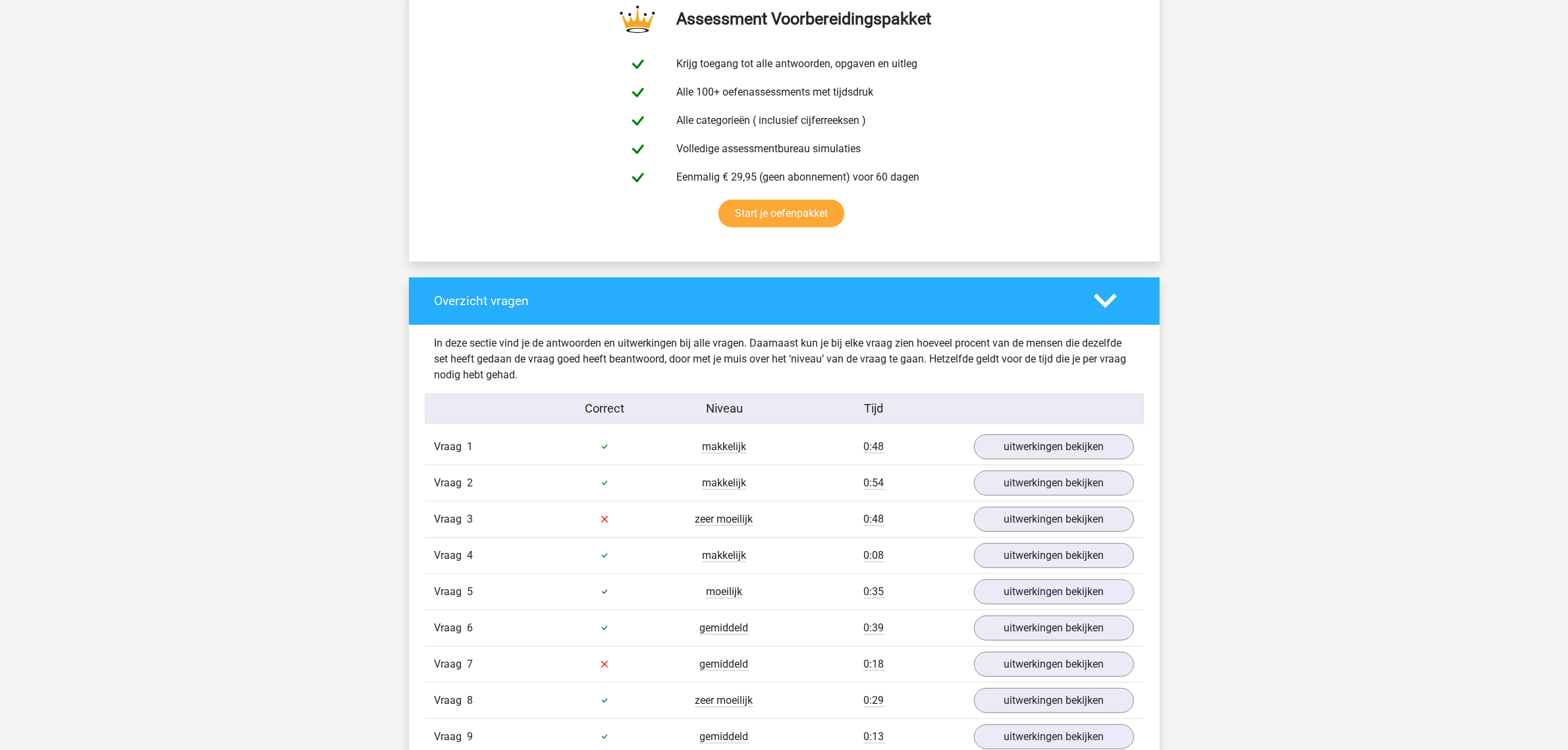
scroll to position [824, 0]
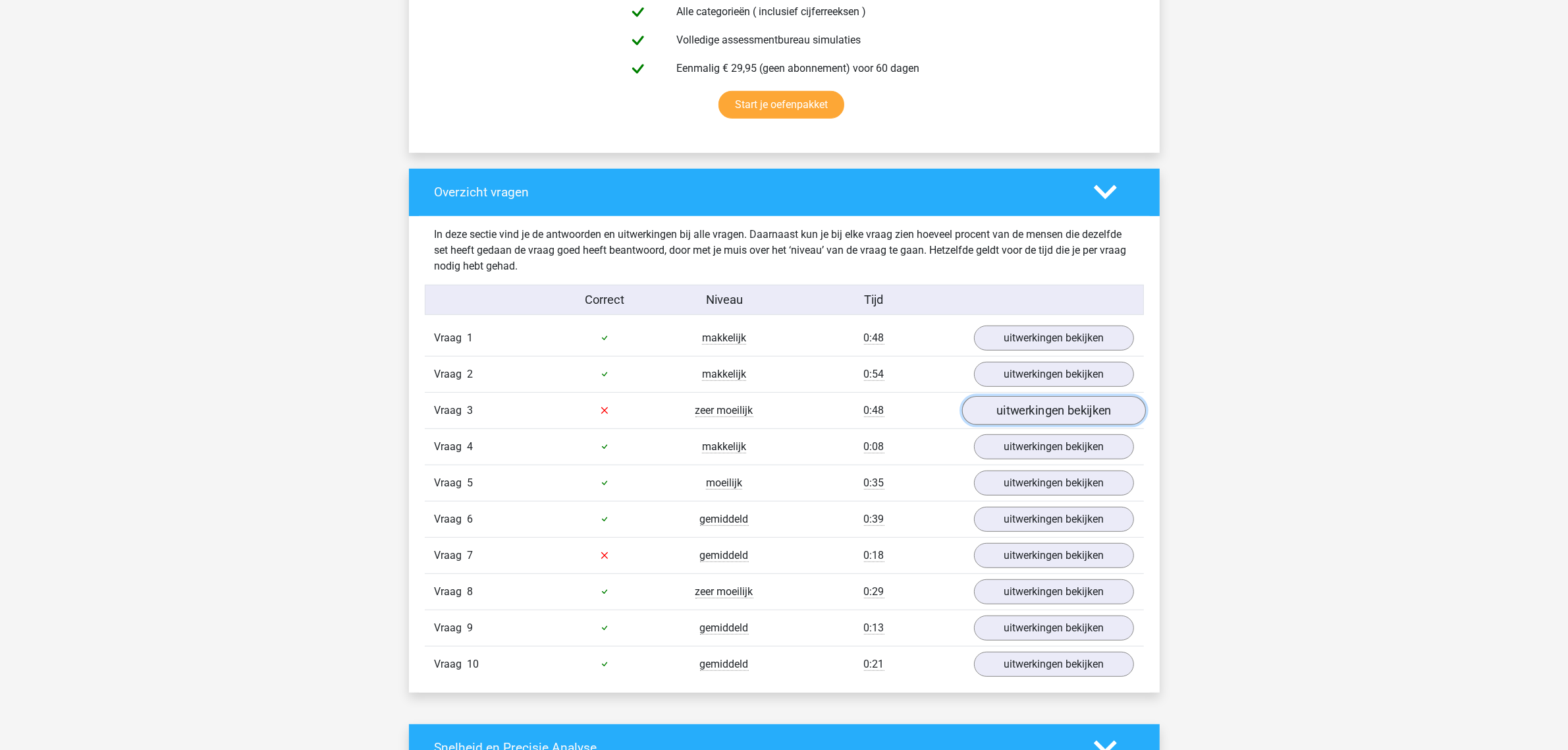
click at [1029, 404] on link "uitwerkingen bekijken" at bounding box center [1053, 410] width 183 height 29
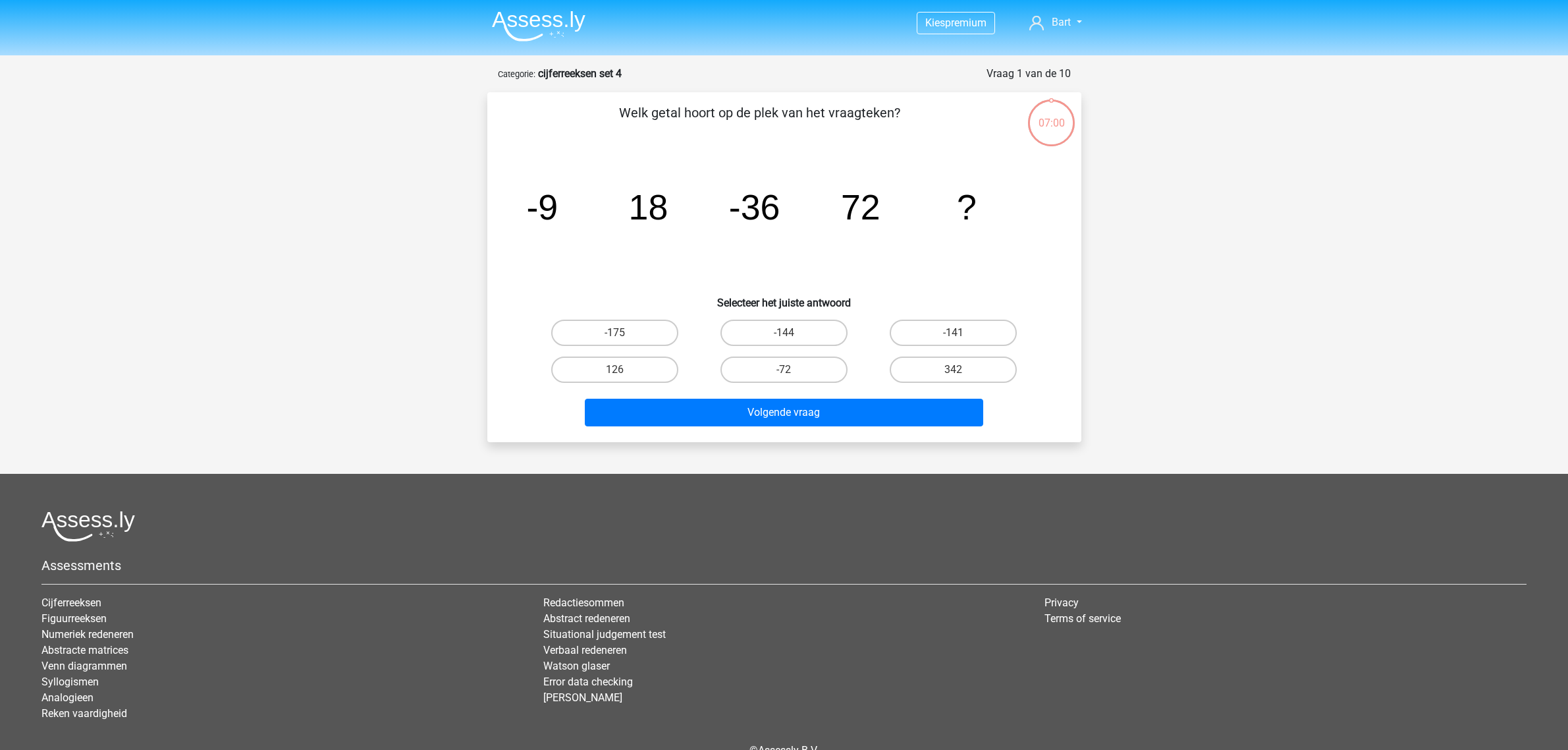
scroll to position [66, 0]
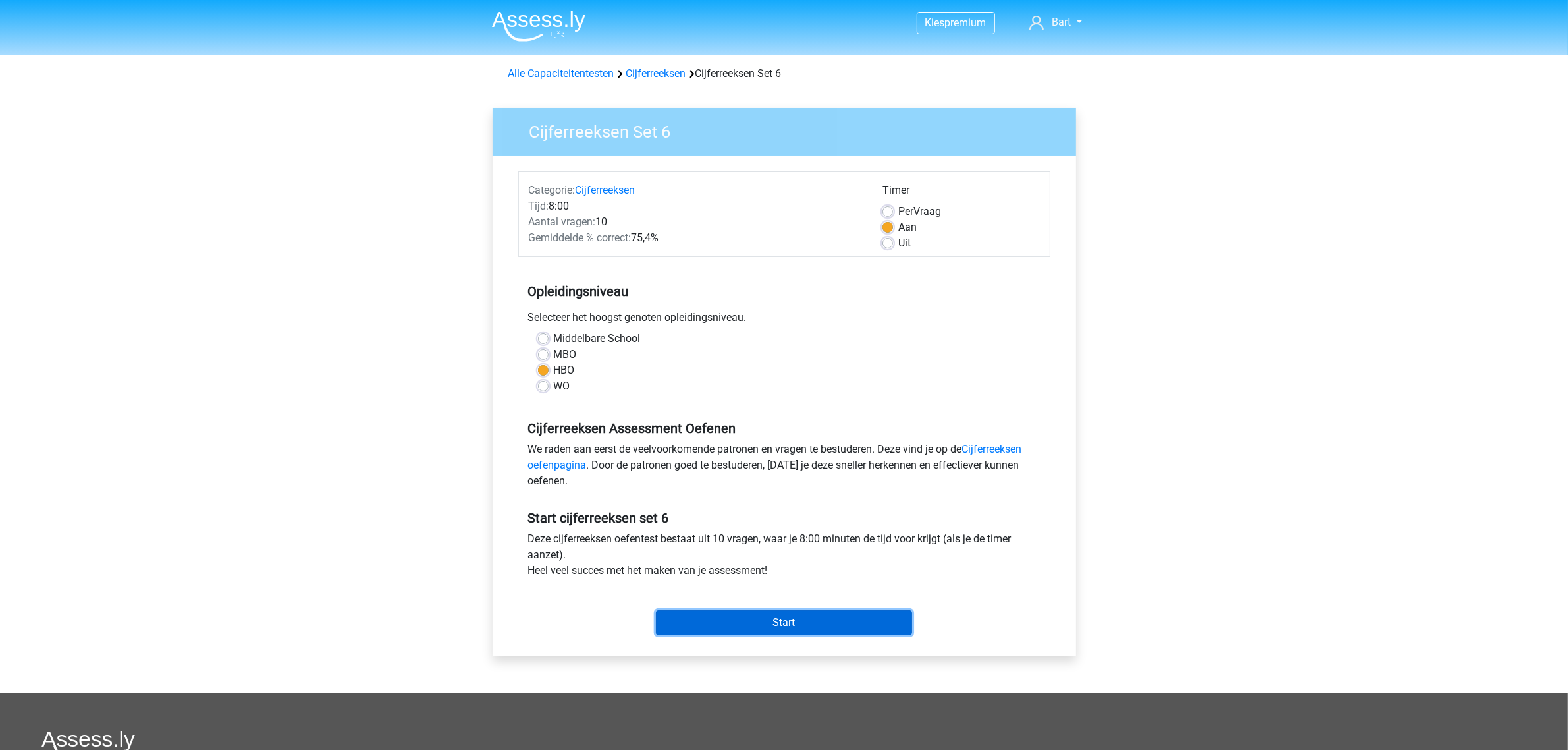
click at [738, 625] on input "Start" at bounding box center [784, 622] width 256 height 25
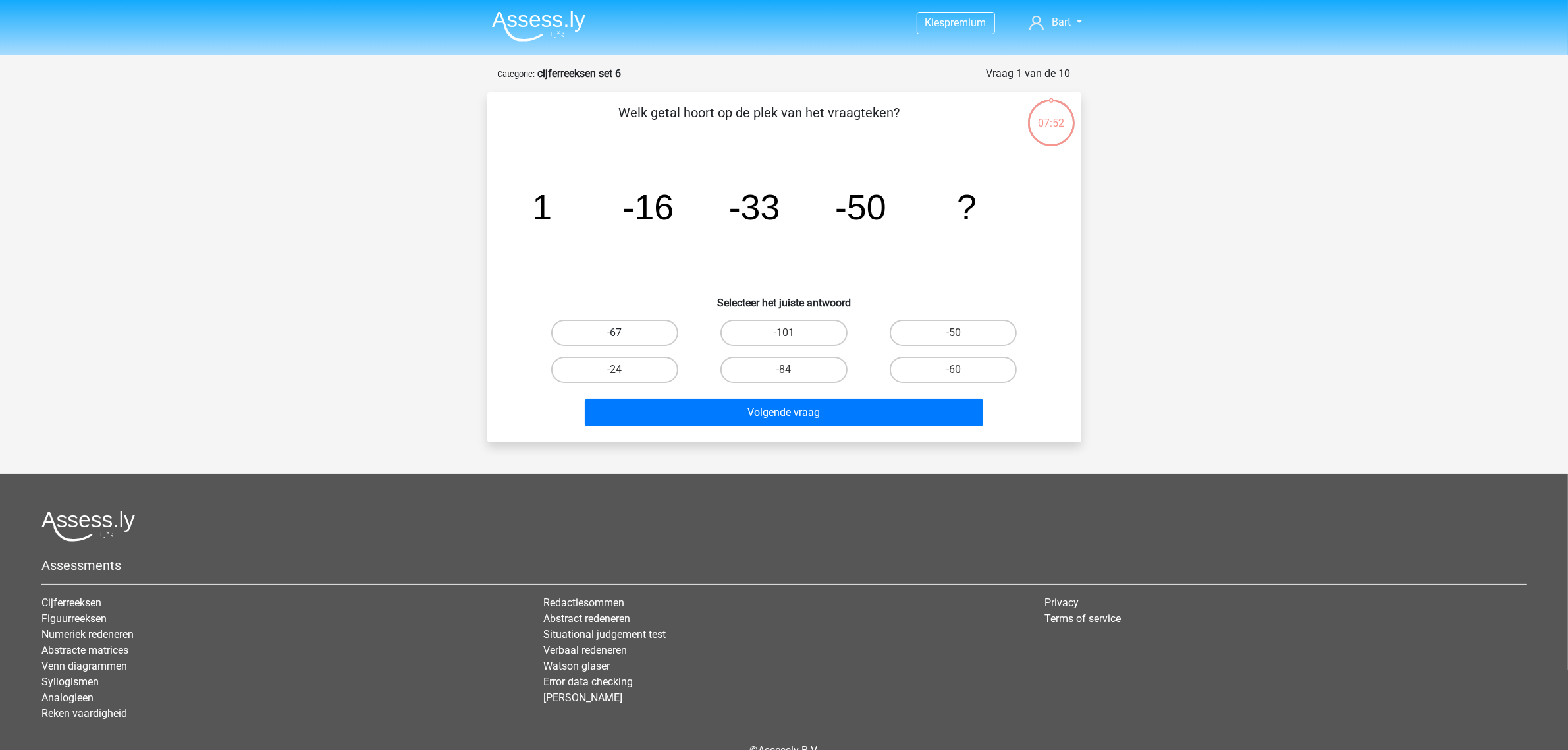
click at [638, 329] on label "-67" at bounding box center [614, 333] width 127 height 26
click at [623, 333] on input "-67" at bounding box center [618, 337] width 9 height 9
radio input "true"
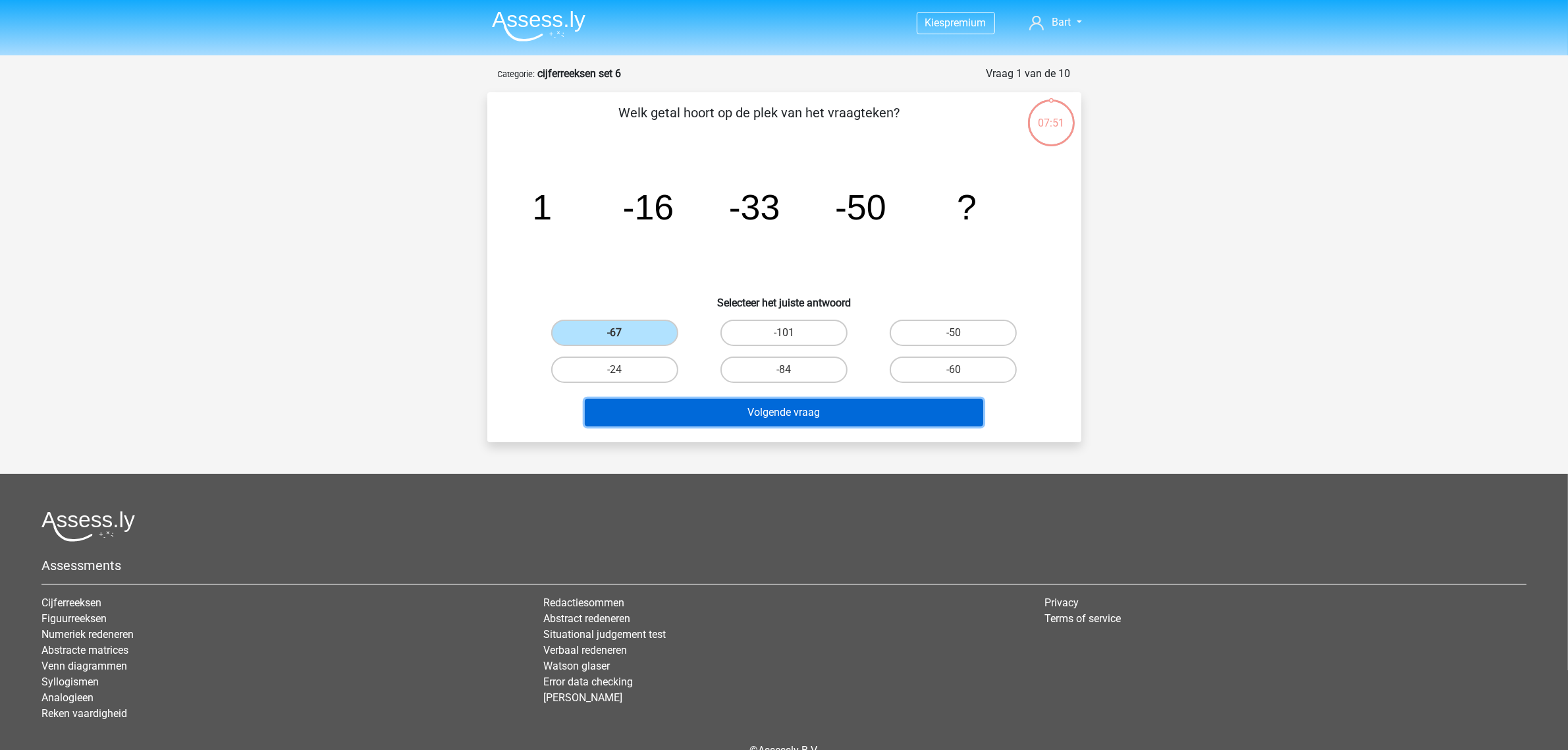
click at [755, 416] on button "Volgende vraag" at bounding box center [784, 412] width 399 height 27
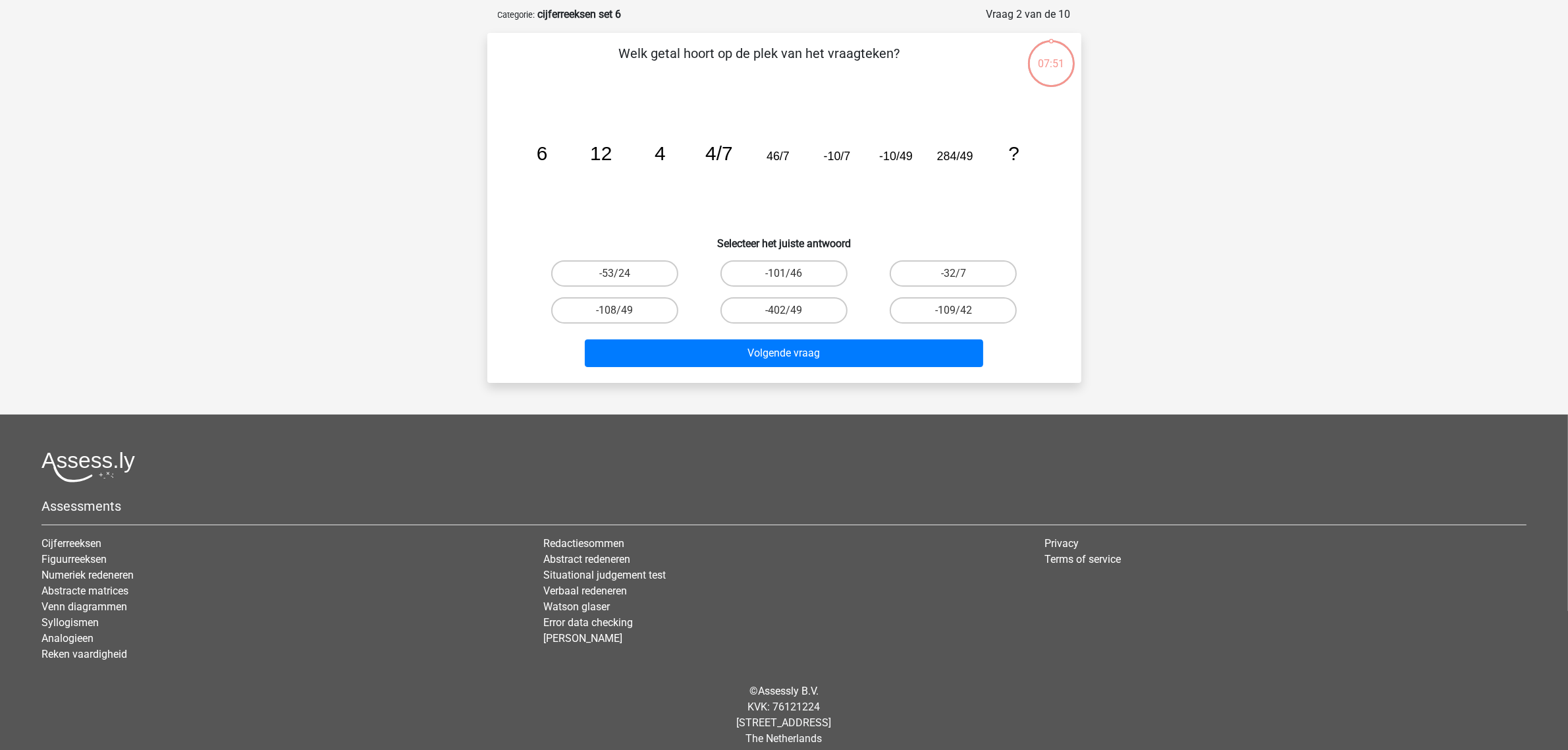
scroll to position [66, 0]
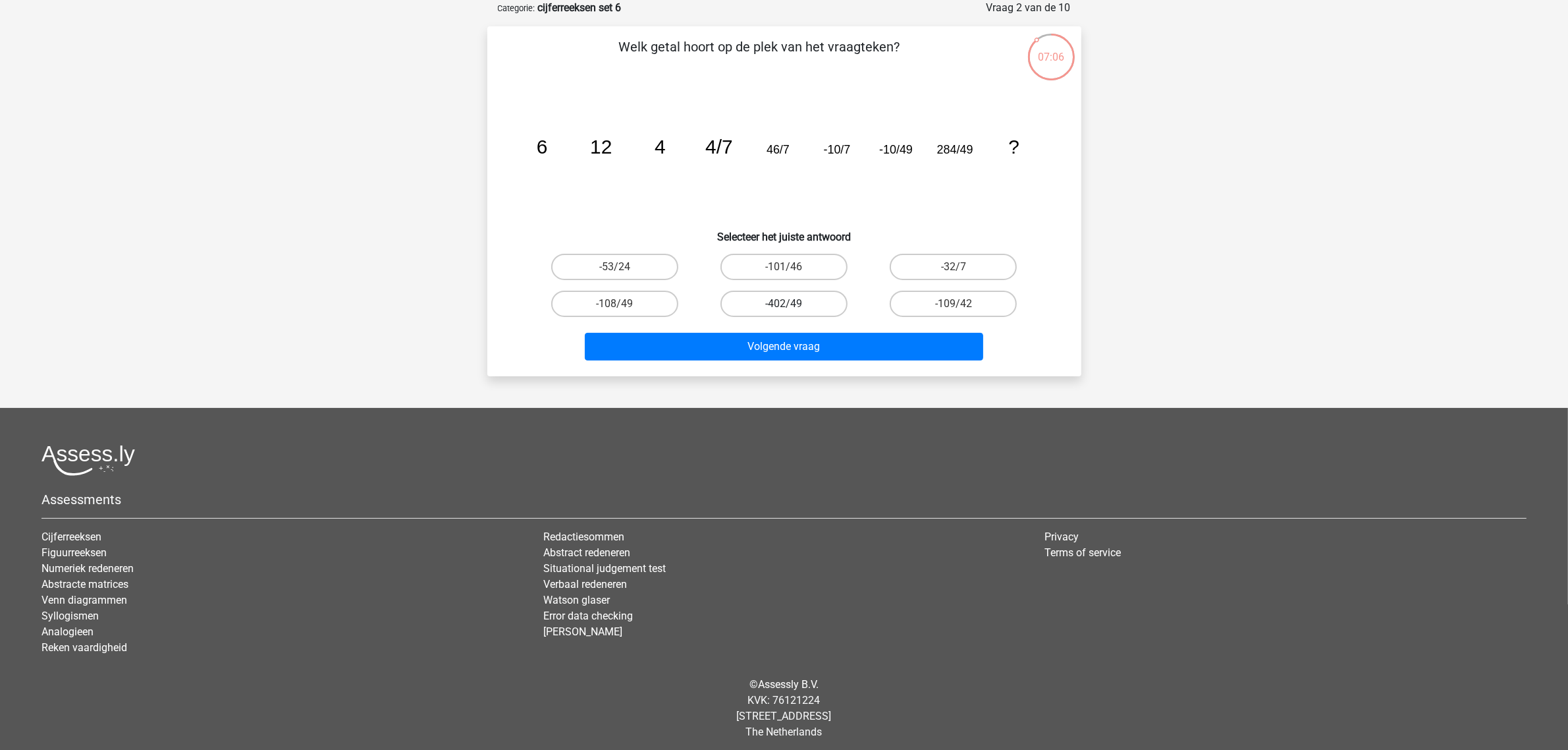
click at [772, 305] on label "-402/49" at bounding box center [784, 304] width 127 height 26
click at [784, 305] on input "-402/49" at bounding box center [787, 307] width 9 height 9
radio input "true"
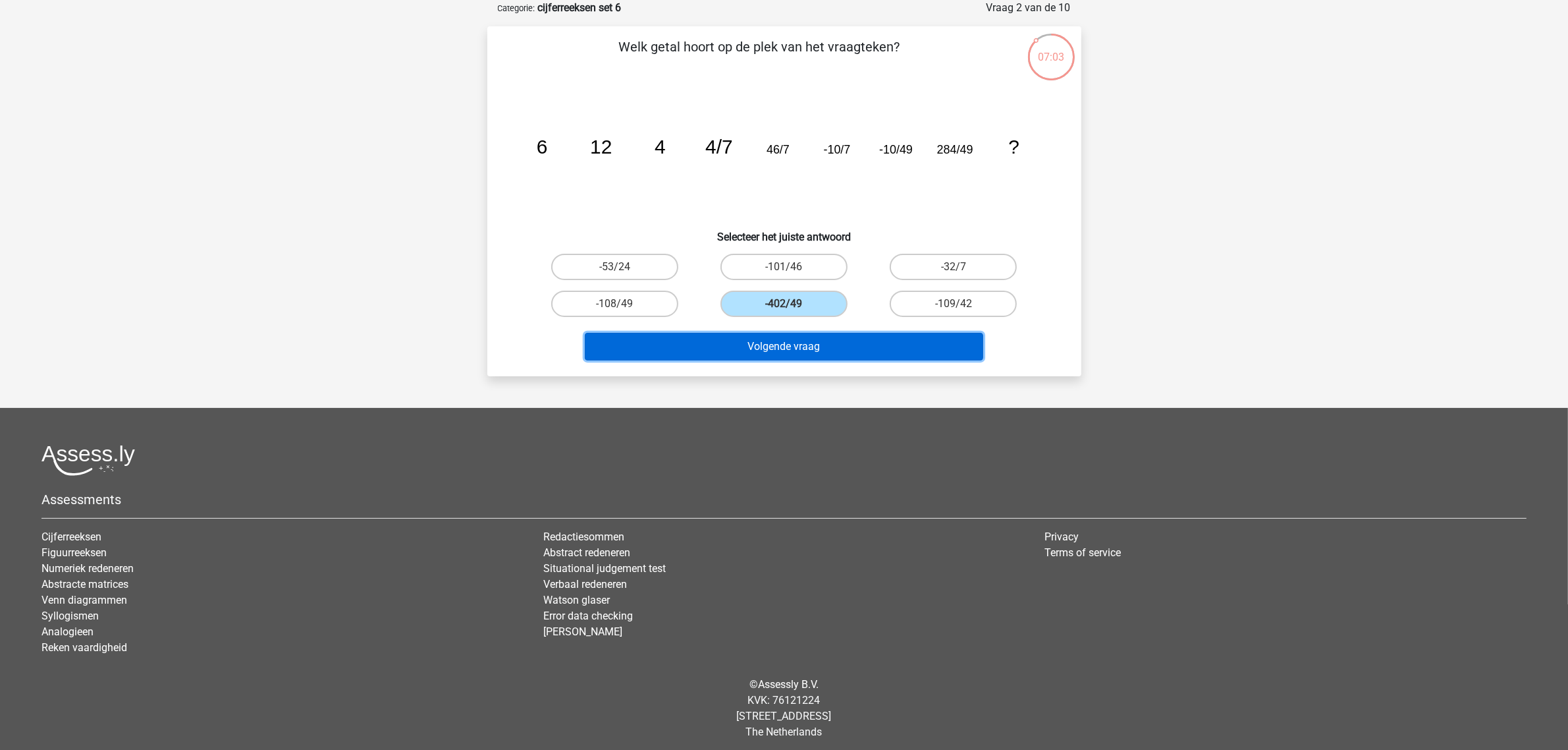
click at [767, 346] on button "Volgende vraag" at bounding box center [784, 346] width 399 height 27
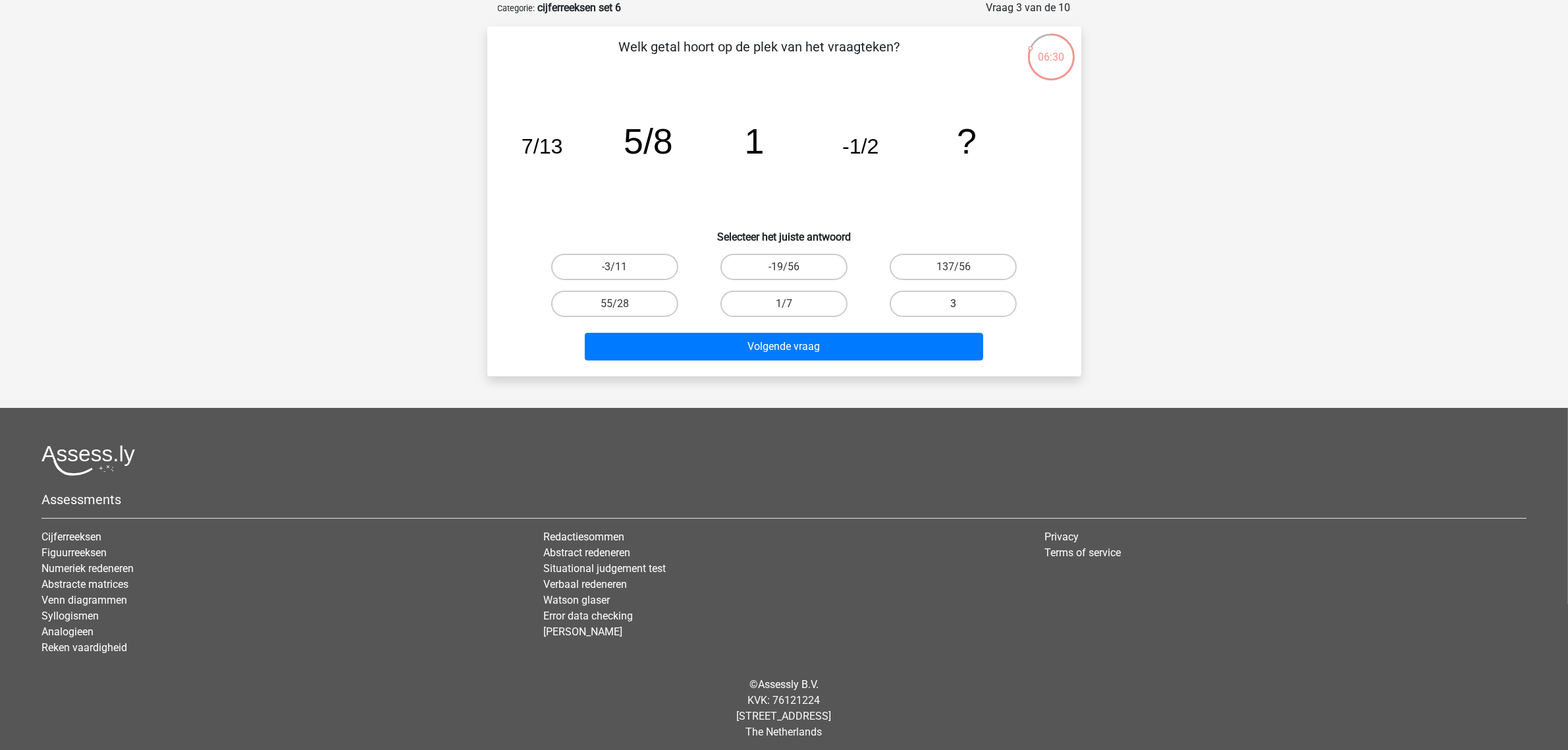
click at [959, 297] on label "3" at bounding box center [953, 304] width 127 height 26
click at [959, 304] on input "3" at bounding box center [957, 307] width 9 height 9
radio input "true"
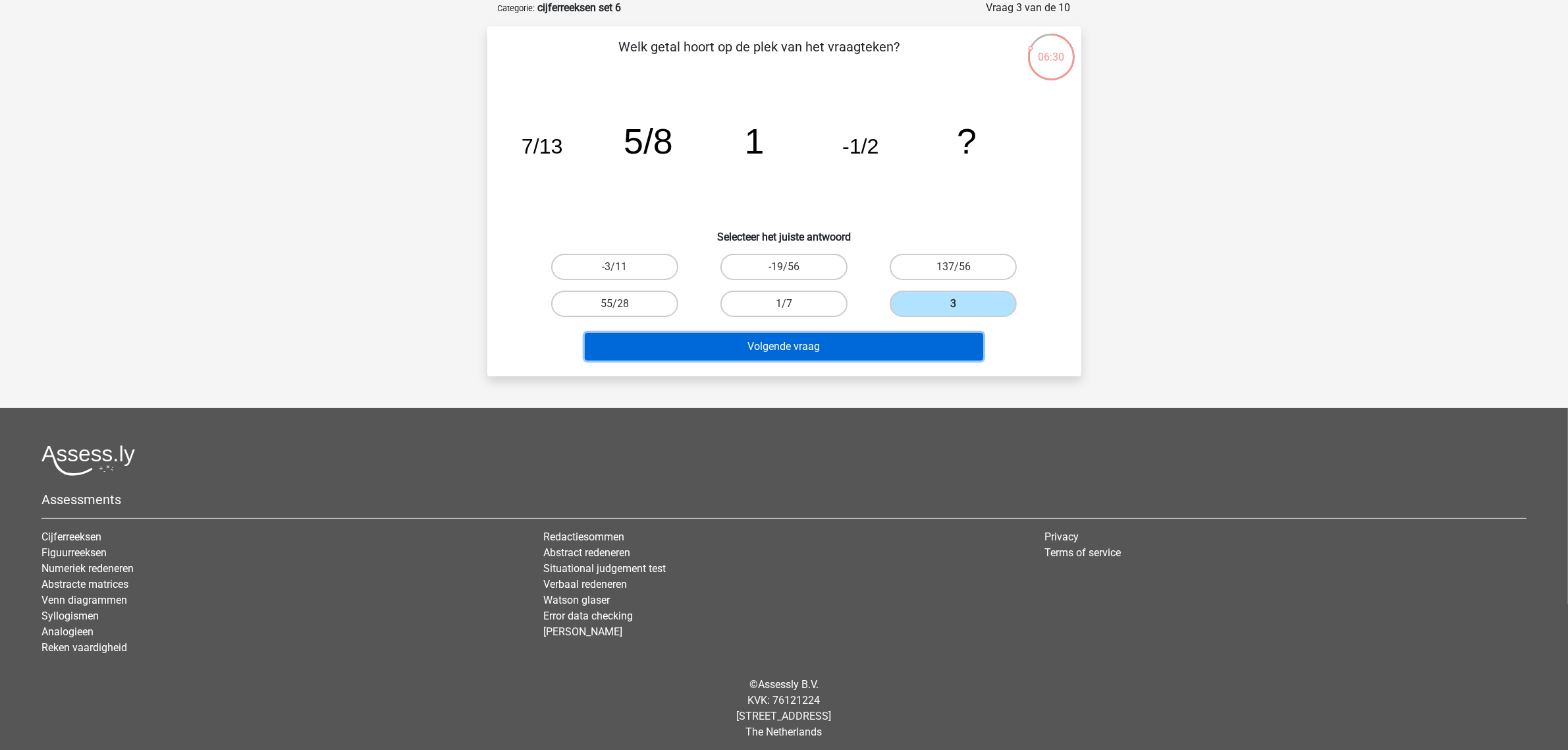
click at [868, 353] on button "Volgende vraag" at bounding box center [784, 346] width 399 height 27
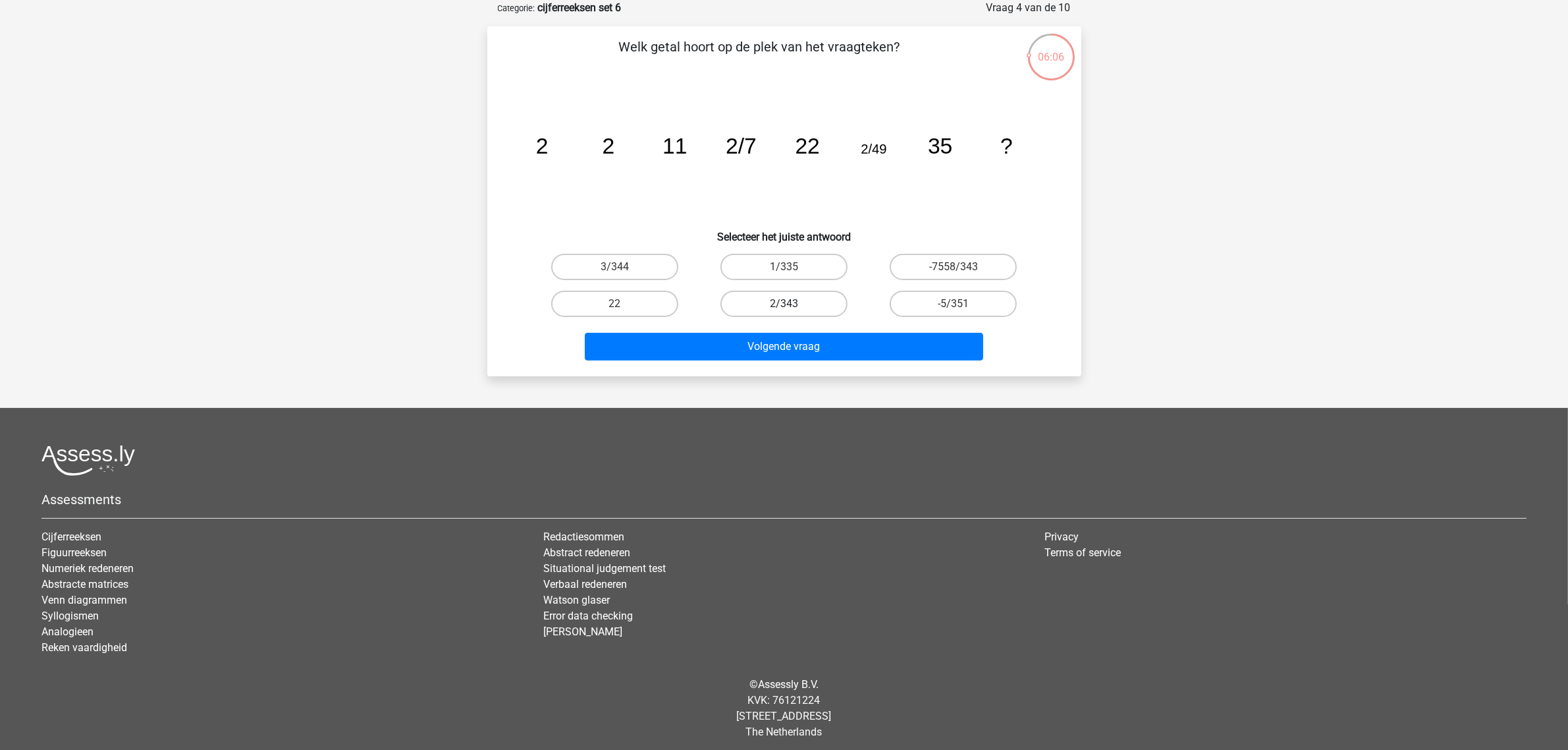
click at [790, 293] on label "2/343" at bounding box center [784, 304] width 127 height 26
click at [790, 304] on input "2/343" at bounding box center [787, 307] width 9 height 9
radio input "true"
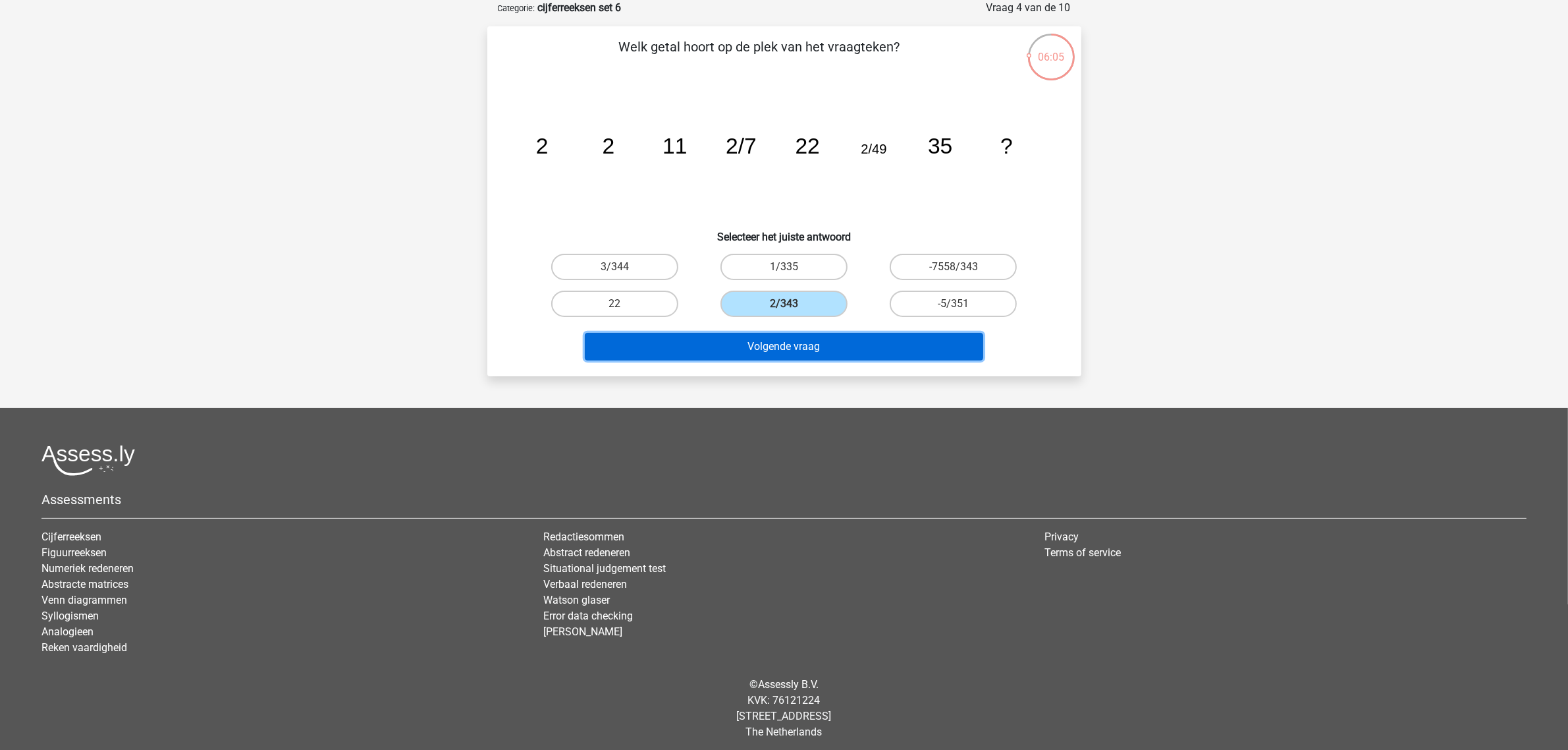
click at [803, 342] on button "Volgende vraag" at bounding box center [784, 346] width 399 height 27
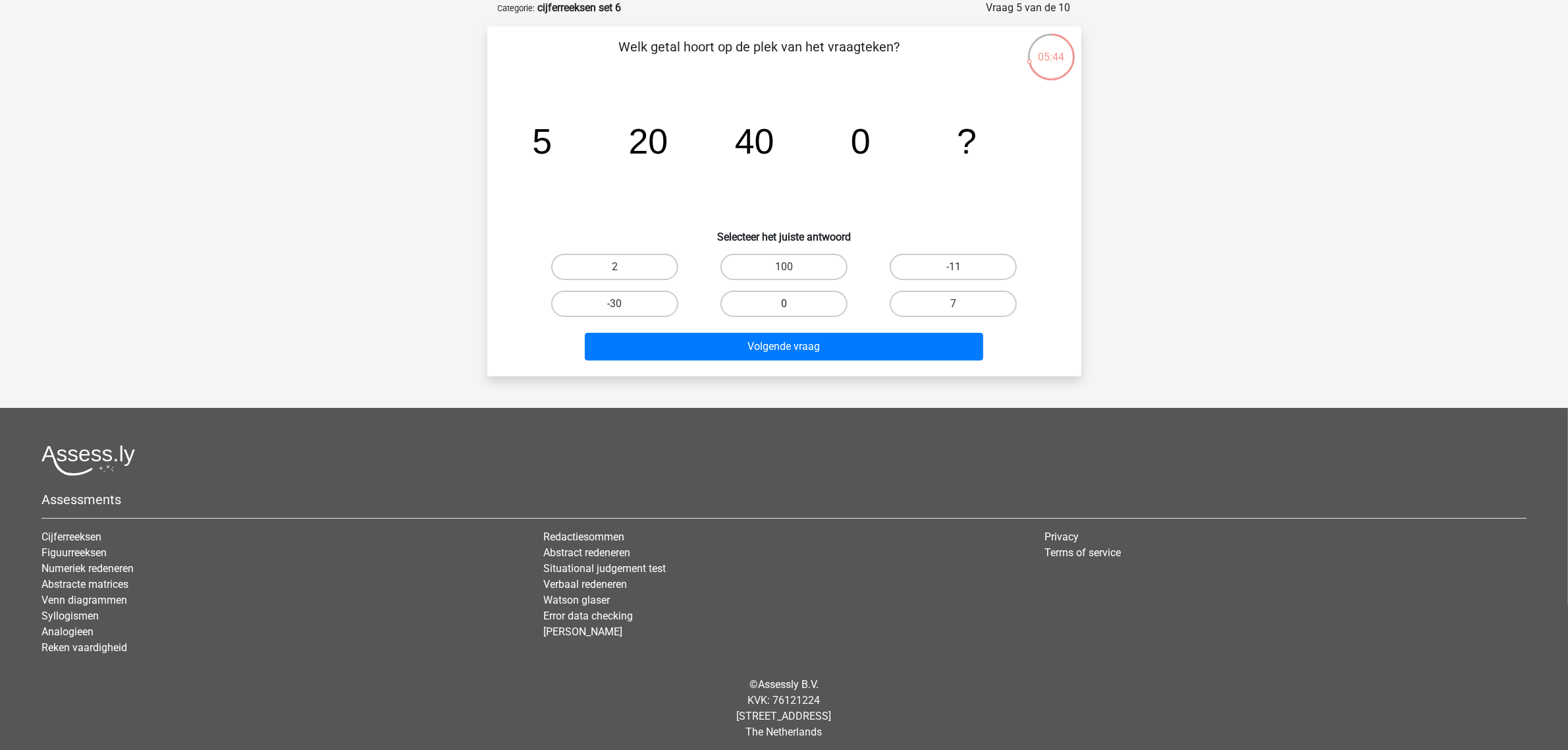
click at [743, 306] on label "0" at bounding box center [784, 304] width 127 height 26
click at [784, 306] on input "0" at bounding box center [787, 307] width 9 height 9
radio input "true"
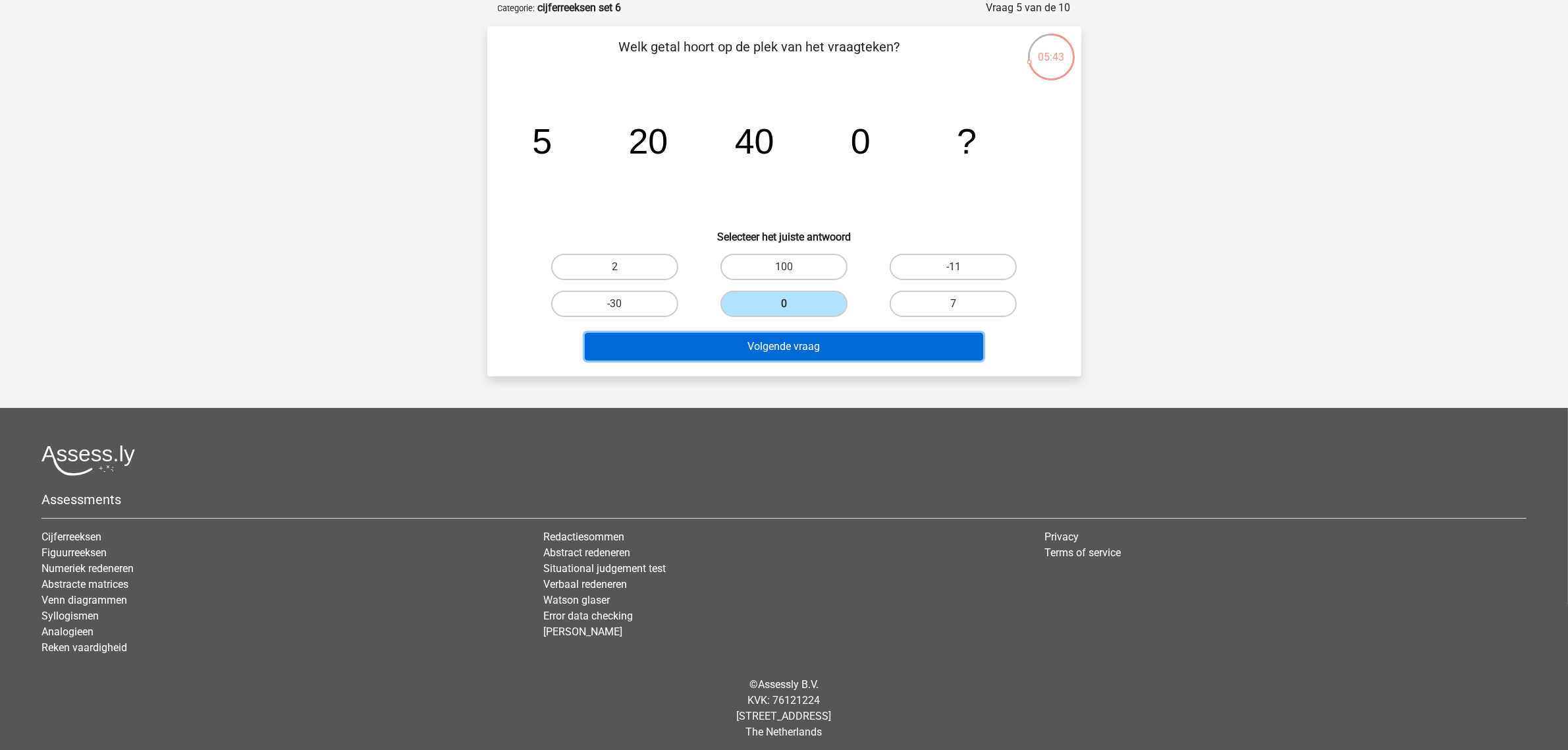
click at [748, 347] on button "Volgende vraag" at bounding box center [784, 346] width 399 height 27
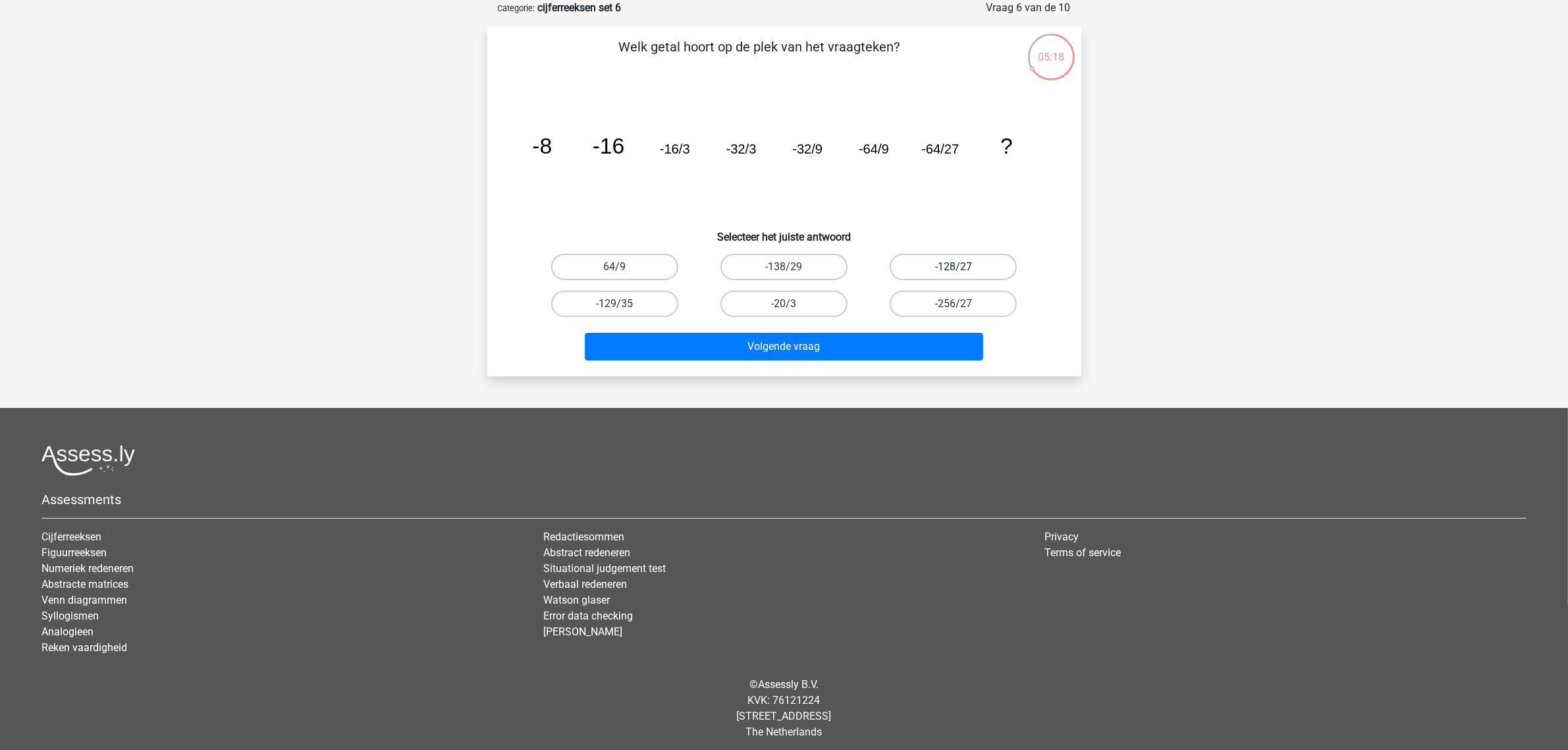
click at [923, 268] on label "-128/27" at bounding box center [953, 267] width 127 height 26
click at [954, 268] on input "-128/27" at bounding box center [957, 270] width 9 height 9
radio input "true"
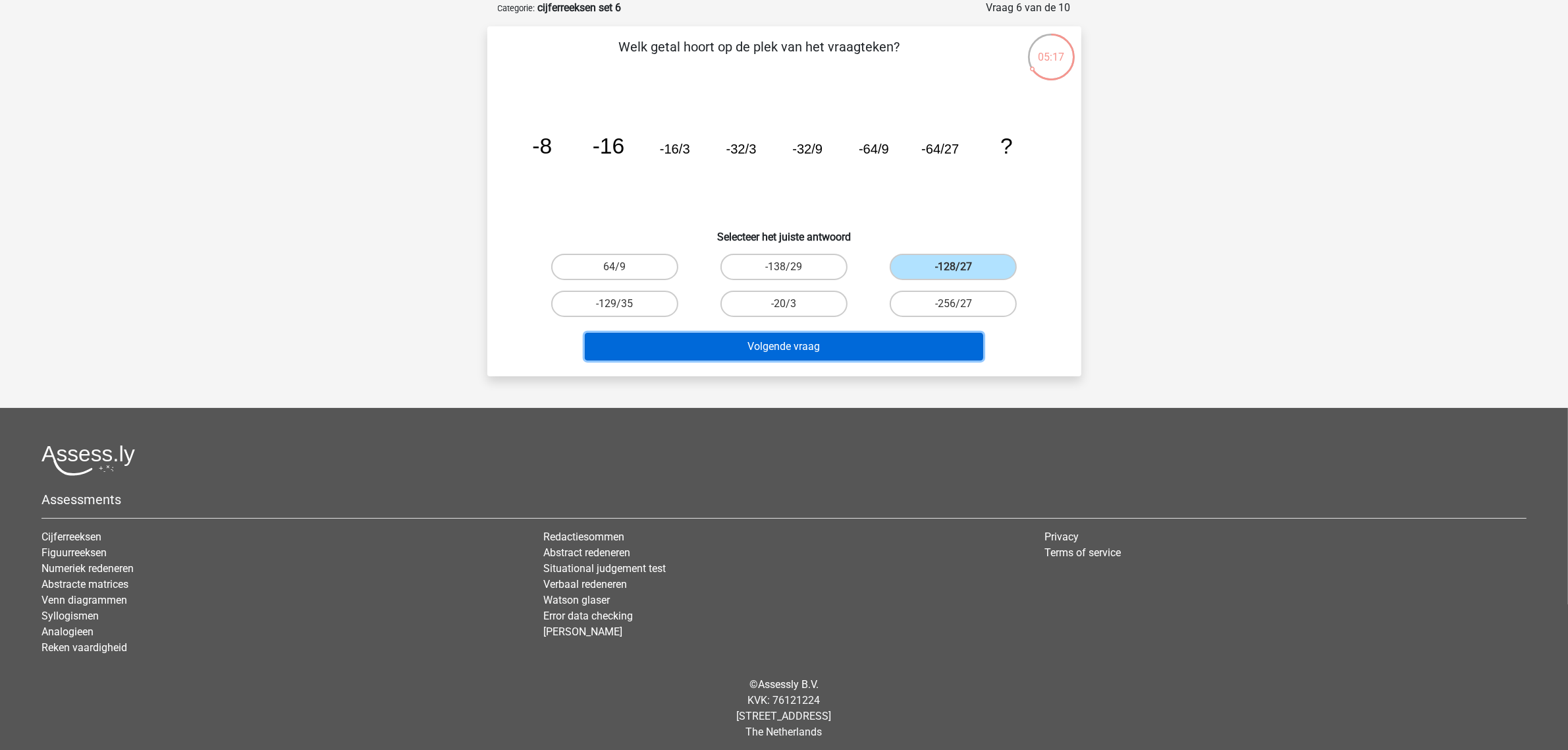
click at [893, 347] on button "Volgende vraag" at bounding box center [784, 346] width 399 height 27
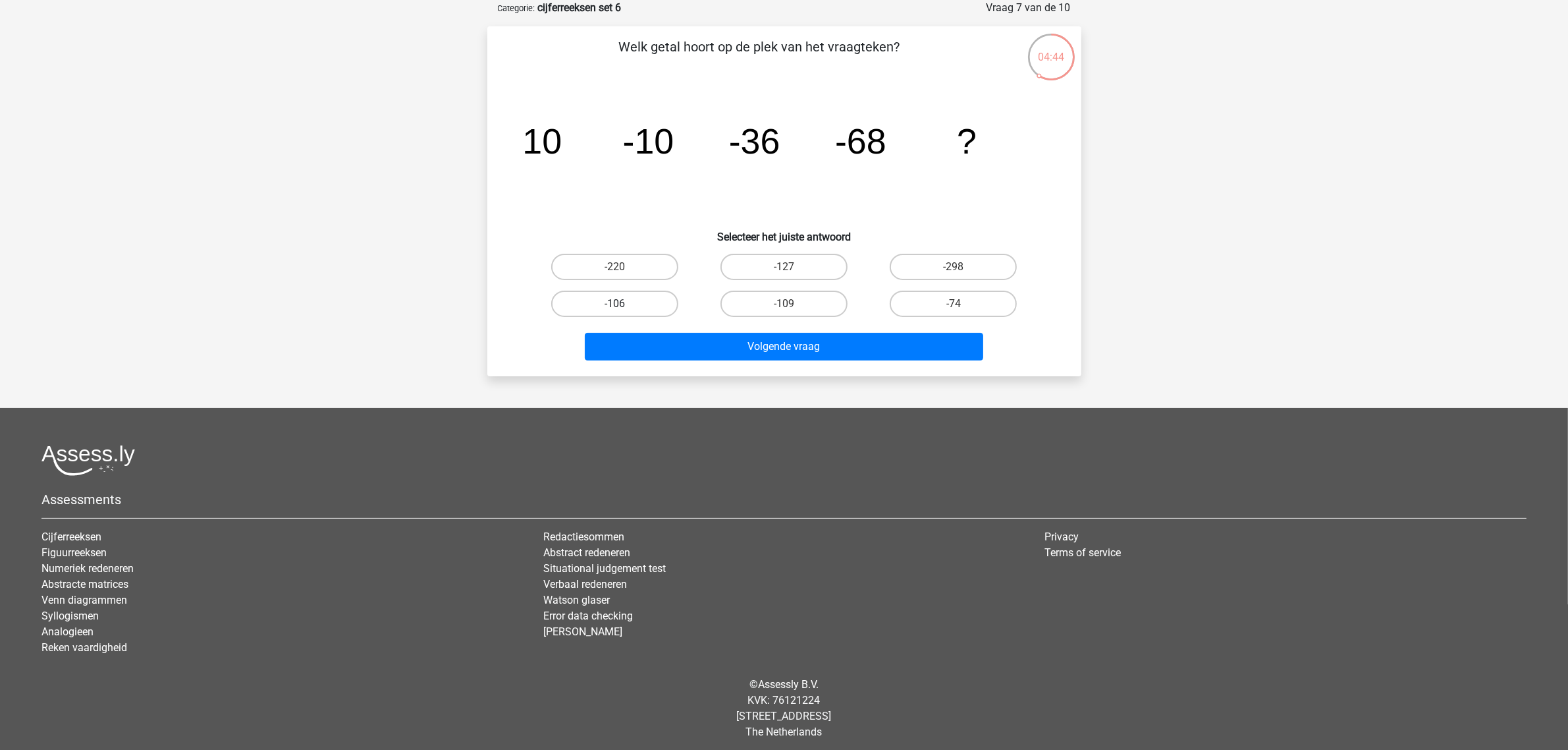
click at [627, 300] on label "-106" at bounding box center [614, 304] width 127 height 26
click at [623, 304] on input "-106" at bounding box center [618, 307] width 9 height 9
radio input "true"
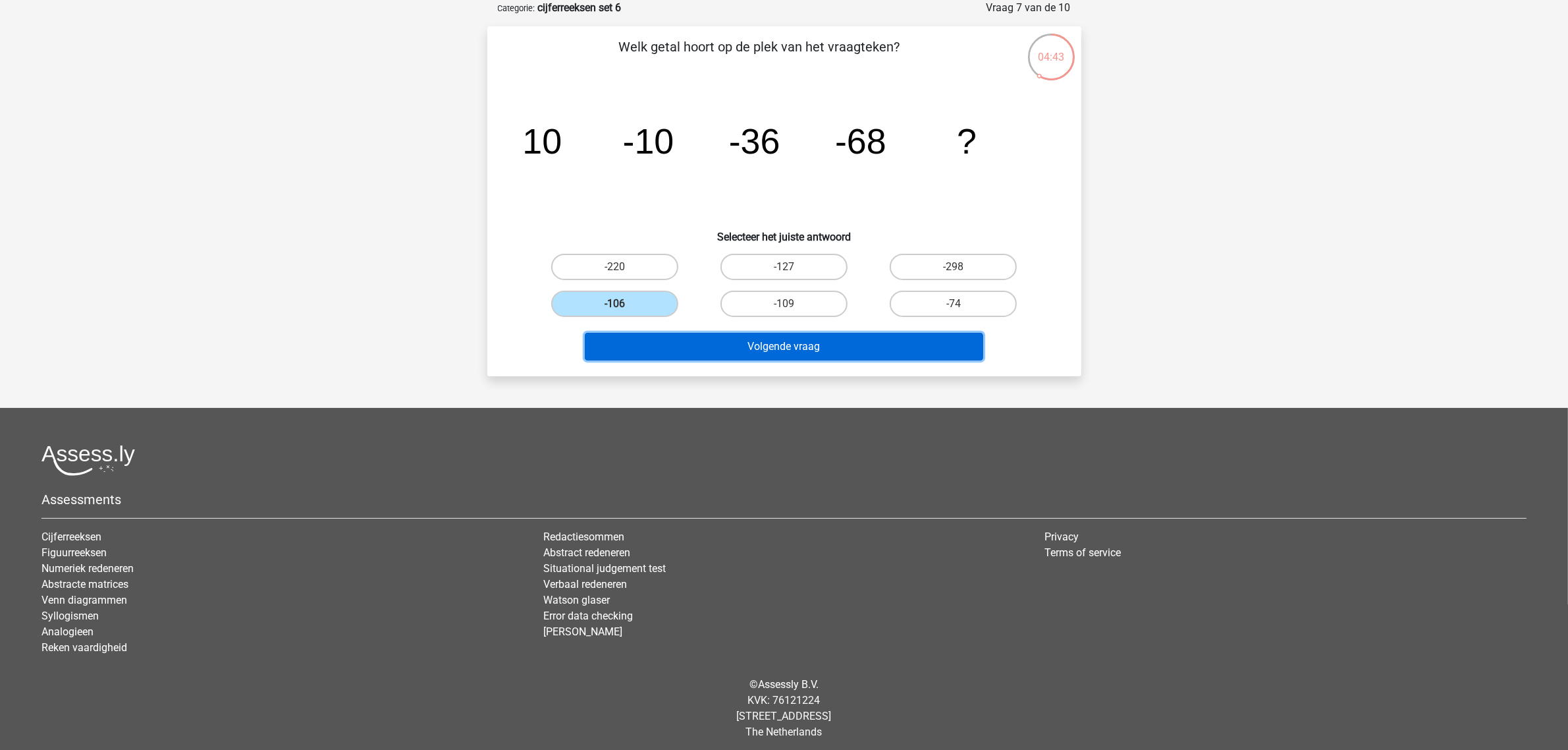
click at [707, 351] on button "Volgende vraag" at bounding box center [784, 346] width 399 height 27
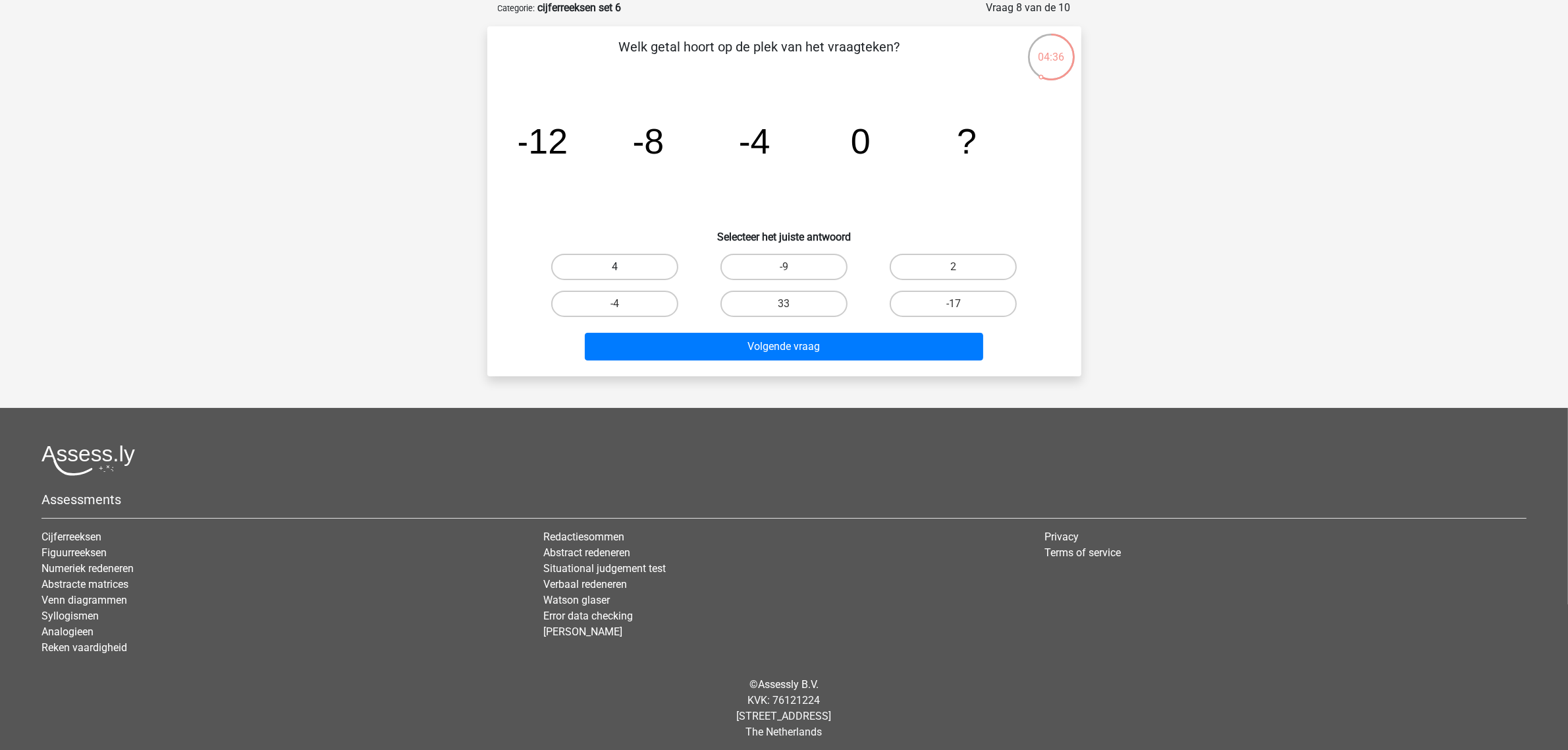
click at [613, 265] on label "4" at bounding box center [614, 267] width 127 height 26
click at [614, 267] on input "4" at bounding box center [618, 270] width 9 height 9
radio input "true"
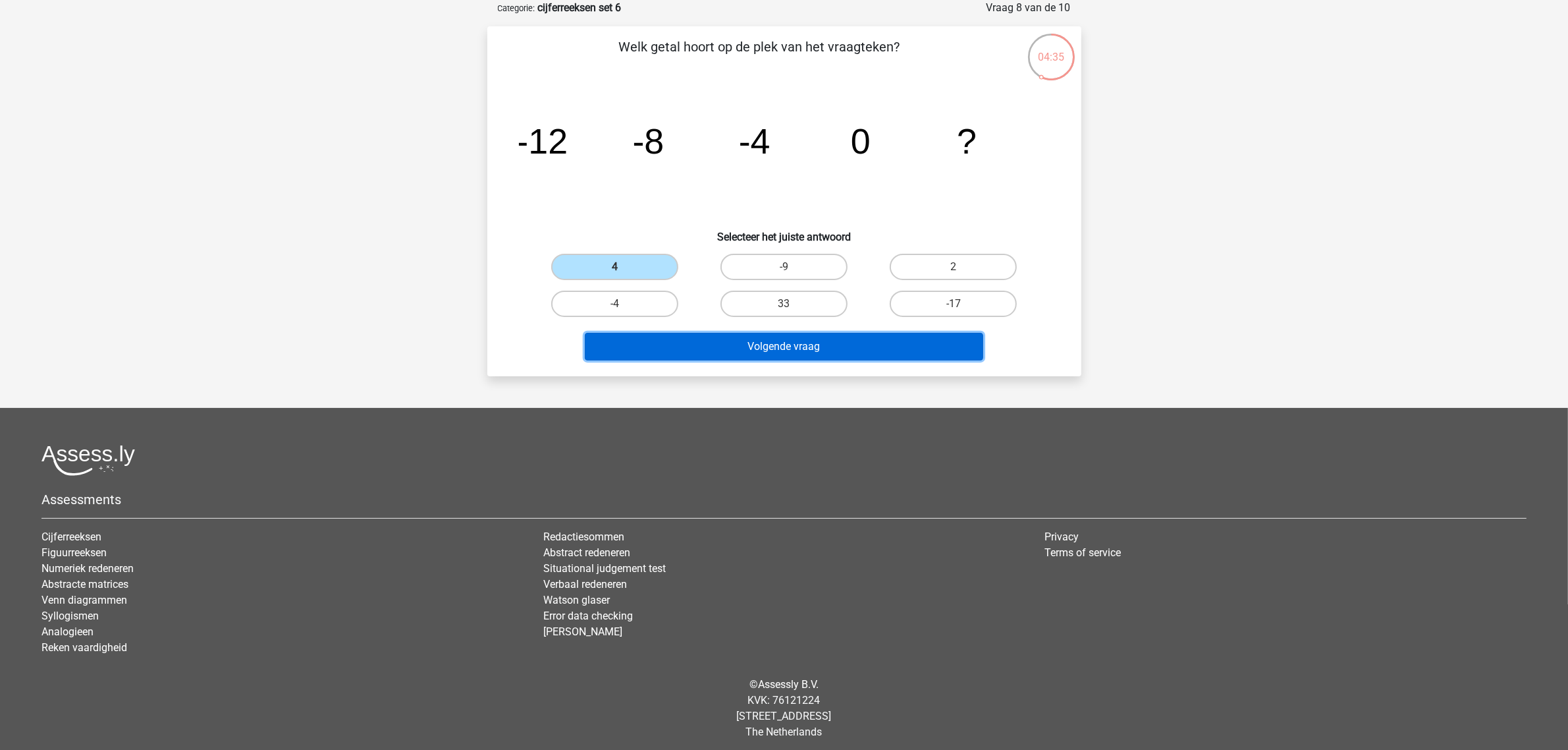
click at [736, 341] on button "Volgende vraag" at bounding box center [784, 346] width 399 height 27
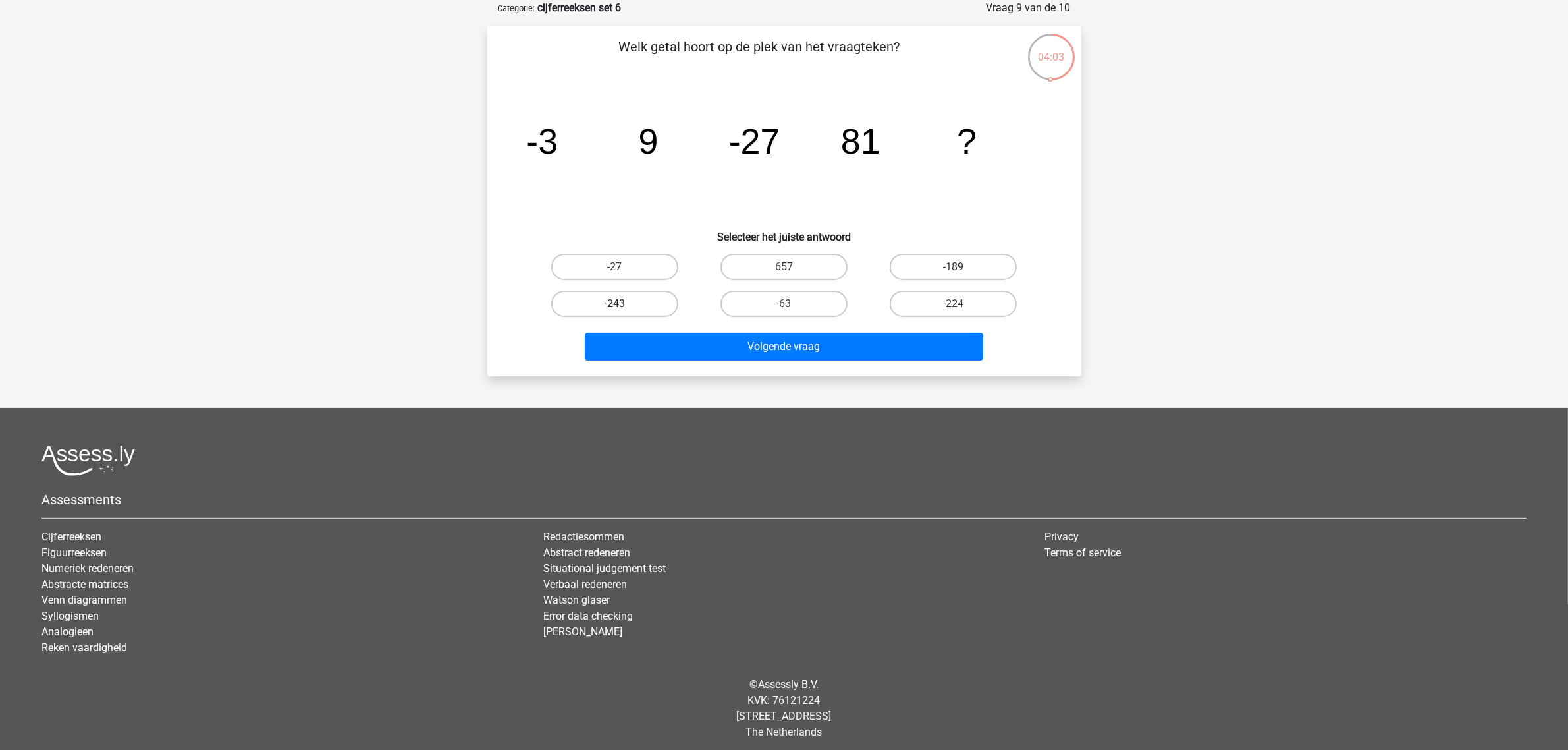
drag, startPoint x: 590, startPoint y: 302, endPoint x: 596, endPoint y: 304, distance: 6.3
click at [590, 302] on label "-243" at bounding box center [614, 304] width 127 height 26
click at [614, 304] on input "-243" at bounding box center [618, 307] width 9 height 9
radio input "true"
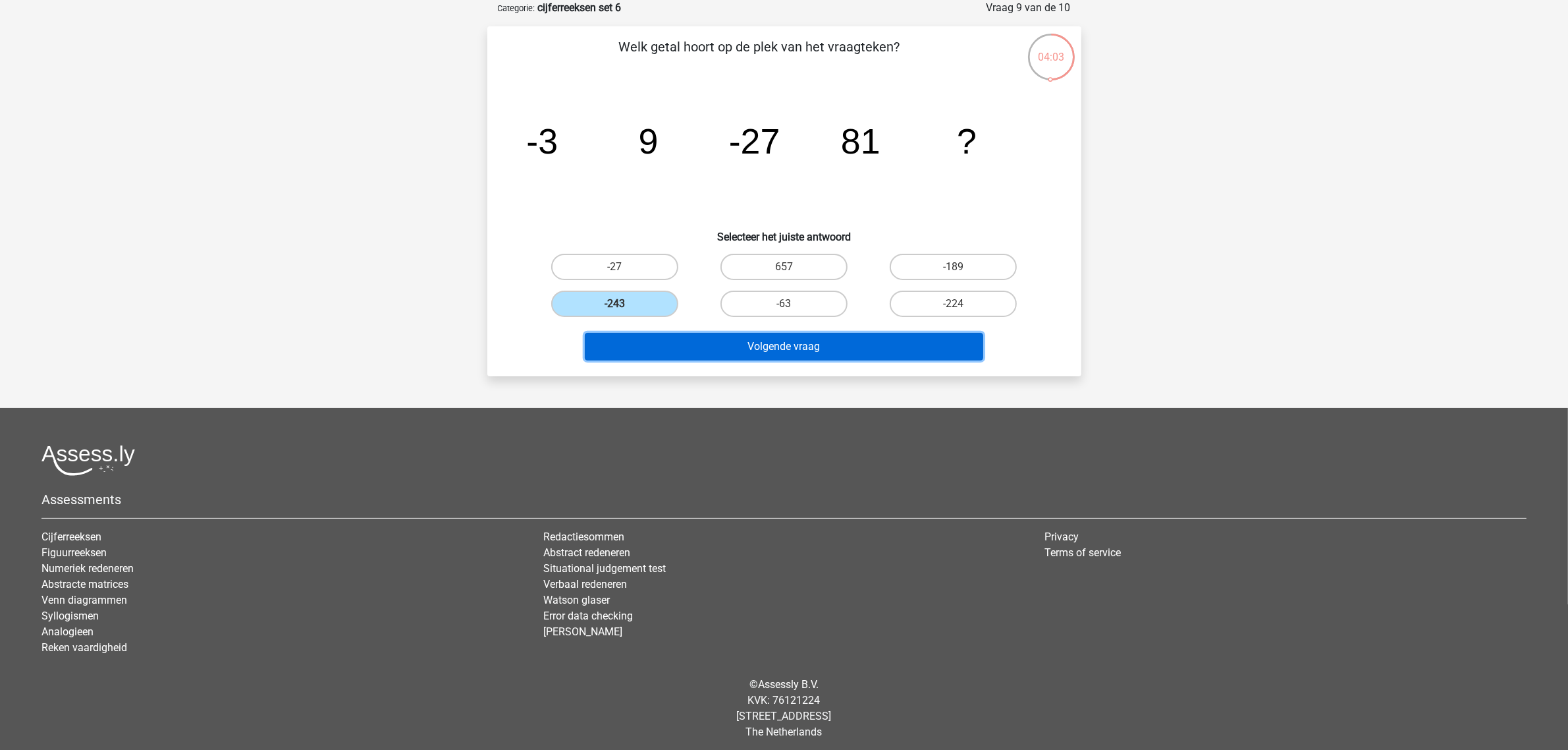
click at [696, 346] on button "Volgende vraag" at bounding box center [784, 346] width 399 height 27
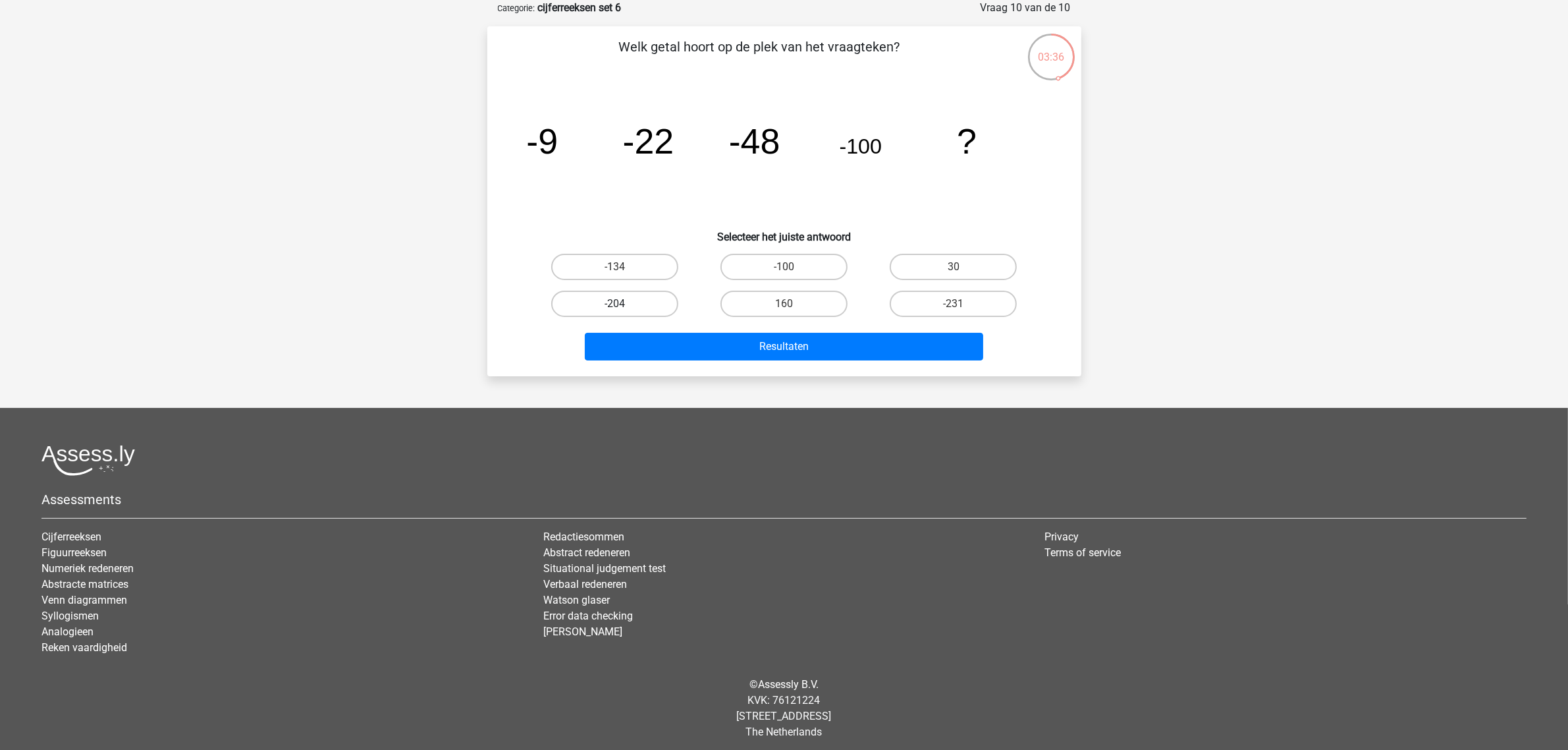
drag, startPoint x: 619, startPoint y: 290, endPoint x: 621, endPoint y: 300, distance: 10.2
click at [619, 290] on label "-204" at bounding box center [614, 304] width 127 height 26
click at [619, 304] on input "-204" at bounding box center [618, 307] width 9 height 9
radio input "true"
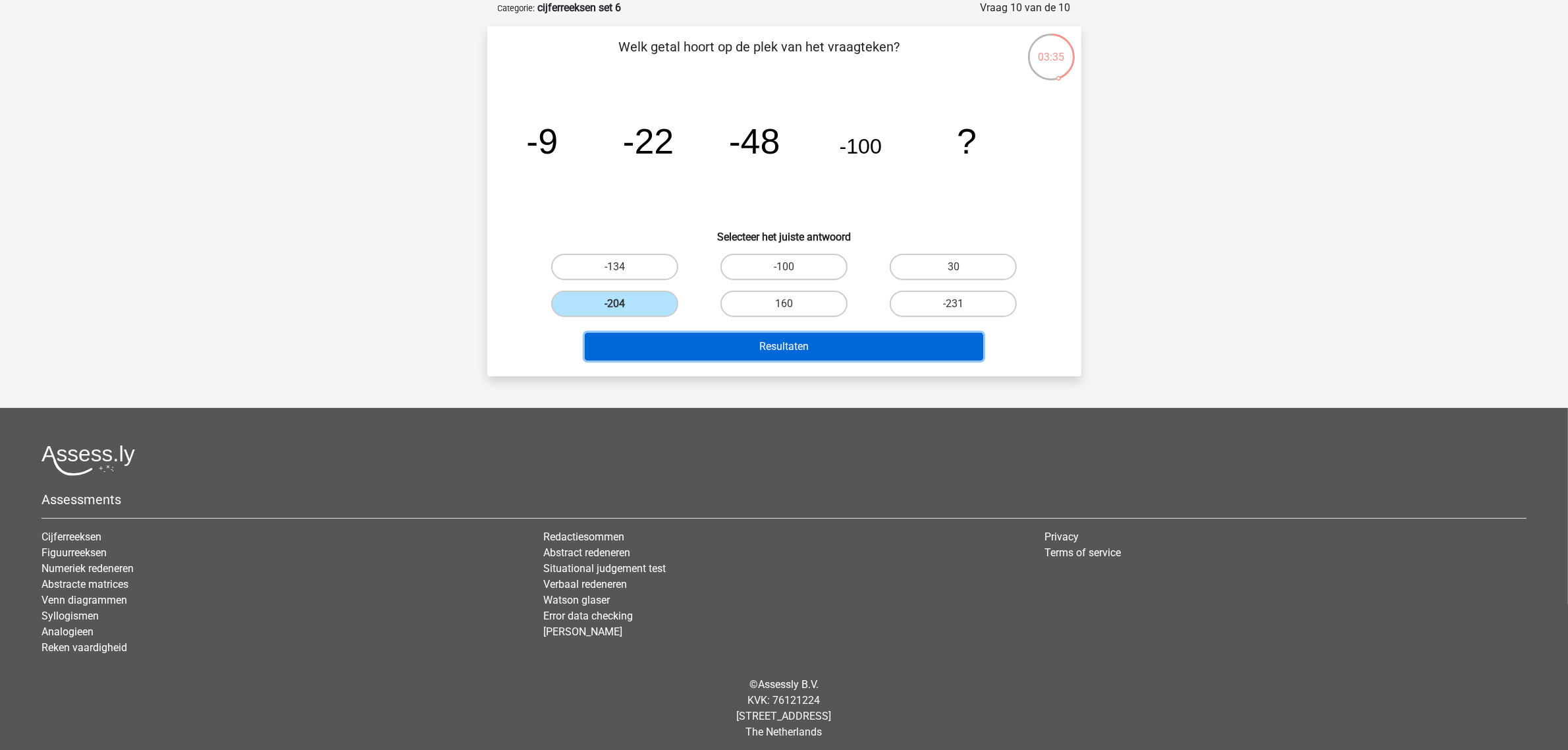
click at [705, 341] on button "Resultaten" at bounding box center [784, 346] width 399 height 27
